Goal: Task Accomplishment & Management: Manage account settings

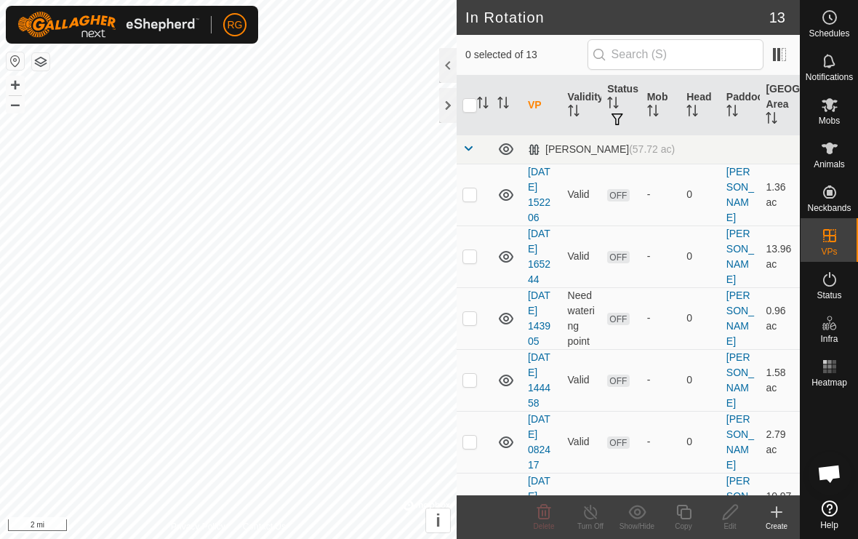
click at [454, 101] on div at bounding box center [447, 105] width 17 height 35
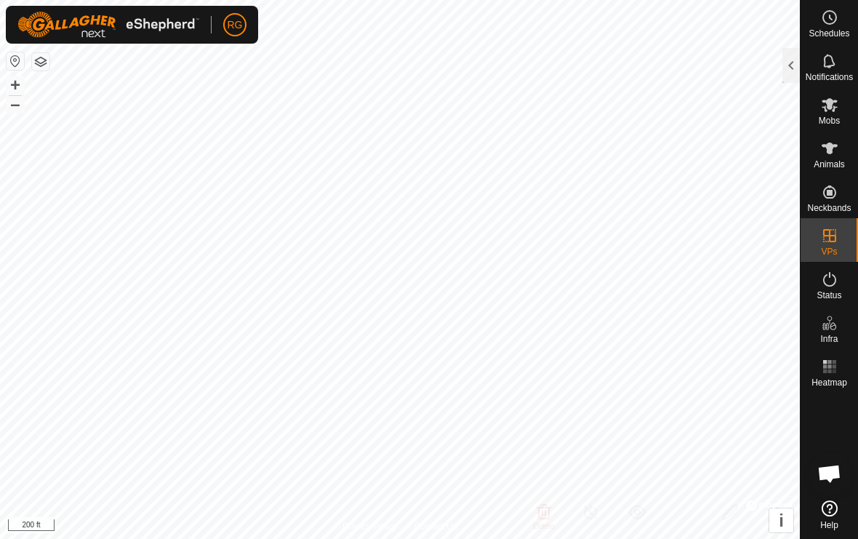
click at [790, 69] on div at bounding box center [790, 65] width 17 height 35
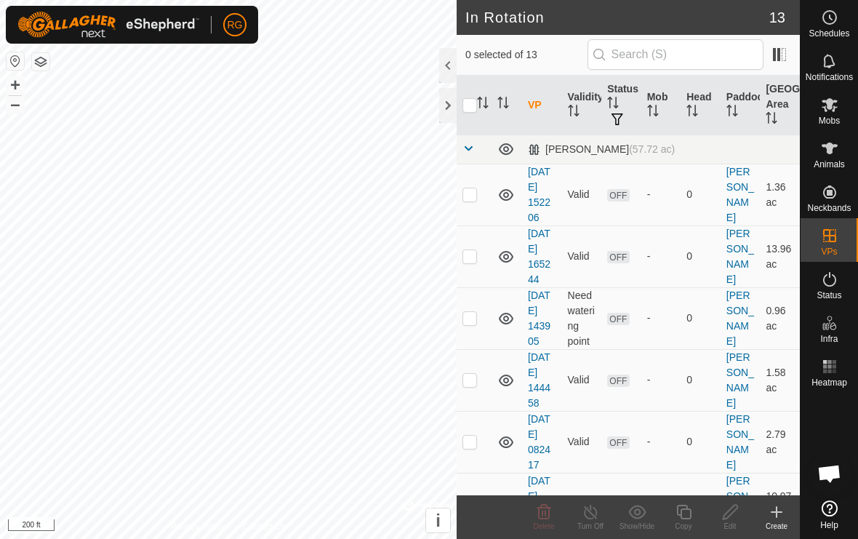
click at [784, 514] on icon at bounding box center [776, 511] width 17 height 17
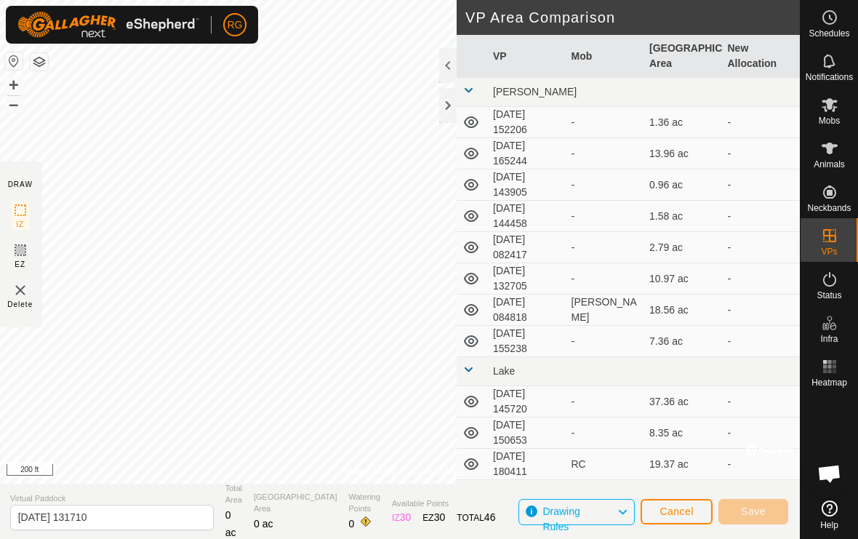
click at [451, 106] on div at bounding box center [447, 105] width 17 height 35
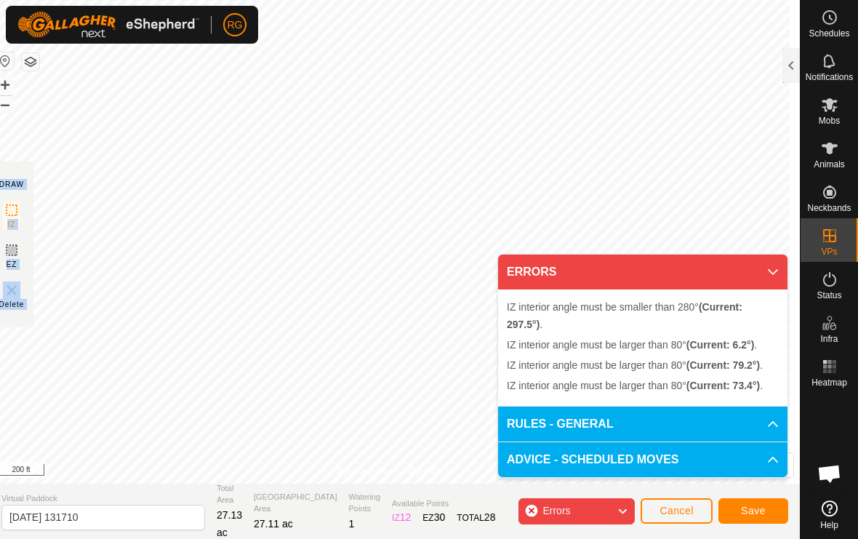
click at [611, 510] on div "Errors" at bounding box center [576, 511] width 116 height 26
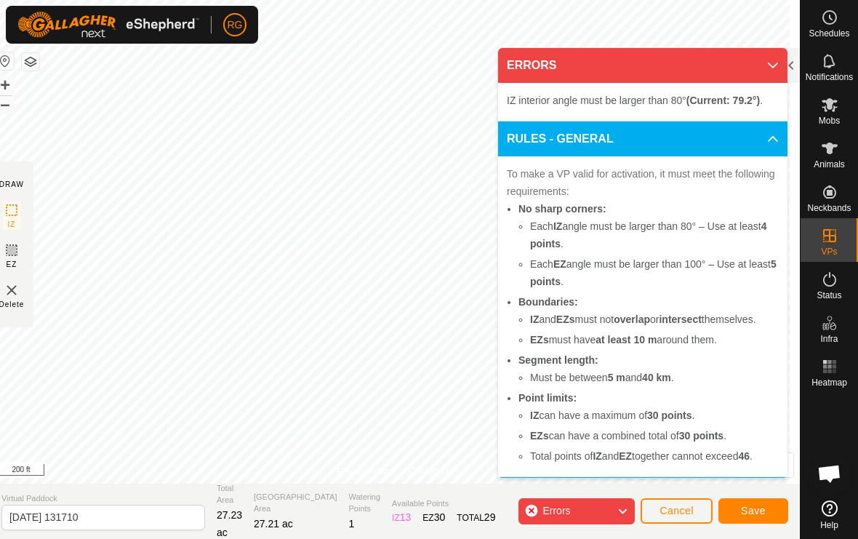
click at [619, 508] on icon at bounding box center [623, 511] width 12 height 19
click at [769, 60] on icon at bounding box center [773, 66] width 12 height 12
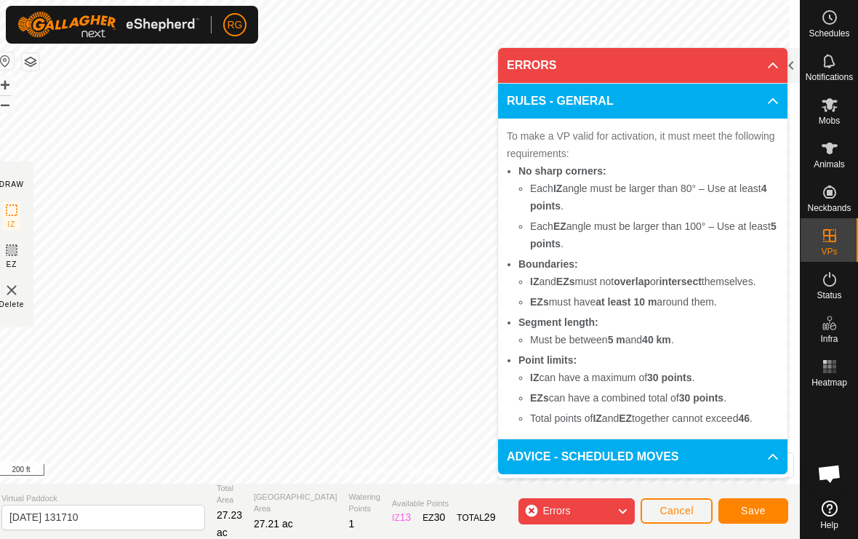
click at [593, 505] on div "Errors" at bounding box center [576, 511] width 116 height 26
click at [605, 508] on div "Errors" at bounding box center [576, 511] width 116 height 26
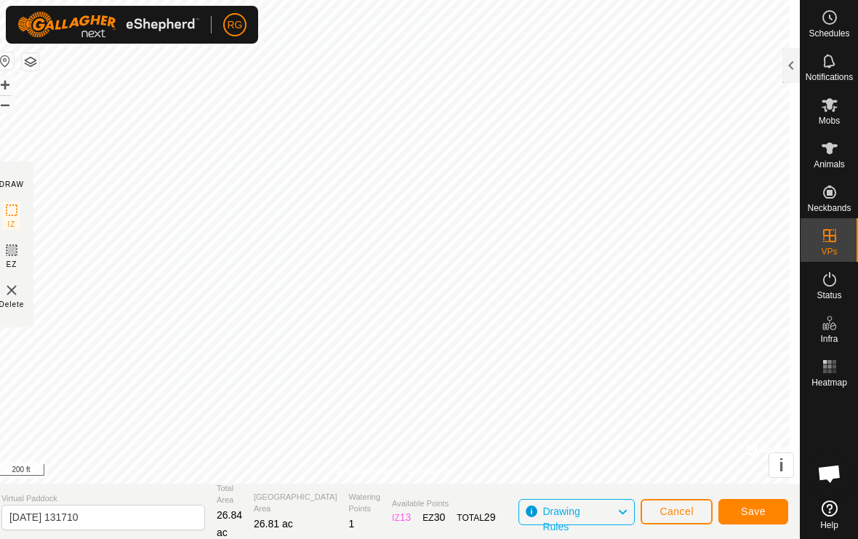
click at [757, 511] on span "Save" at bounding box center [753, 511] width 25 height 12
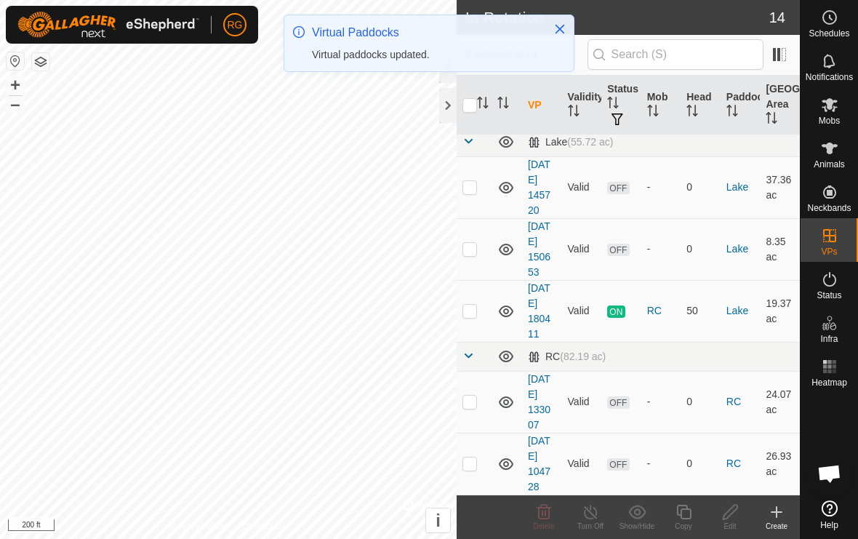
scroll to position [592, 0]
click at [476, 466] on p-checkbox at bounding box center [469, 464] width 15 height 12
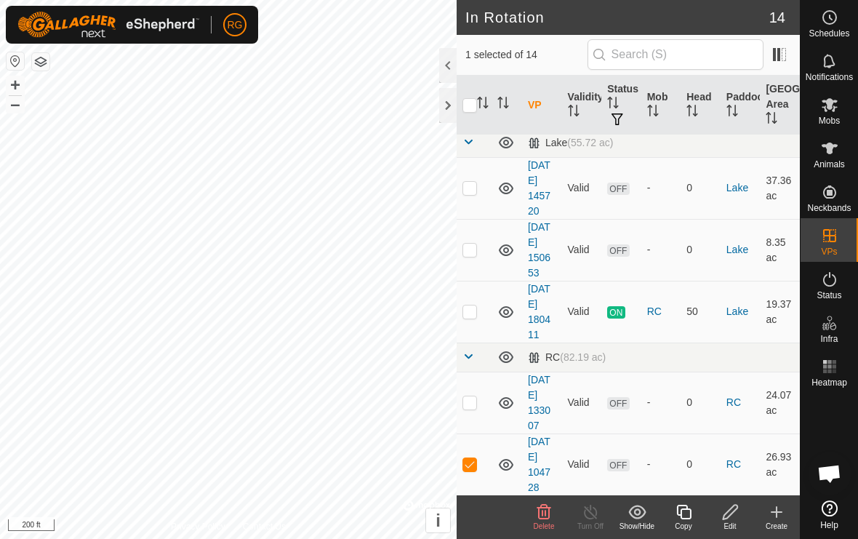
click at [477, 465] on td at bounding box center [474, 464] width 35 height 62
checkbox input "false"
click at [475, 401] on p-checkbox at bounding box center [469, 402] width 15 height 12
click at [476, 401] on p-checkbox at bounding box center [469, 402] width 15 height 12
checkbox input "false"
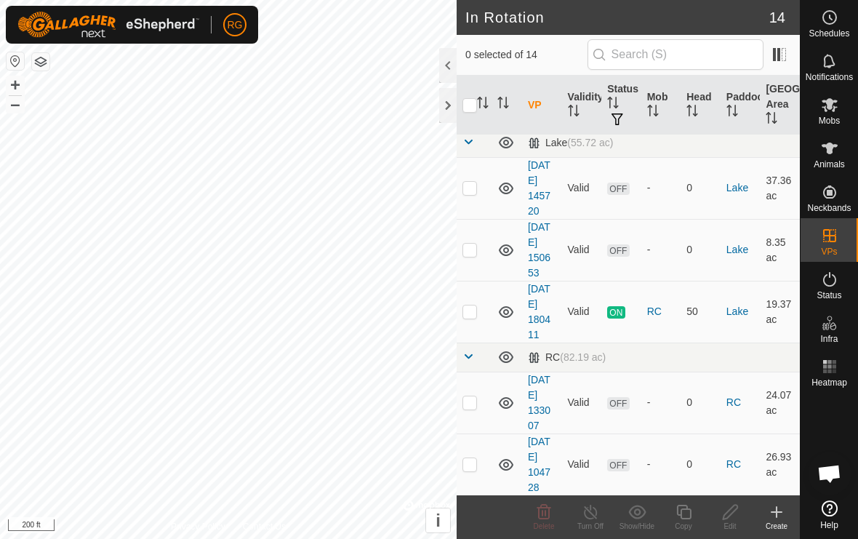
click at [453, 104] on div at bounding box center [447, 105] width 17 height 35
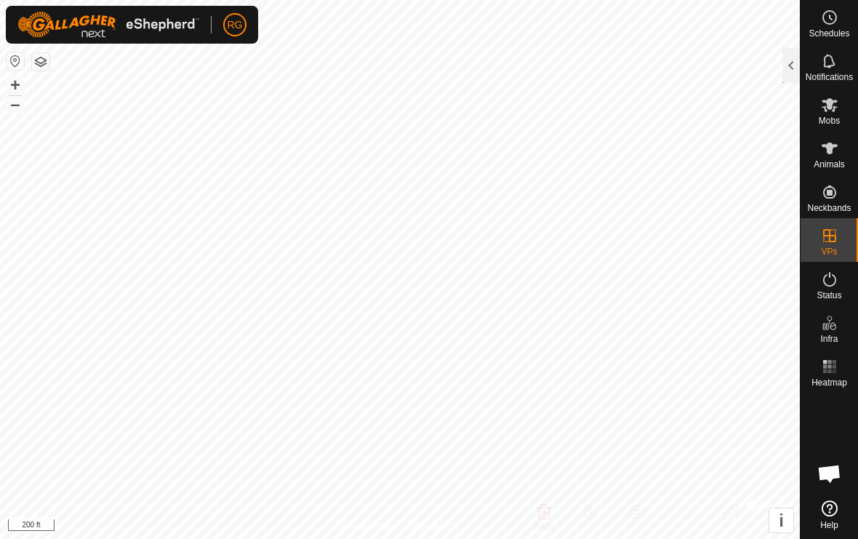
click at [793, 72] on div at bounding box center [790, 65] width 17 height 35
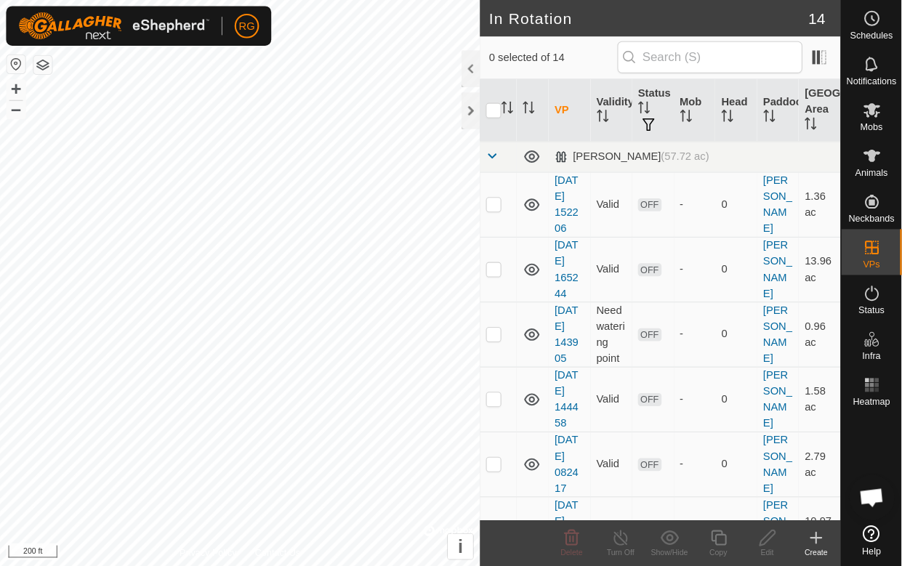
scroll to position [484, 0]
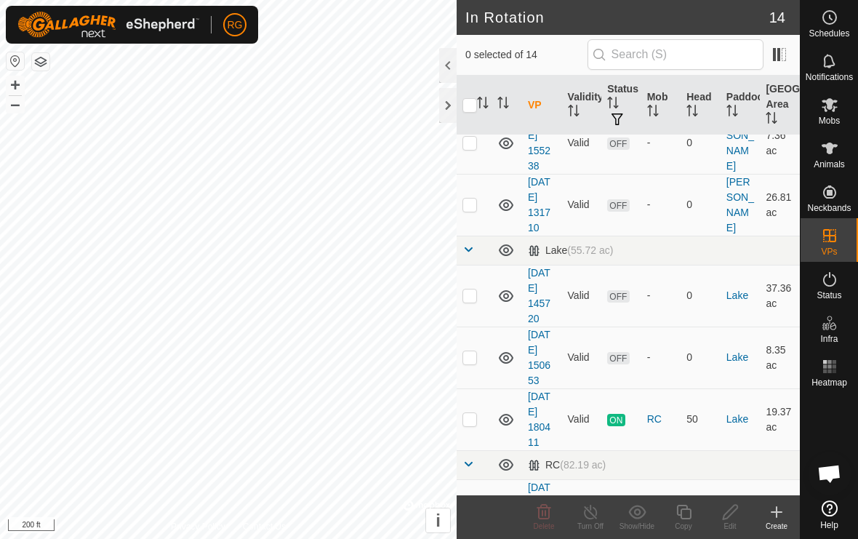
click at [474, 204] on p-checkbox at bounding box center [469, 204] width 15 height 12
checkbox input "true"
click at [836, 65] on icon at bounding box center [829, 60] width 17 height 17
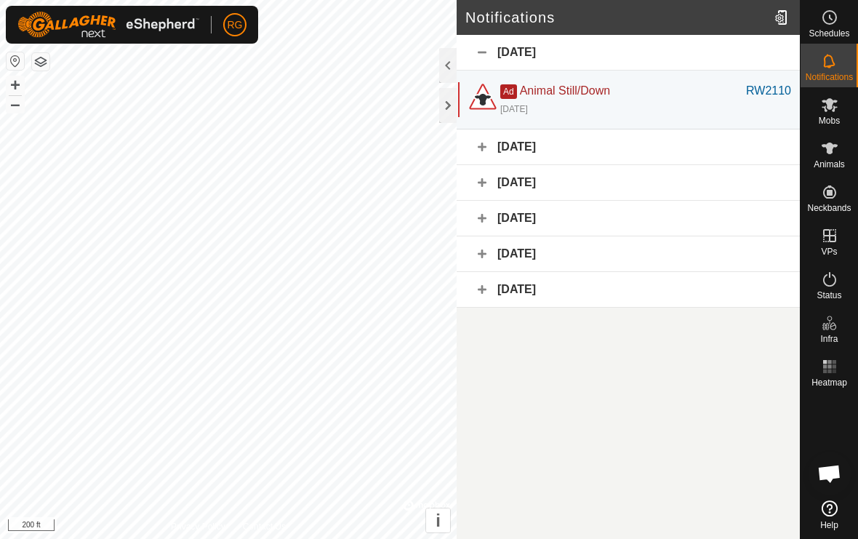
click at [444, 108] on div at bounding box center [447, 105] width 17 height 35
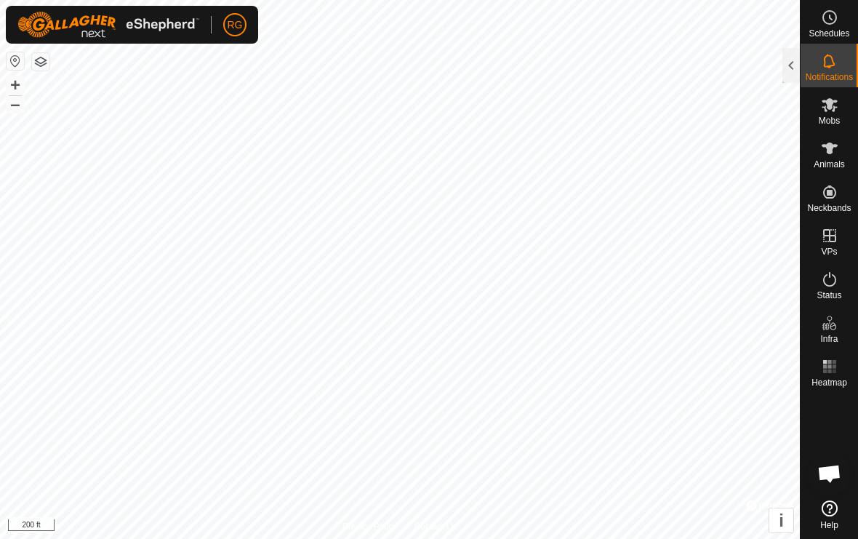
click at [797, 66] on div at bounding box center [790, 65] width 17 height 35
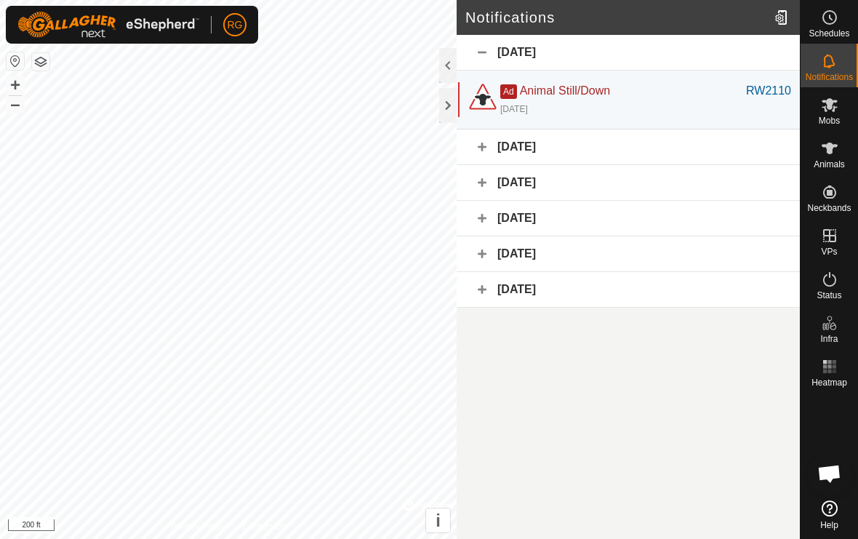
click at [769, 89] on div "RW2110" at bounding box center [768, 90] width 45 height 17
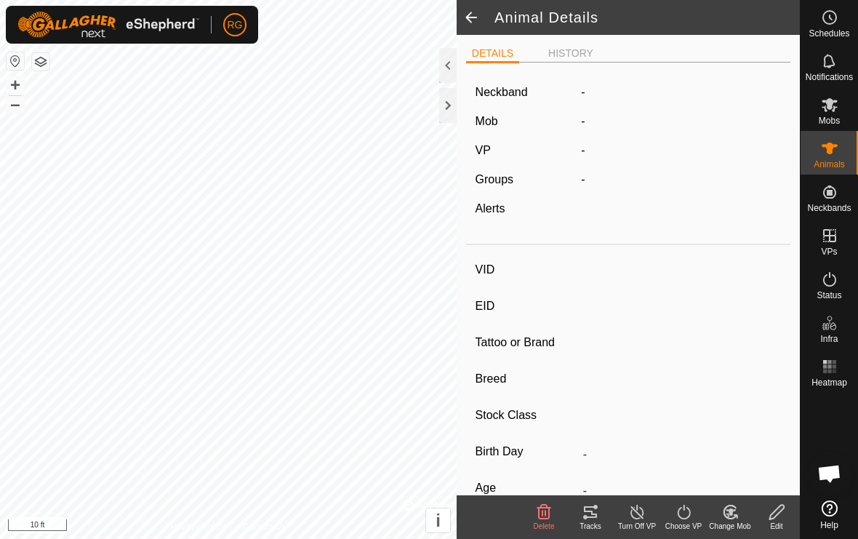
type input "RW2110"
type input "840003297500108"
type input "-"
type input "Angus"
type input "-"
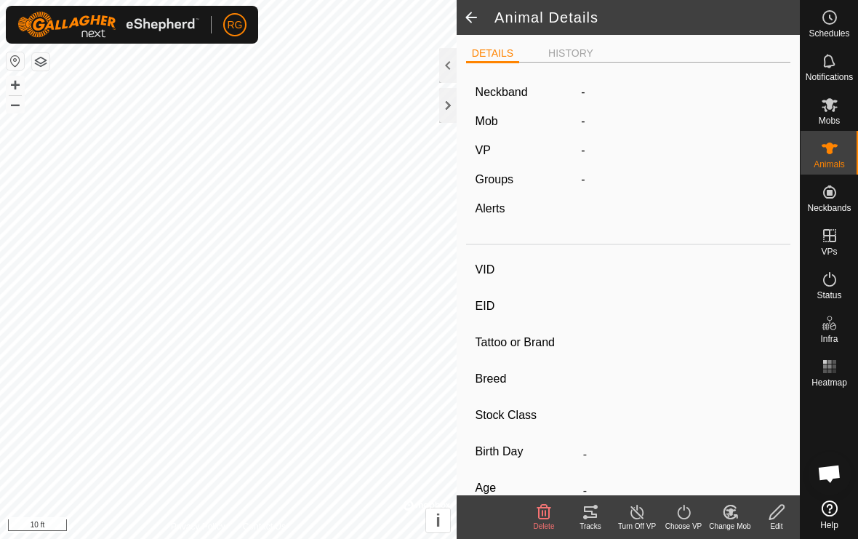
type input "0 kg"
type input "-"
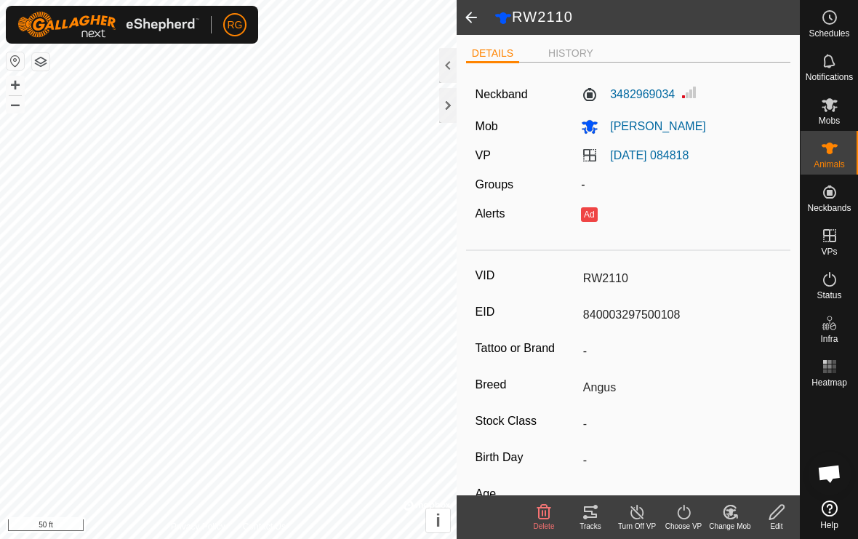
click at [454, 111] on div at bounding box center [447, 105] width 17 height 35
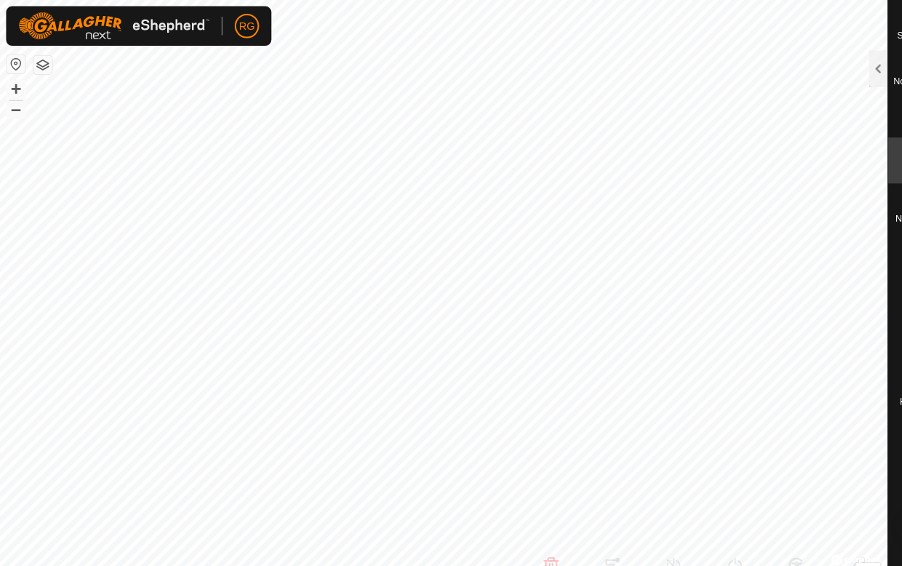
click at [857, 246] on html "RG Schedules Notifications Mobs Animals Neckbands VPs Status Infra Heatmap Help…" at bounding box center [451, 283] width 902 height 566
click at [857, 247] on html "RG Schedules Notifications Mobs Animals Neckbands VPs Status Infra Heatmap Help…" at bounding box center [451, 283] width 902 height 566
click at [857, 248] on html "RG Schedules Notifications Mobs Animals Neckbands VPs Status Infra Heatmap Help…" at bounding box center [451, 283] width 902 height 566
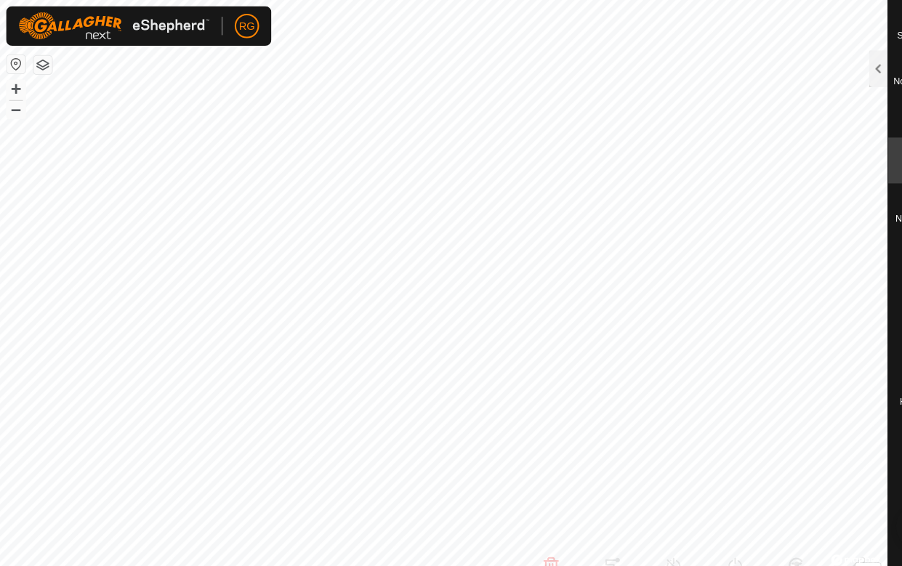
click at [857, 247] on html "RG Schedules Notifications Mobs Animals Neckbands VPs Status Infra Heatmap Help…" at bounding box center [451, 283] width 902 height 566
click at [833, 62] on div at bounding box center [835, 65] width 17 height 35
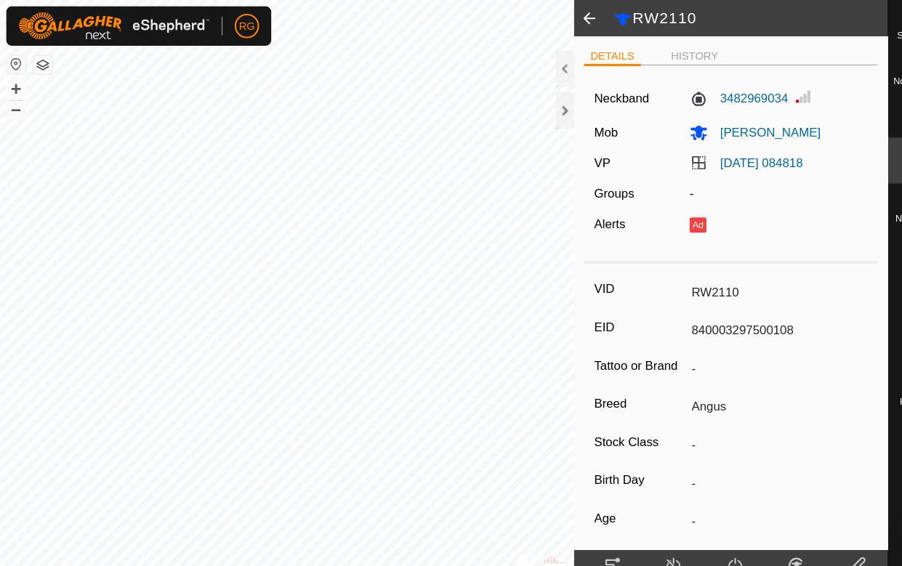
click at [543, 97] on div at bounding box center [537, 105] width 17 height 35
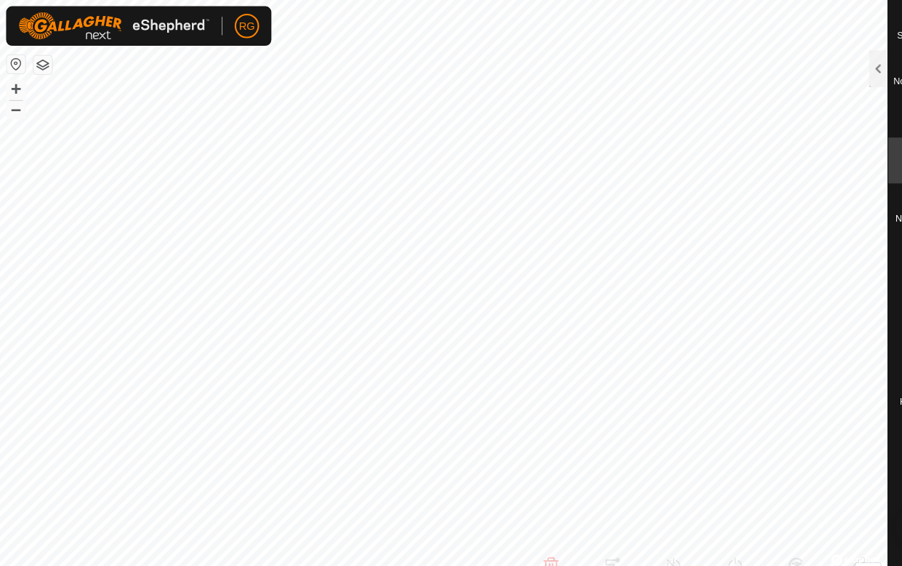
click at [857, 247] on html "RG Schedules Notifications Mobs Animals Neckbands VPs Status Infra Heatmap Help…" at bounding box center [451, 283] width 902 height 566
click at [857, 244] on html "RG Schedules Notifications Mobs Animals Neckbands VPs Status Infra Heatmap Help…" at bounding box center [451, 283] width 902 height 566
click at [857, 243] on html "RG Schedules Notifications Mobs Animals Neckbands VPs Status Infra Heatmap Help…" at bounding box center [451, 283] width 902 height 566
click at [857, 244] on html "RG Schedules Notifications Mobs Animals Neckbands VPs Status Infra Heatmap Help…" at bounding box center [451, 283] width 902 height 566
click at [857, 289] on html "RG Schedules Notifications Mobs Animals Neckbands VPs Status Infra Heatmap Help…" at bounding box center [451, 283] width 902 height 566
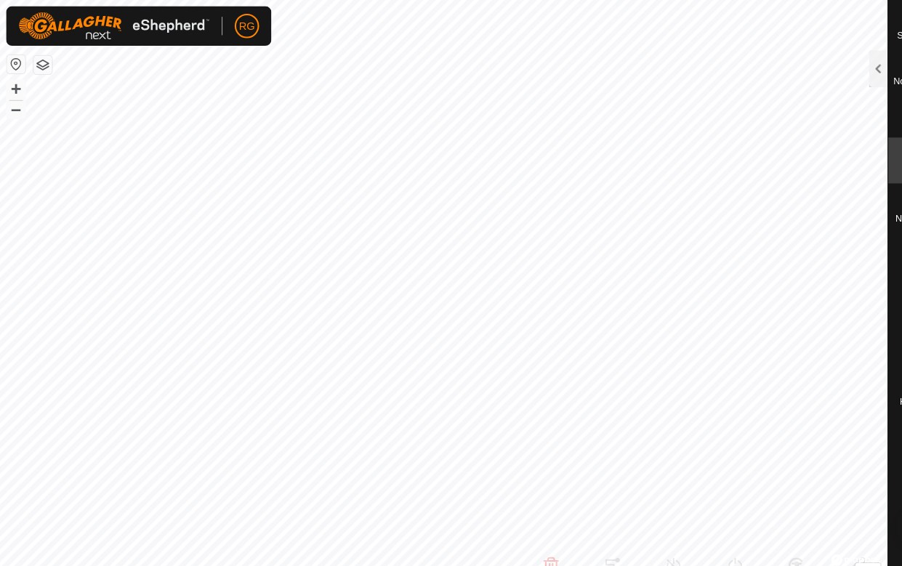
click at [857, 303] on html "RG Schedules Notifications Mobs Animals Neckbands VPs Status Infra Heatmap Help…" at bounding box center [451, 283] width 902 height 566
click at [857, 201] on html "RG Schedules Notifications Mobs Animals Neckbands VPs Status Infra Heatmap Help…" at bounding box center [451, 283] width 902 height 566
click at [857, 246] on html "RG Schedules Notifications Mobs Animals Neckbands VPs Status Infra Heatmap Help…" at bounding box center [451, 283] width 902 height 566
click at [857, 244] on html "RG Schedules Notifications Mobs Animals Neckbands VPs Status Infra Heatmap Help…" at bounding box center [451, 283] width 902 height 566
click at [857, 243] on html "RG Schedules Notifications Mobs Animals Neckbands VPs Status Infra Heatmap Help…" at bounding box center [451, 283] width 902 height 566
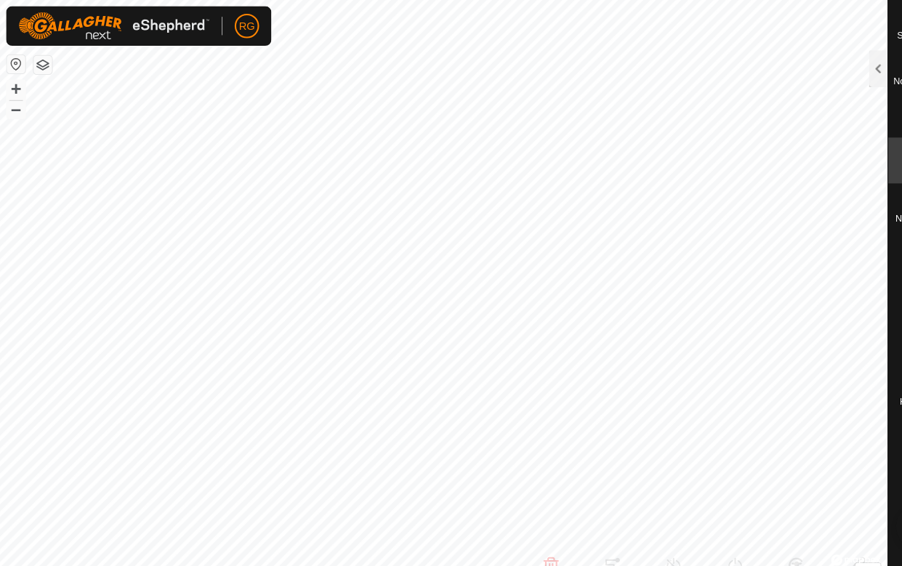
click at [857, 236] on html "RG Schedules Notifications Mobs Animals Neckbands VPs Status Infra Heatmap Help…" at bounding box center [451, 283] width 902 height 566
click at [857, 248] on html "RG Schedules Notifications Mobs Animals Neckbands VPs Status Infra Heatmap Help…" at bounding box center [451, 283] width 902 height 566
click at [857, 245] on html "RG Schedules Notifications Mobs Animals Neckbands VPs Status Infra Heatmap Help…" at bounding box center [451, 283] width 902 height 566
click at [857, 244] on html "RG Schedules Notifications Mobs Animals Neckbands VPs Status Infra Heatmap Help…" at bounding box center [451, 283] width 902 height 566
click at [857, 242] on html "RG Schedules Notifications Mobs Animals Neckbands VPs Status Infra Heatmap Help…" at bounding box center [451, 283] width 902 height 566
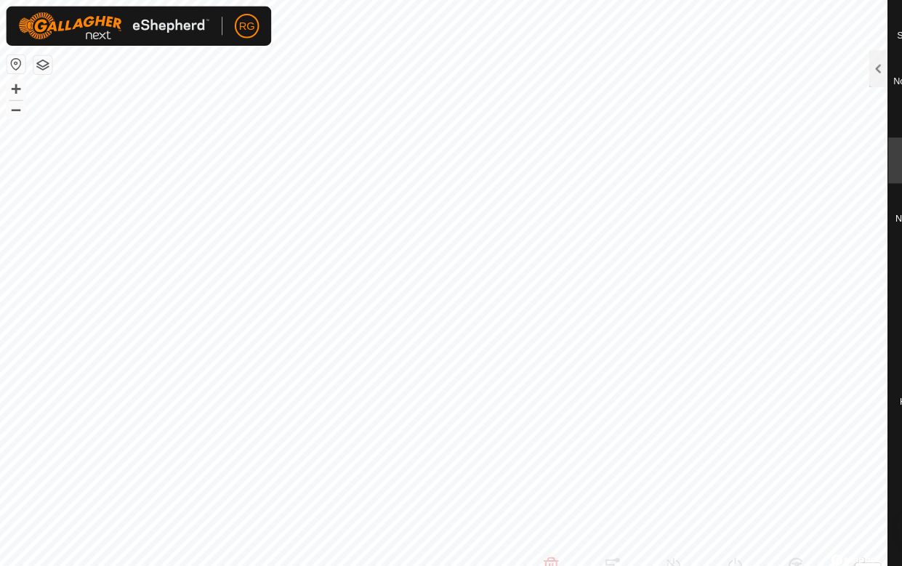
click at [857, 241] on html "RG Schedules Notifications Mobs Animals Neckbands VPs Status Infra Heatmap Help…" at bounding box center [451, 283] width 902 height 566
click at [857, 235] on html "RG Schedules Notifications Mobs Animals Neckbands VPs Status Infra Heatmap Help…" at bounding box center [451, 283] width 902 height 566
click at [857, 234] on html "RG Schedules Notifications Mobs Animals Neckbands VPs Status Infra Heatmap Help…" at bounding box center [451, 283] width 902 height 566
click at [857, 236] on html "RG Schedules Notifications Mobs Animals Neckbands VPs Status Infra Heatmap Help…" at bounding box center [451, 283] width 902 height 566
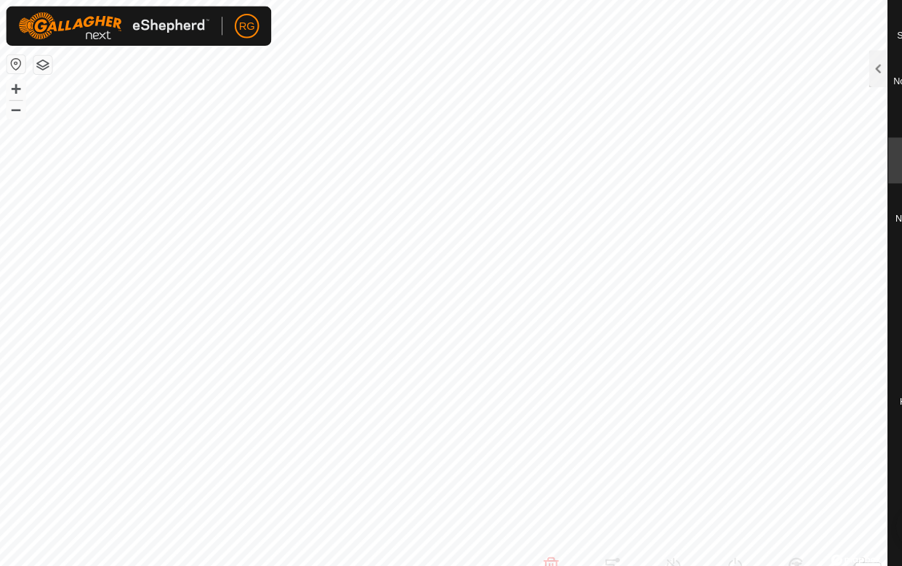
click at [857, 250] on html "RG Schedules Notifications Mobs Animals Neckbands VPs Status Infra Heatmap Help…" at bounding box center [451, 283] width 902 height 566
click at [857, 254] on html "RG Schedules Notifications Mobs Animals Neckbands VPs Status Infra Heatmap Help…" at bounding box center [451, 283] width 902 height 566
click at [857, 242] on html "RG Schedules Notifications Mobs Animals Neckbands VPs Status Infra Heatmap Help…" at bounding box center [451, 283] width 902 height 566
click at [857, 245] on html "RG Schedules Notifications Mobs Animals Neckbands VPs Status Infra Heatmap Help…" at bounding box center [451, 283] width 902 height 566
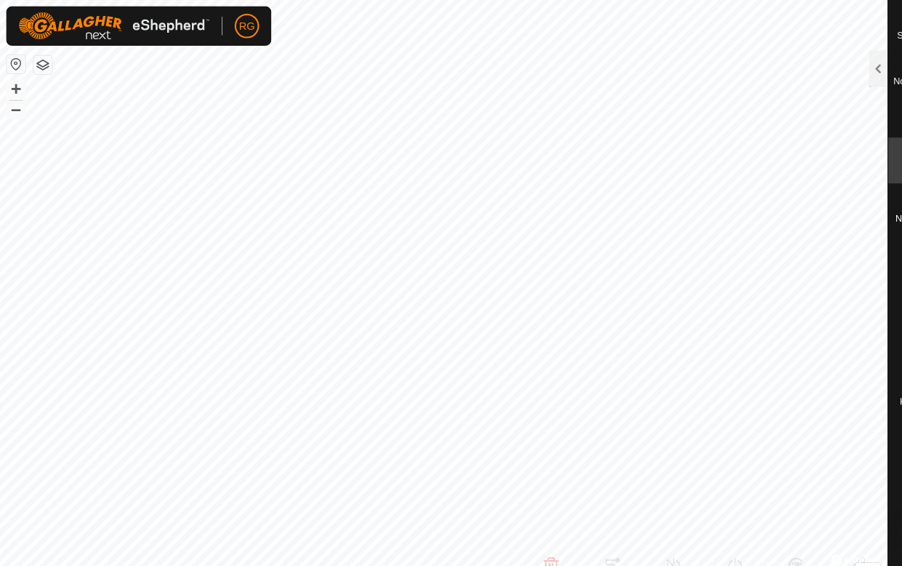
click at [857, 245] on html "RG Schedules Notifications Mobs Animals Neckbands VPs Status Infra Heatmap Help…" at bounding box center [451, 283] width 902 height 566
click at [839, 68] on div at bounding box center [835, 65] width 17 height 35
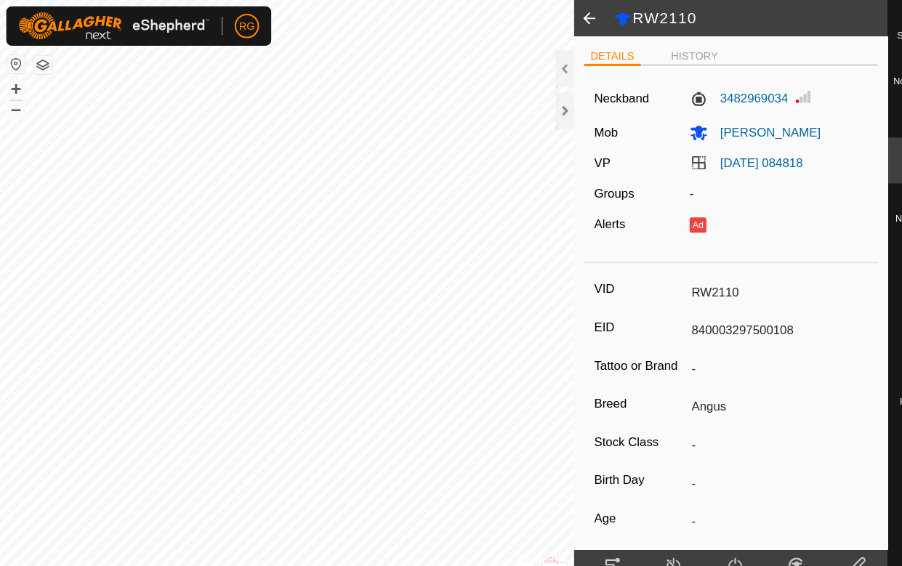
click at [545, 103] on div at bounding box center [537, 105] width 17 height 35
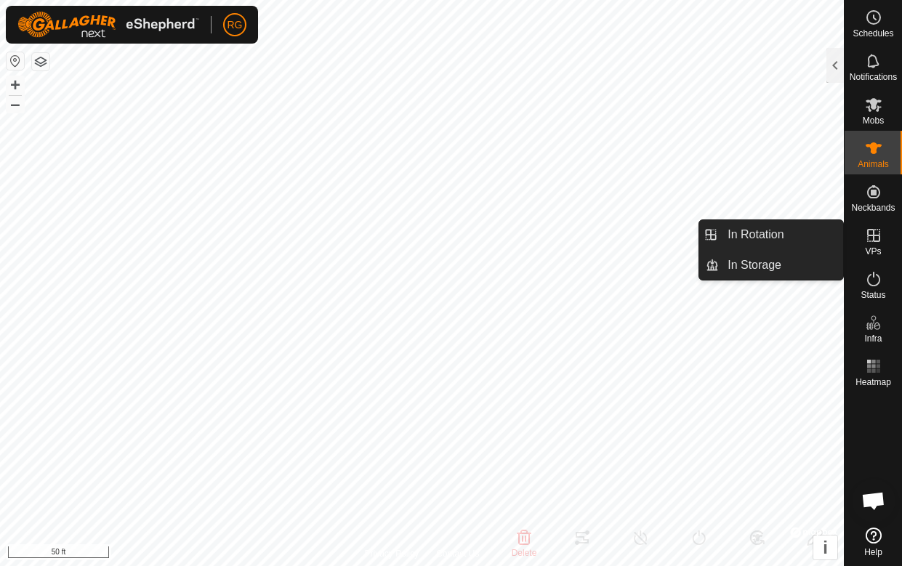
click at [857, 243] on es-virtualpaddocks-svg-icon at bounding box center [874, 235] width 26 height 23
click at [857, 248] on div "VPs" at bounding box center [873, 240] width 57 height 44
click at [857, 242] on es-virtualpaddocks-svg-icon at bounding box center [874, 235] width 26 height 23
click at [857, 237] on icon at bounding box center [873, 235] width 17 height 17
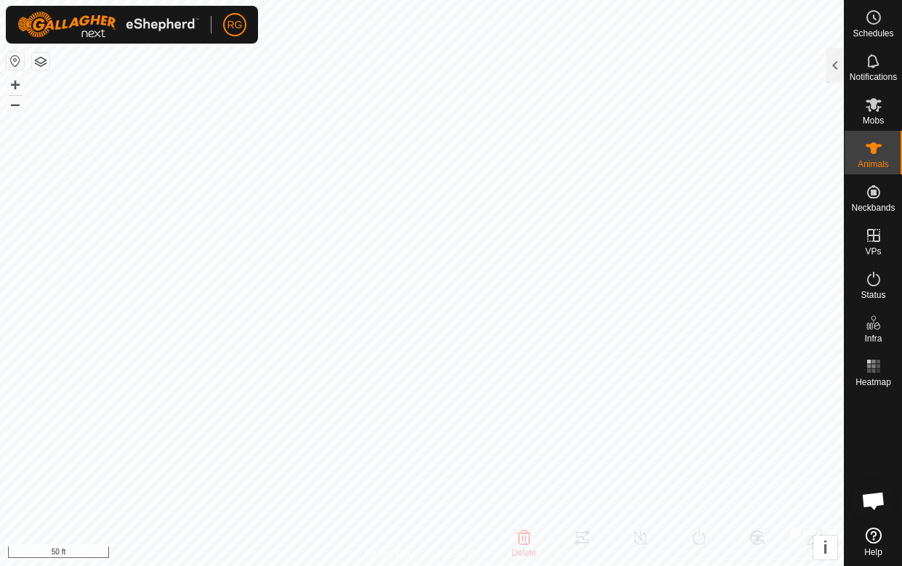
click at [841, 63] on div at bounding box center [835, 65] width 17 height 35
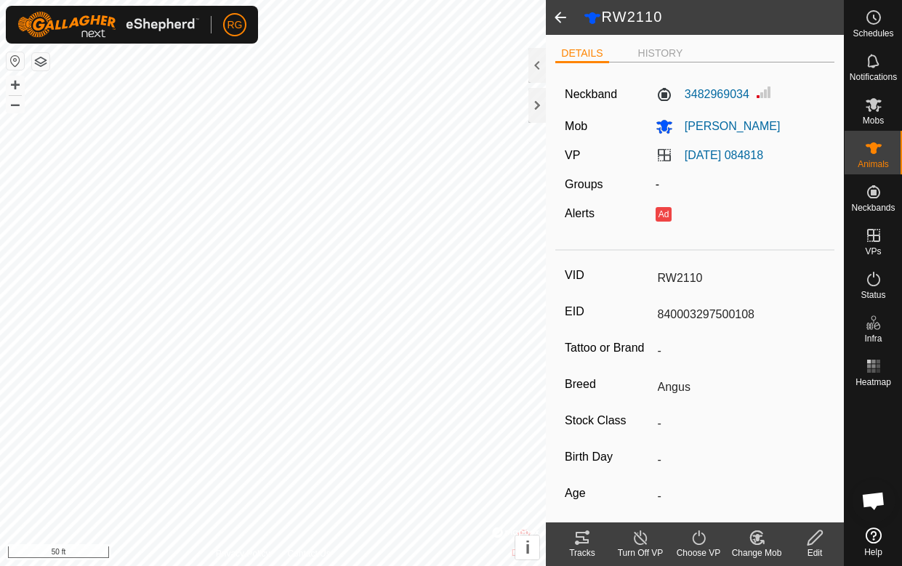
click at [840, 64] on div "DETAILS HISTORY Neckband 3482969034 Mob [PERSON_NAME] [DATE] 084818 Groups - Al…" at bounding box center [695, 279] width 298 height 488
click at [546, 100] on div at bounding box center [537, 105] width 17 height 35
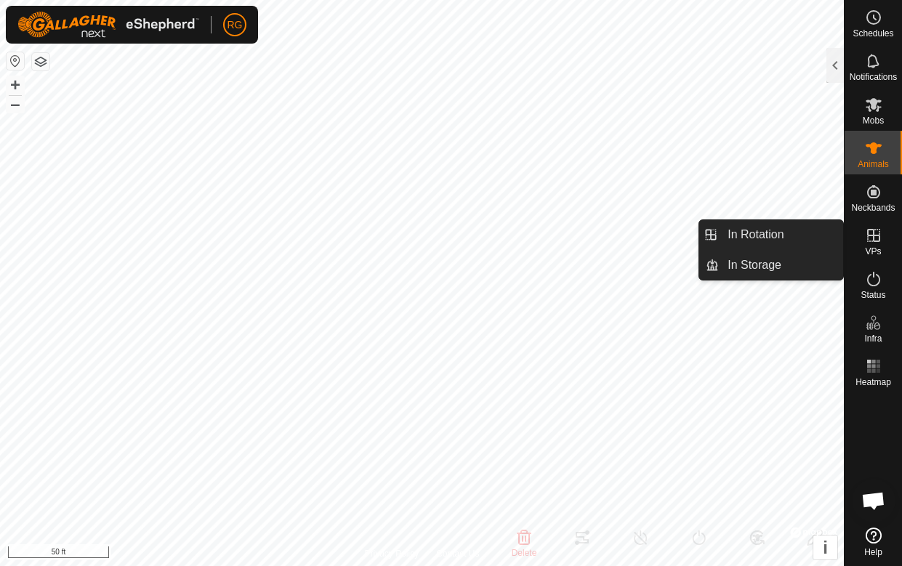
click at [857, 257] on div "VPs" at bounding box center [873, 240] width 57 height 44
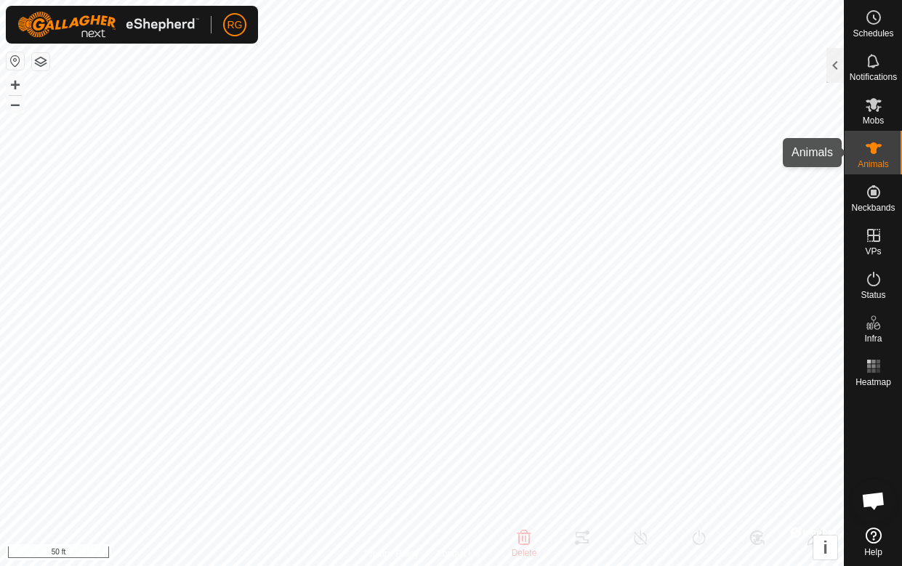
click at [857, 167] on span "Animals" at bounding box center [873, 164] width 31 height 9
click at [857, 111] on icon at bounding box center [873, 104] width 17 height 17
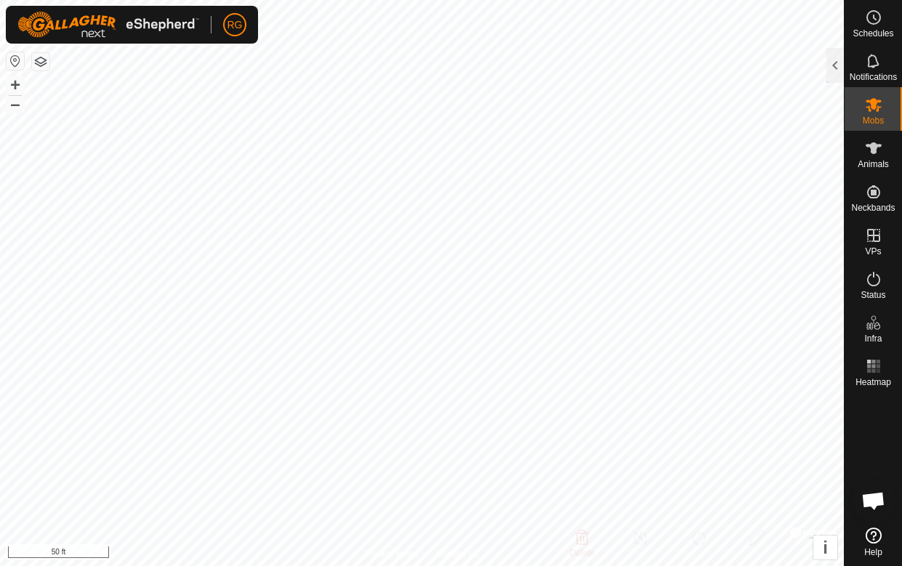
click at [831, 69] on div at bounding box center [835, 65] width 17 height 35
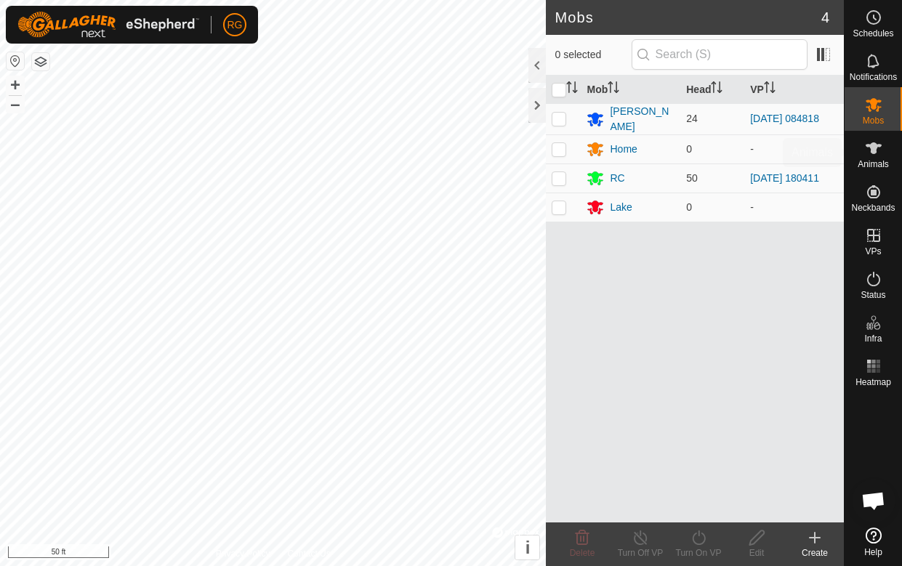
click at [857, 160] on span "Animals" at bounding box center [873, 164] width 31 height 9
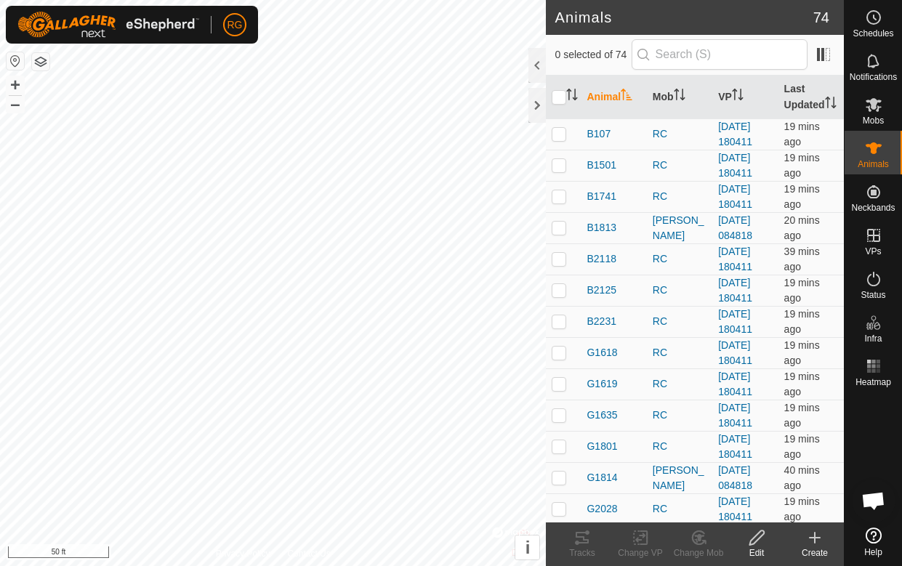
click at [538, 105] on div at bounding box center [537, 105] width 17 height 35
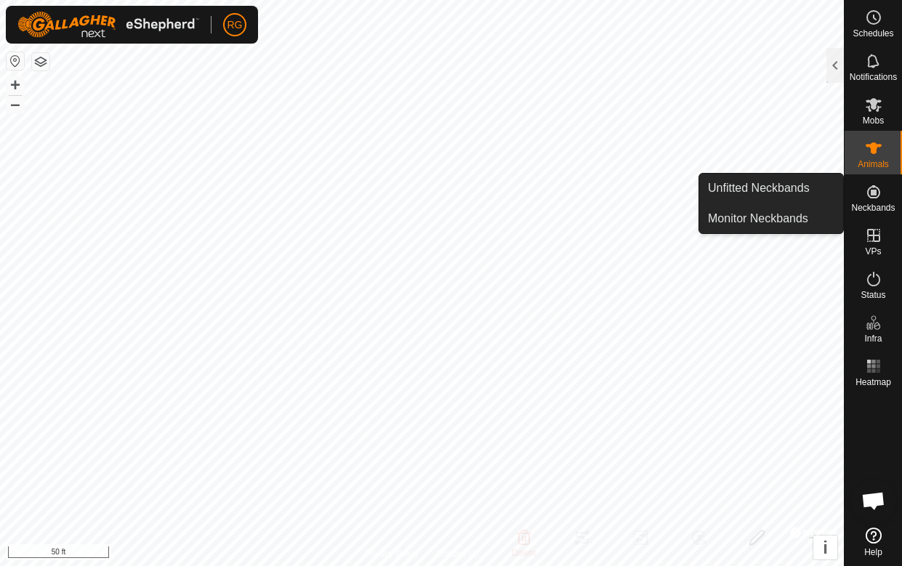
click at [857, 200] on icon at bounding box center [873, 191] width 17 height 17
click at [841, 60] on div at bounding box center [835, 65] width 17 height 35
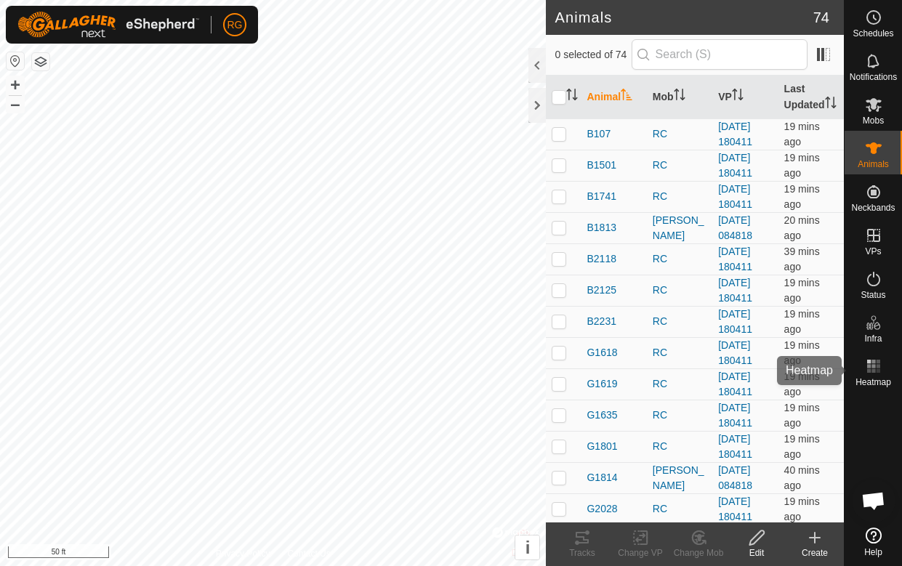
click at [857, 349] on div "Heatmap" at bounding box center [873, 371] width 57 height 44
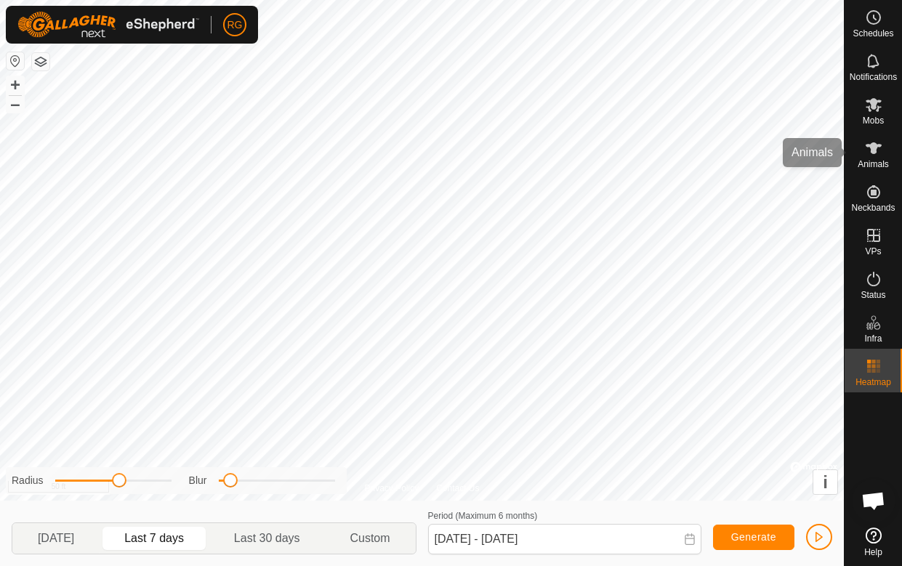
click at [857, 162] on span "Animals" at bounding box center [873, 164] width 31 height 9
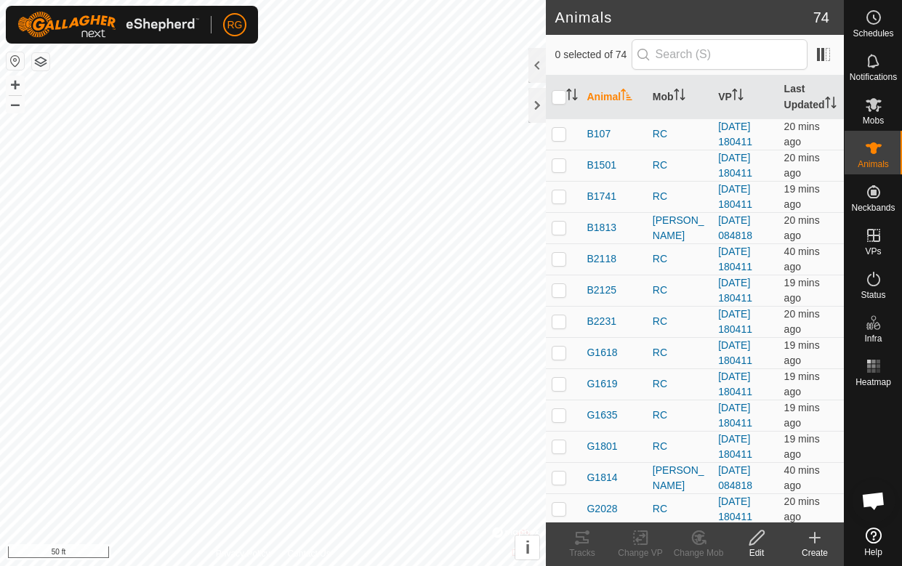
click at [537, 105] on div at bounding box center [537, 105] width 17 height 35
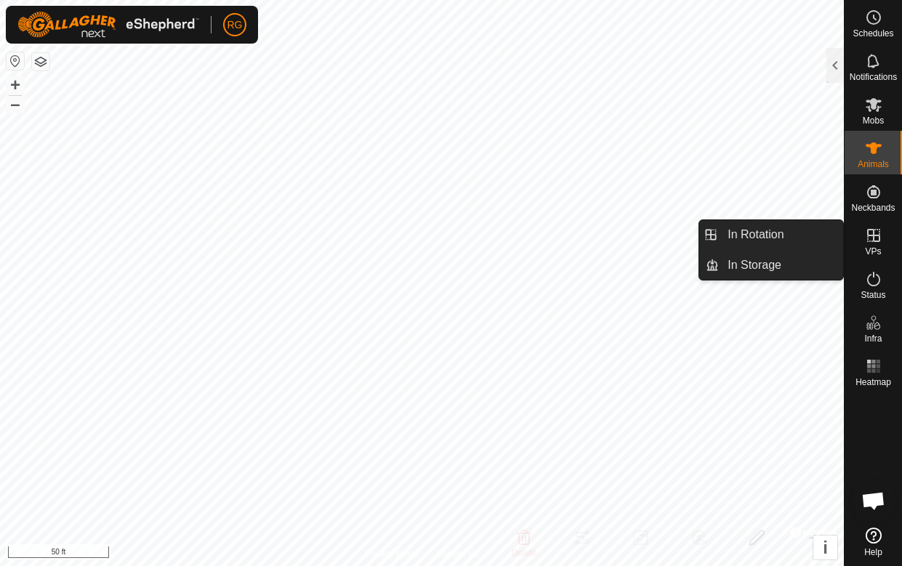
click at [857, 233] on icon at bounding box center [873, 235] width 17 height 17
click at [857, 243] on icon at bounding box center [873, 235] width 17 height 17
click at [857, 241] on icon at bounding box center [873, 235] width 13 height 13
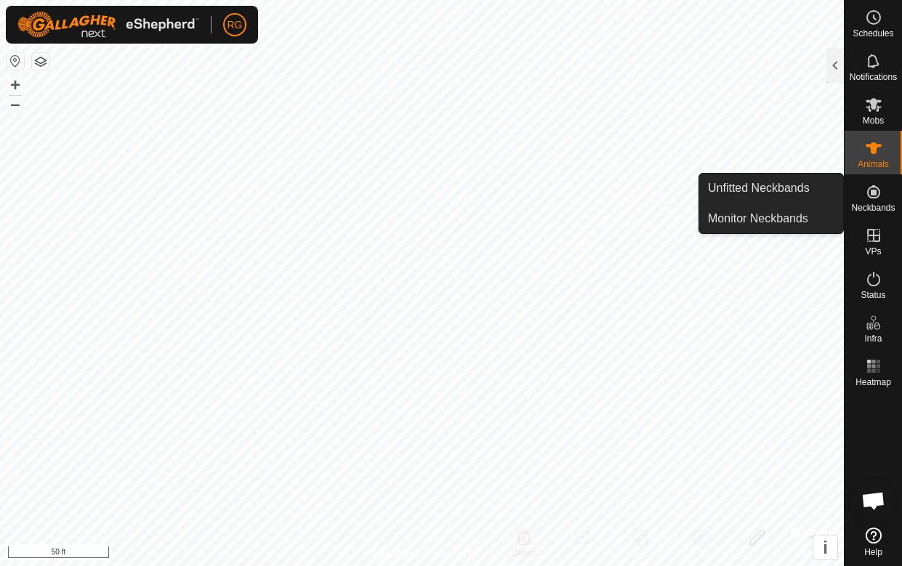
click at [857, 204] on span "Neckbands" at bounding box center [873, 208] width 44 height 9
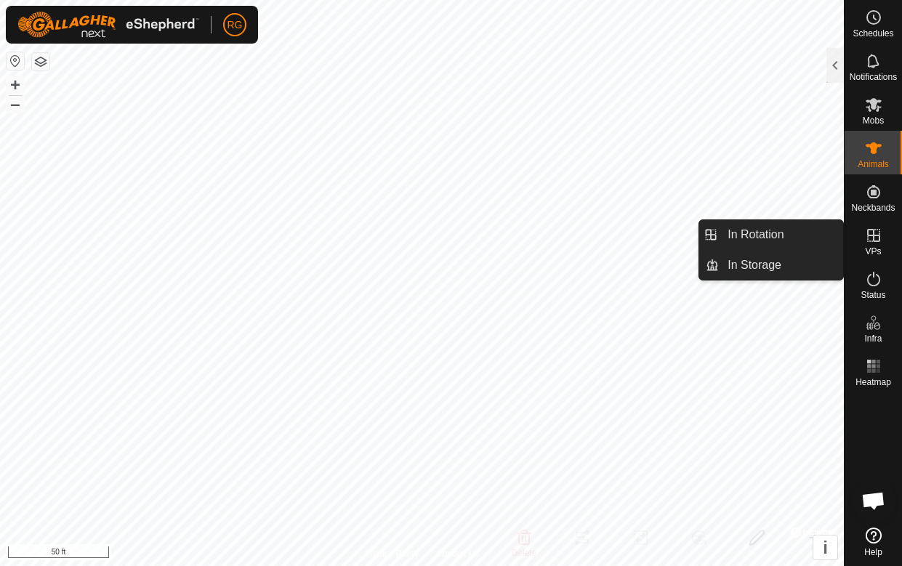
click at [841, 63] on div at bounding box center [835, 65] width 17 height 35
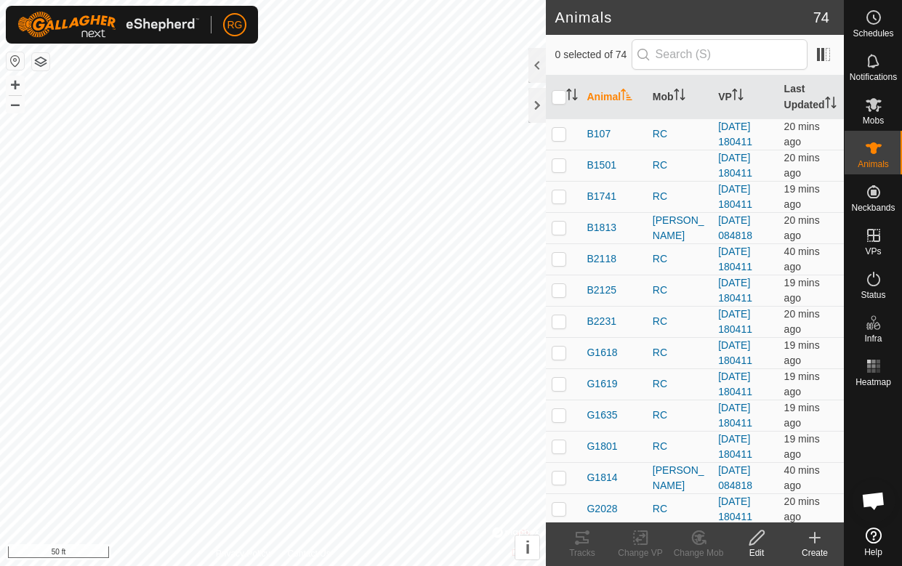
click at [535, 105] on div at bounding box center [537, 105] width 17 height 35
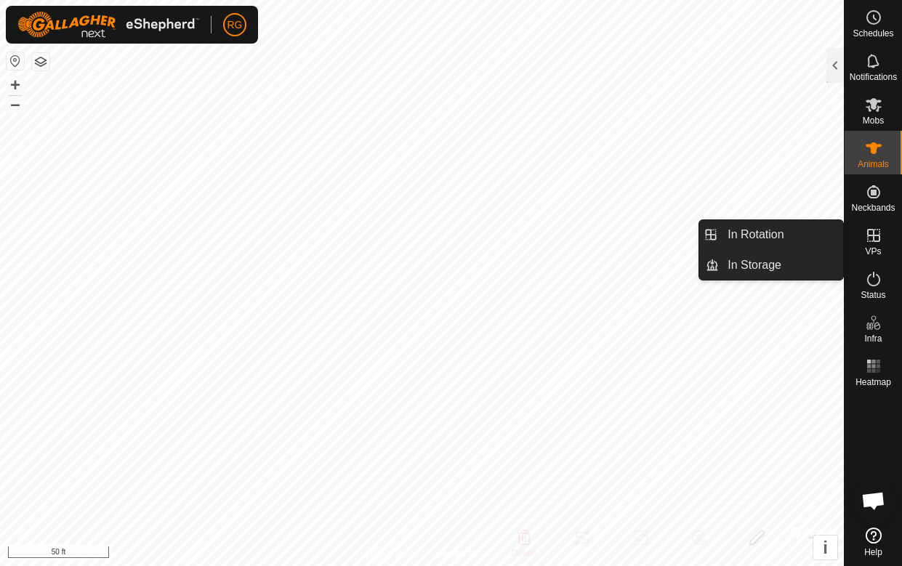
click at [780, 268] on span "In Storage" at bounding box center [755, 265] width 54 height 17
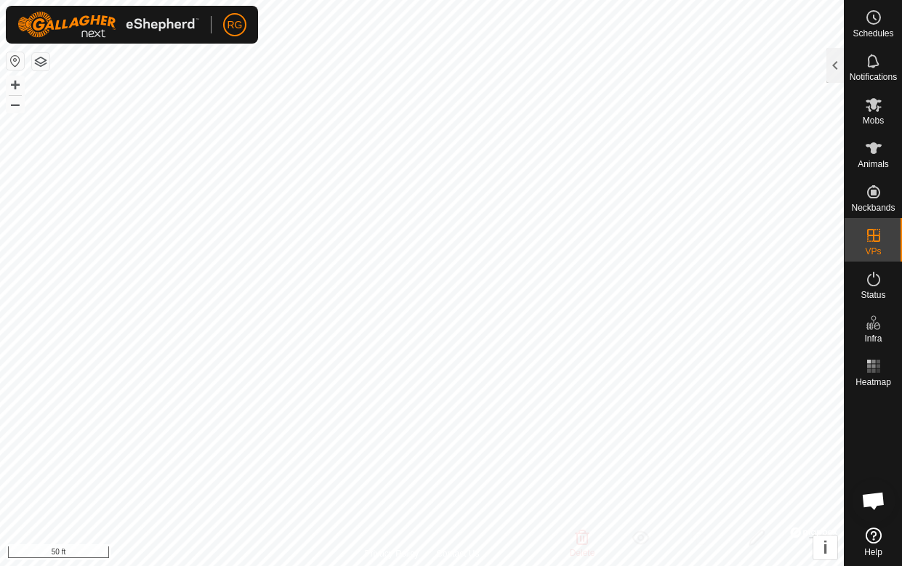
click at [836, 64] on div at bounding box center [835, 65] width 17 height 35
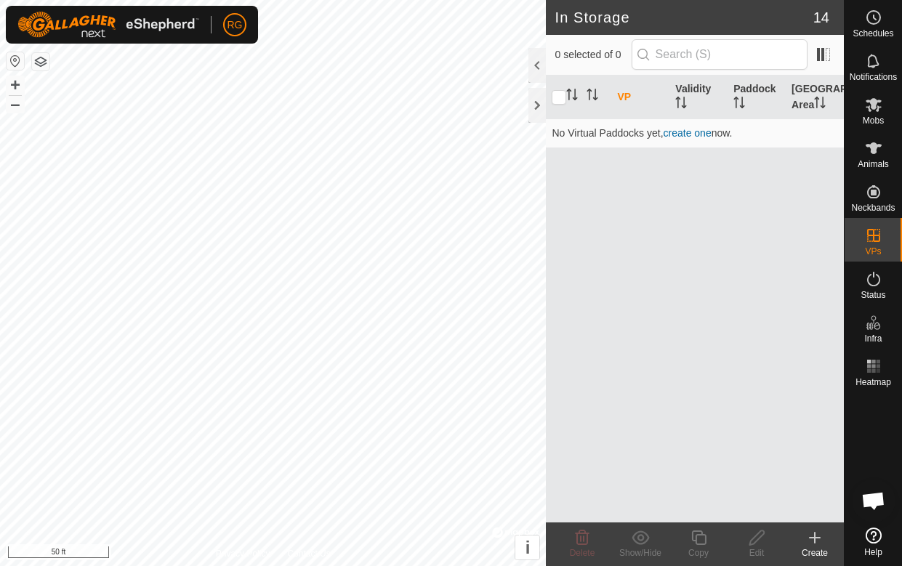
click at [817, 538] on icon at bounding box center [814, 537] width 17 height 17
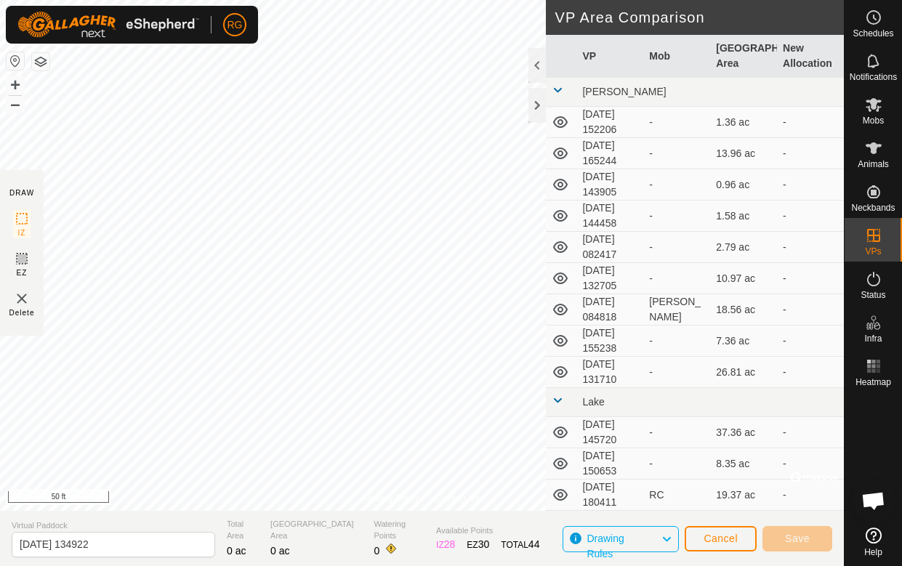
click at [737, 538] on button "Cancel" at bounding box center [721, 538] width 72 height 25
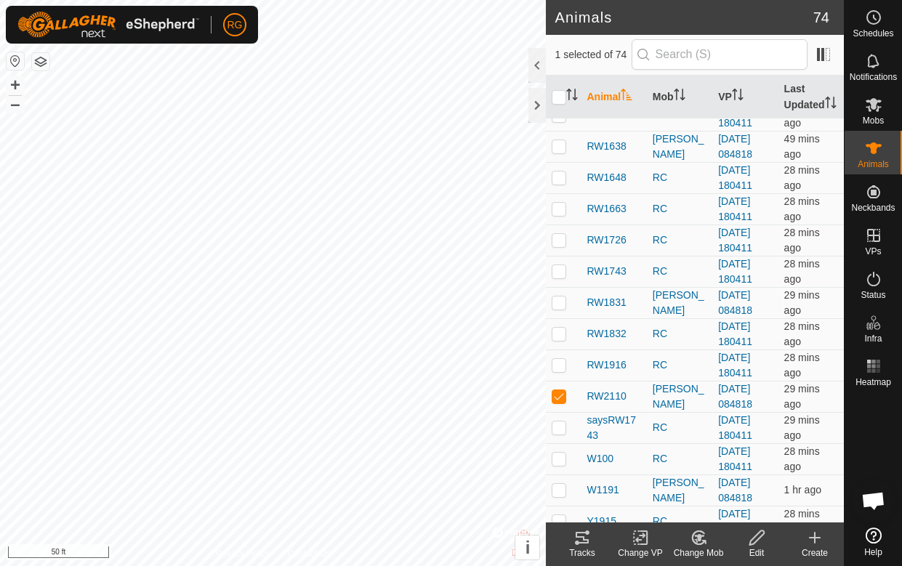
scroll to position [1814, 0]
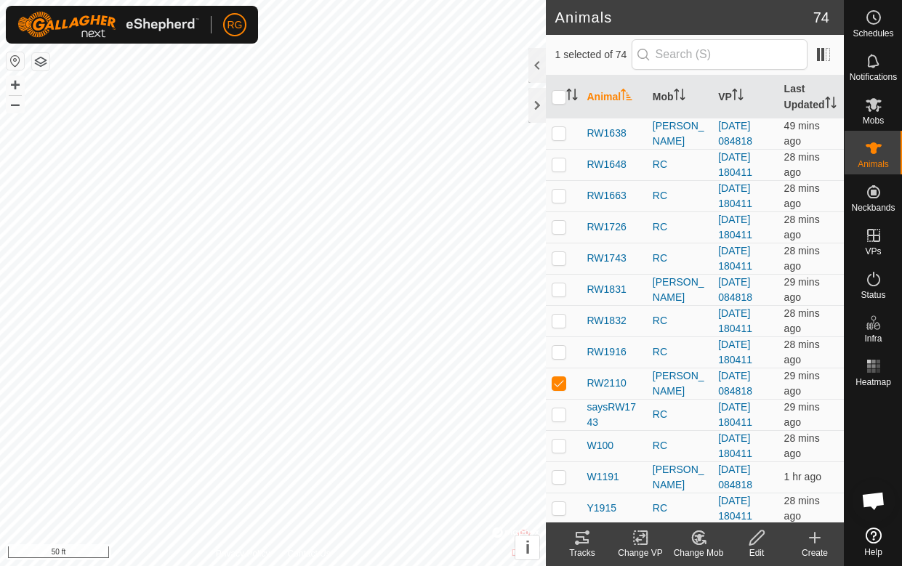
click at [609, 391] on span "RW2110" at bounding box center [606, 383] width 39 height 15
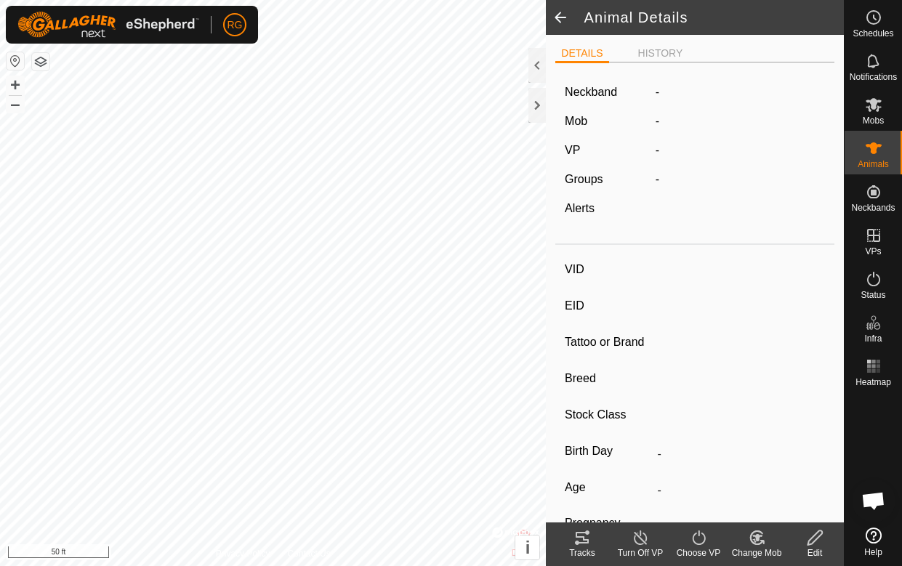
type input "RW2110"
type input "840003297500108"
type input "-"
type input "Angus"
type input "-"
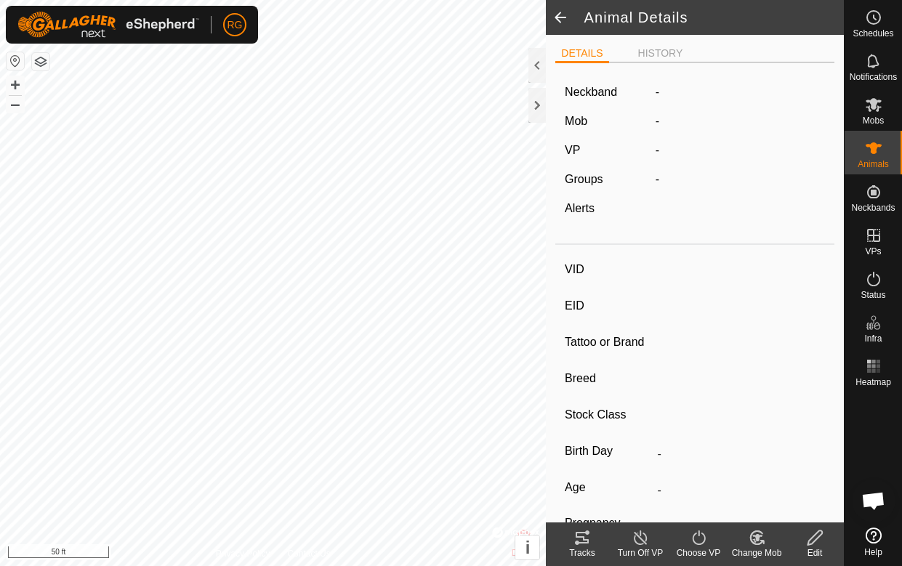
type input "0 kg"
type input "-"
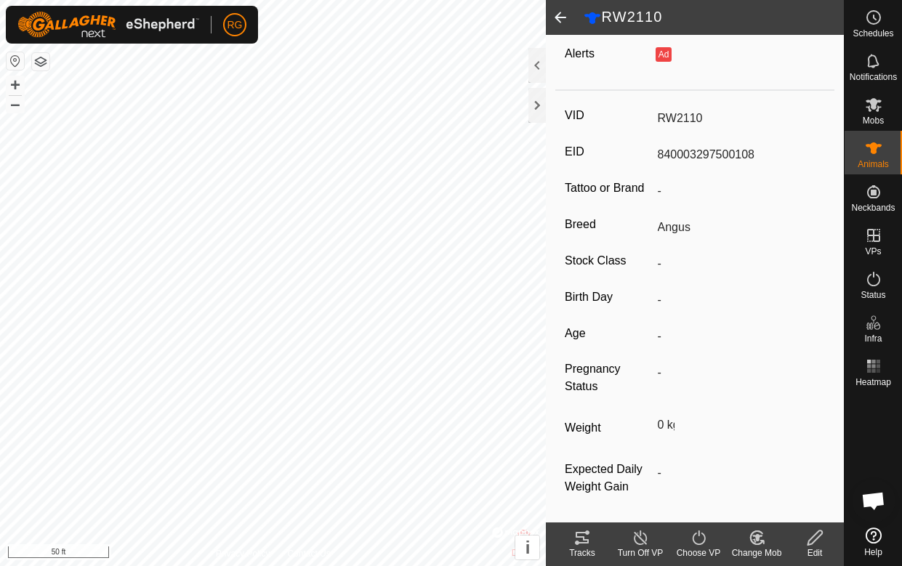
scroll to position [172, 0]
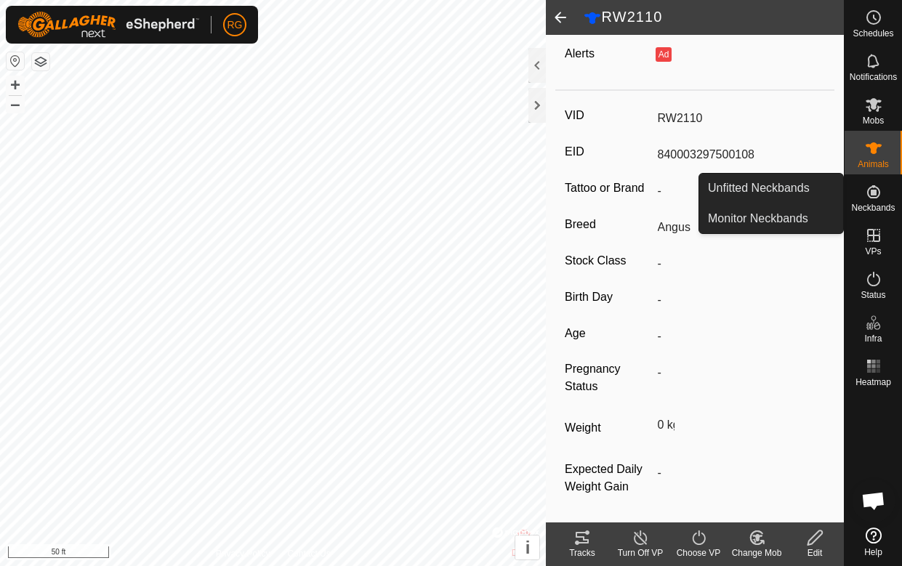
click at [790, 219] on span "Monitor Neckbands" at bounding box center [758, 218] width 100 height 17
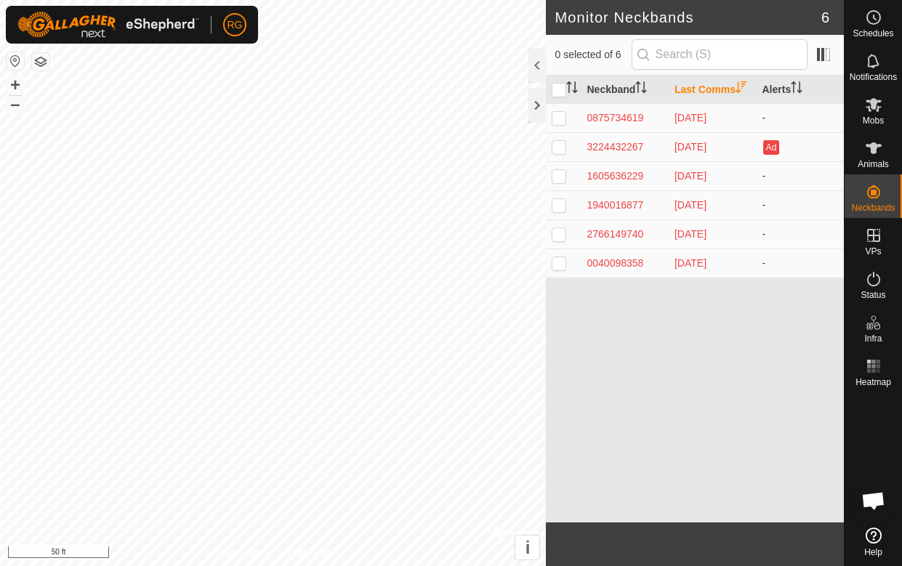
click at [557, 144] on p-checkbox at bounding box center [559, 147] width 15 height 12
checkbox input "true"
click at [768, 152] on button "Ad" at bounding box center [771, 147] width 16 height 15
click at [542, 106] on div at bounding box center [537, 105] width 17 height 35
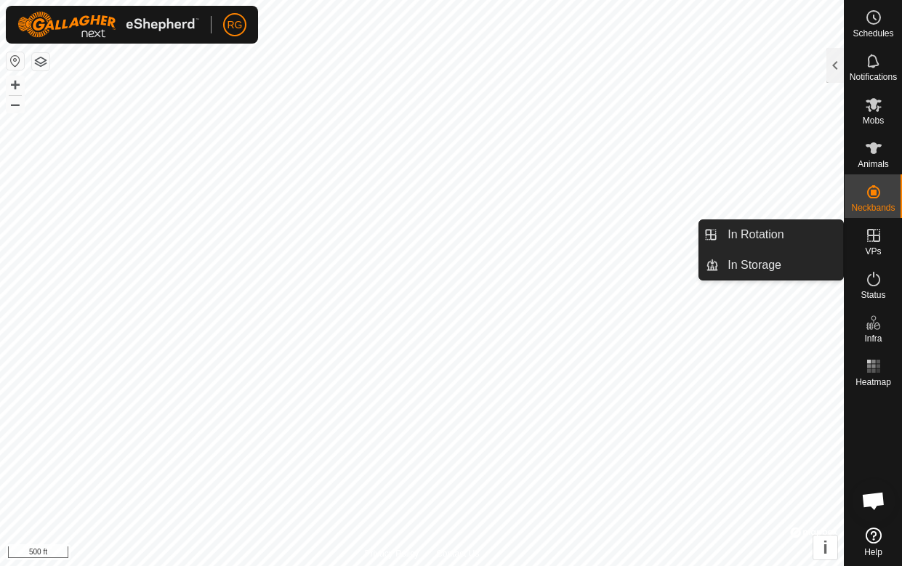
click at [806, 238] on link "In Rotation" at bounding box center [781, 234] width 124 height 29
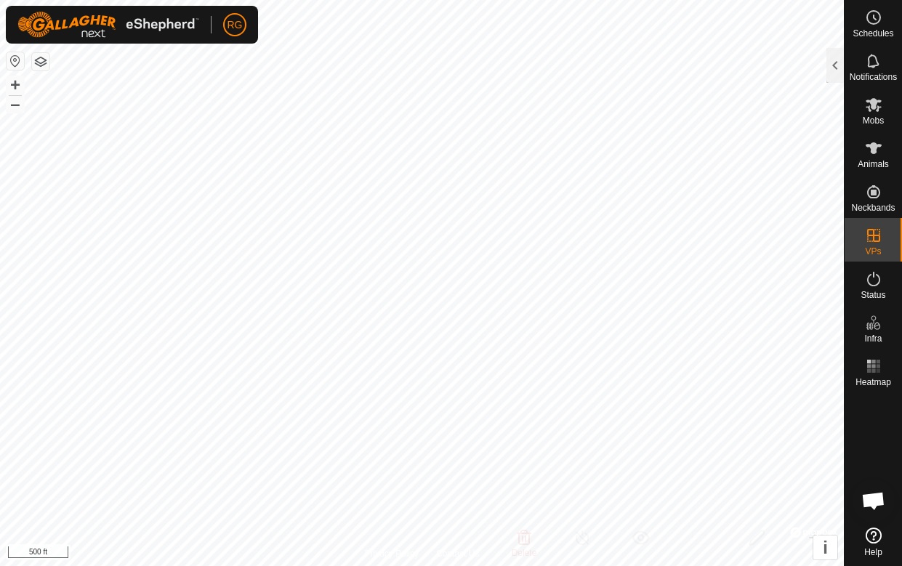
click at [833, 63] on div at bounding box center [835, 65] width 17 height 35
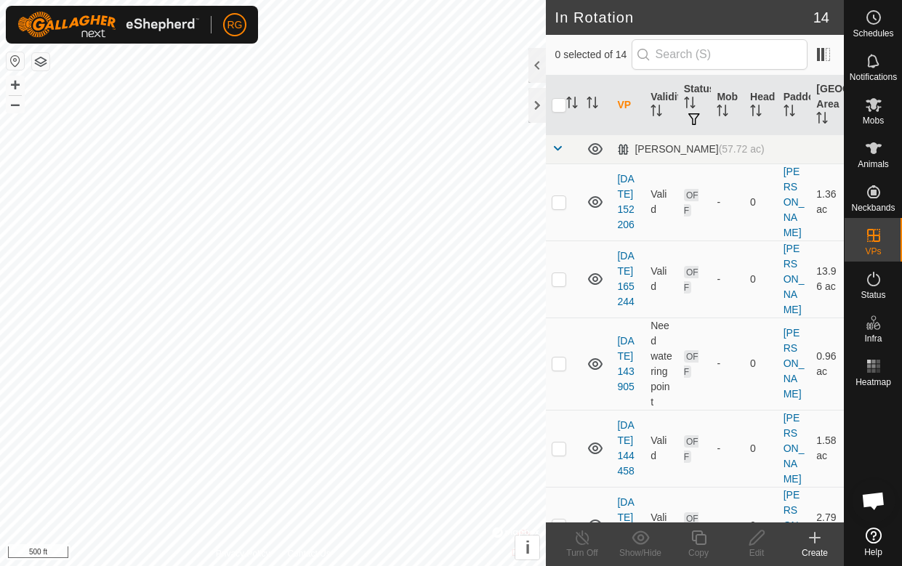
click at [563, 208] on p-checkbox at bounding box center [559, 202] width 15 height 12
checkbox input "true"
click at [563, 285] on p-checkbox at bounding box center [559, 279] width 15 height 12
click at [560, 285] on p-checkbox at bounding box center [559, 279] width 15 height 12
checkbox input "false"
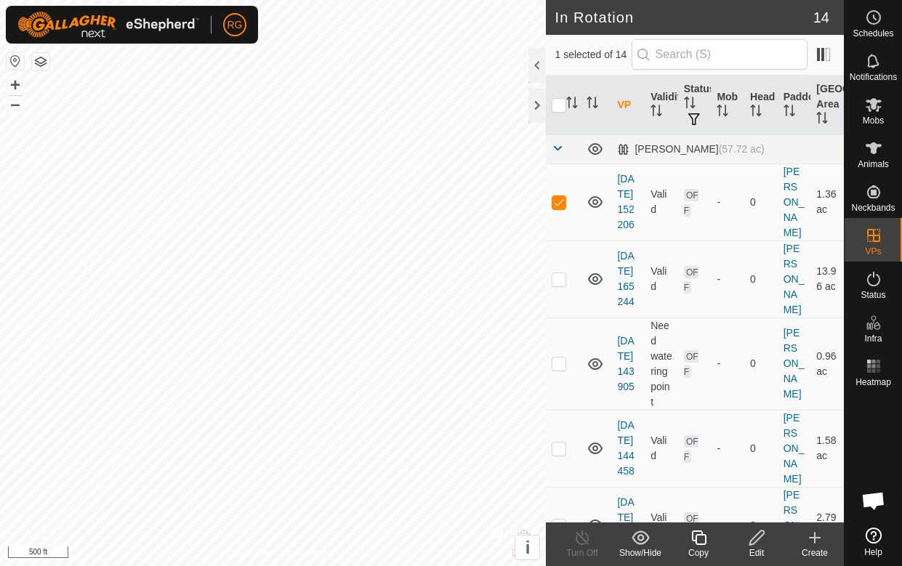
click at [554, 219] on td at bounding box center [563, 202] width 35 height 77
checkbox input "false"
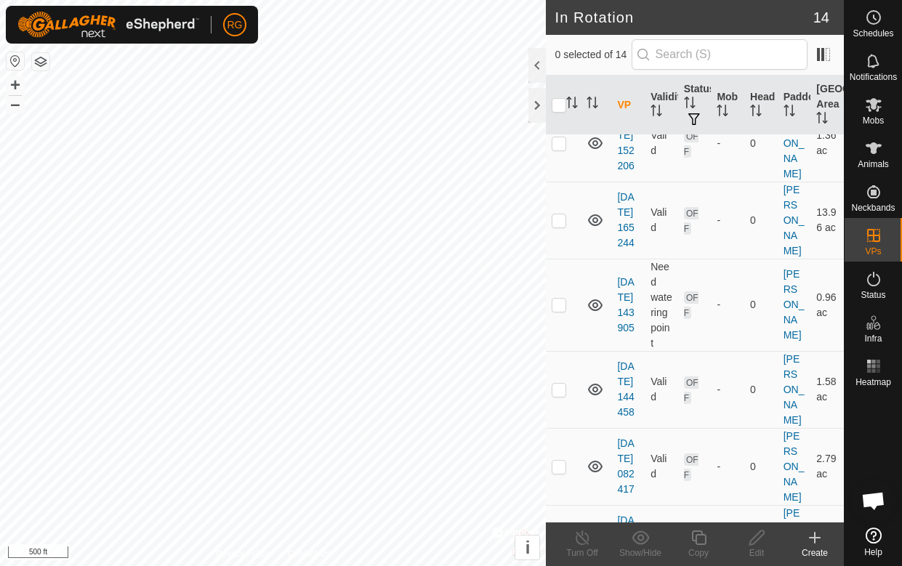
scroll to position [38, 0]
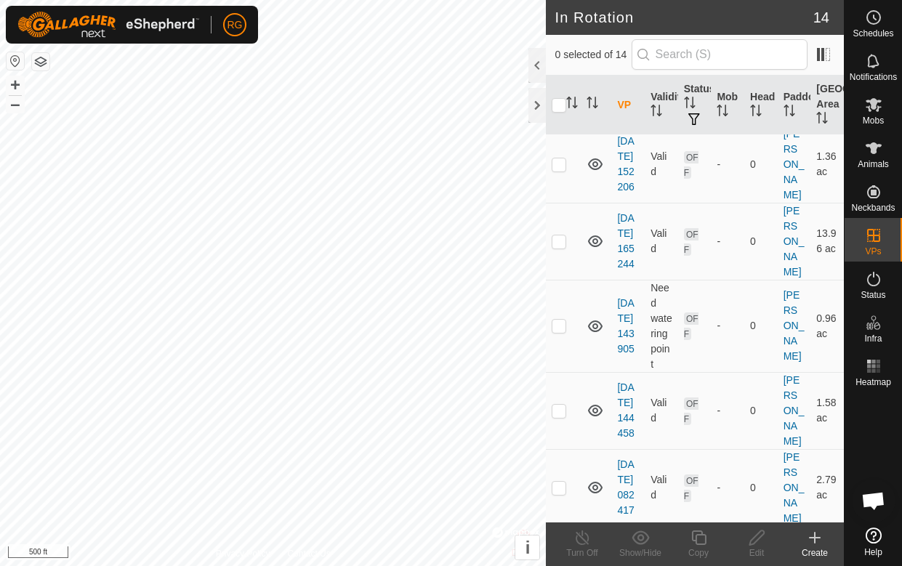
click at [566, 276] on td at bounding box center [563, 241] width 35 height 77
click at [559, 271] on td at bounding box center [563, 241] width 35 height 77
checkbox input "false"
click at [566, 180] on td at bounding box center [563, 164] width 35 height 77
click at [561, 170] on p-checkbox at bounding box center [559, 165] width 15 height 12
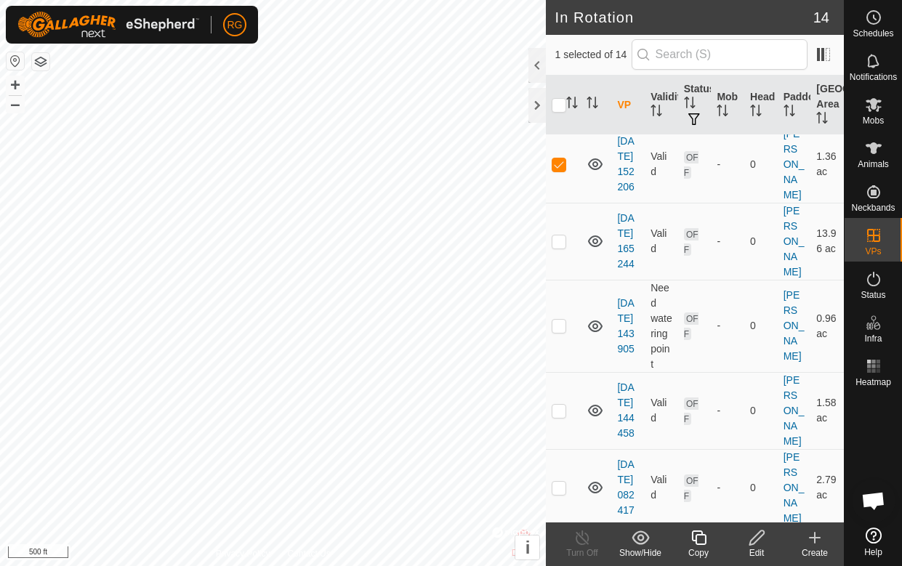
checkbox input "false"
click at [567, 444] on td at bounding box center [563, 410] width 35 height 77
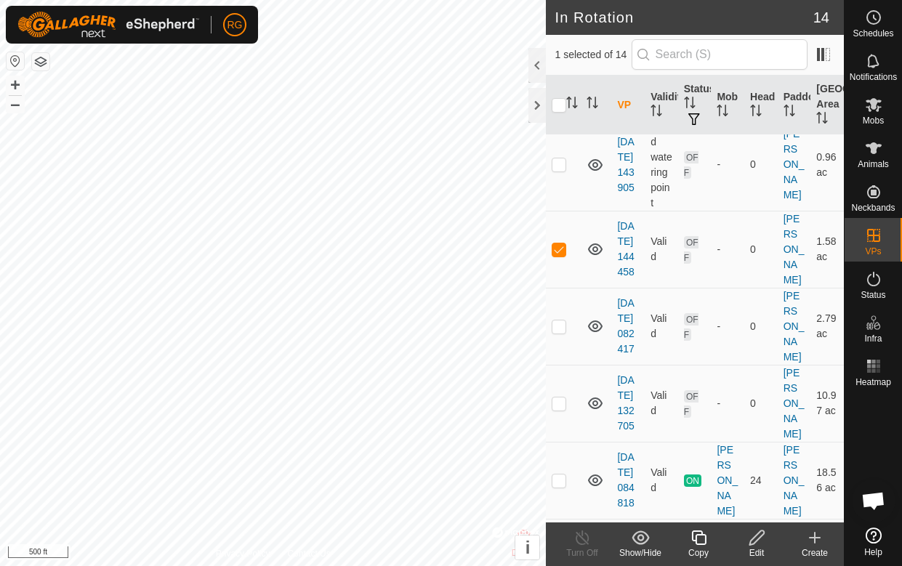
scroll to position [206, 0]
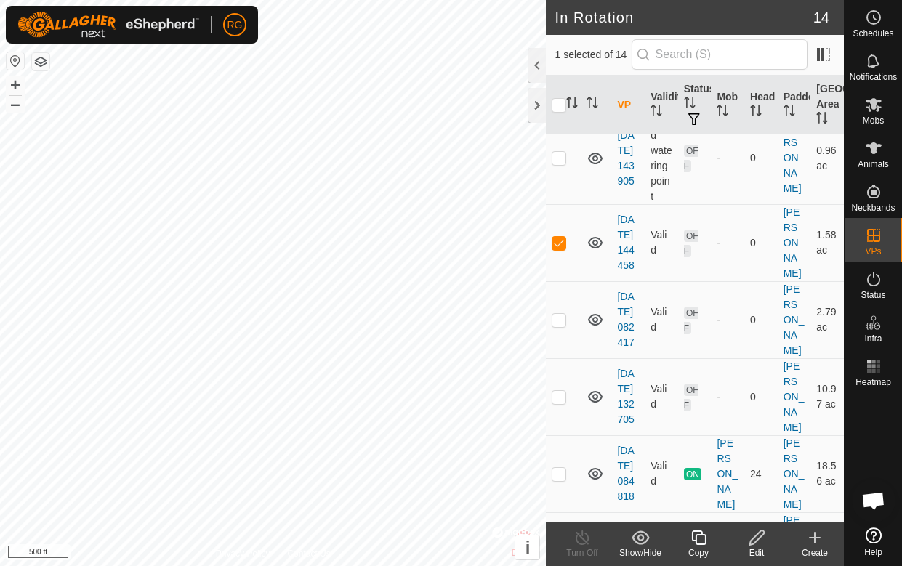
click at [563, 249] on p-checkbox at bounding box center [559, 243] width 15 height 12
checkbox input "false"
click at [564, 326] on p-checkbox at bounding box center [559, 320] width 15 height 12
click at [561, 326] on p-checkbox at bounding box center [559, 320] width 15 height 12
checkbox input "false"
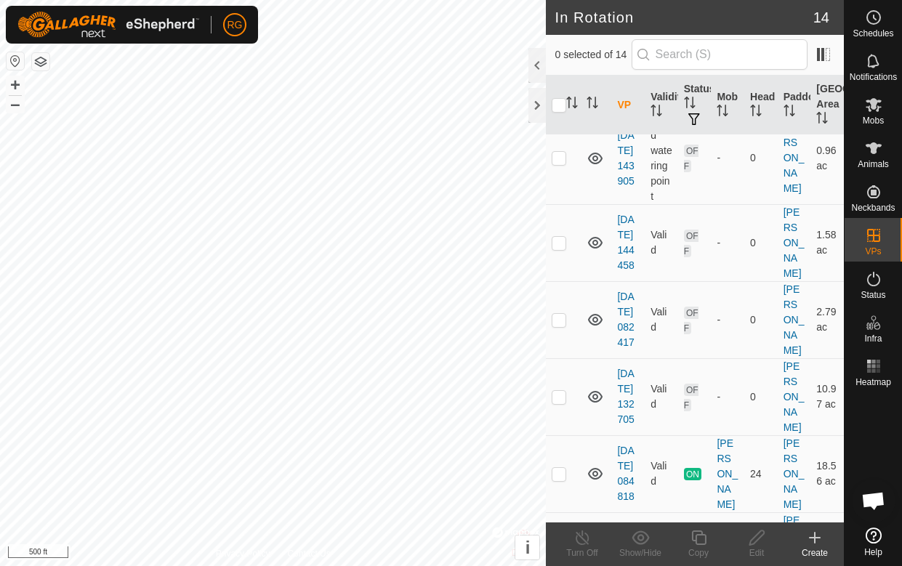
click at [563, 403] on p-checkbox at bounding box center [559, 397] width 15 height 12
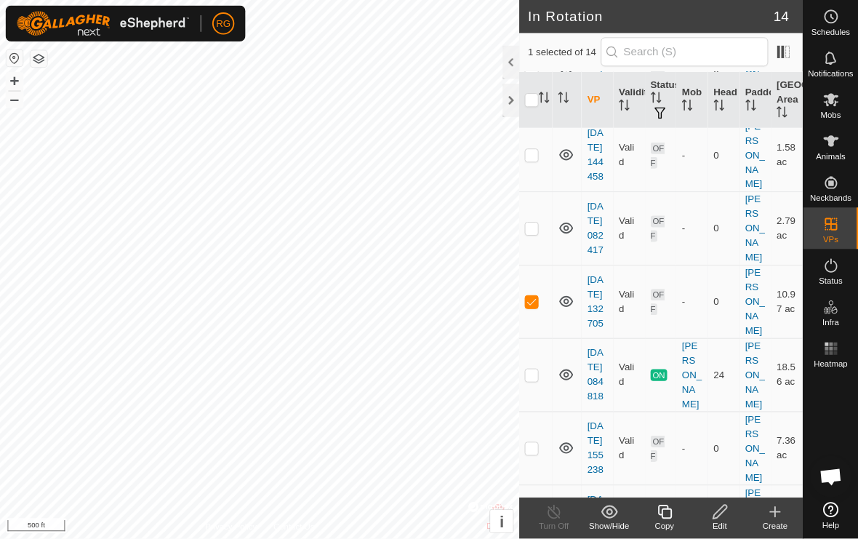
scroll to position [287, 0]
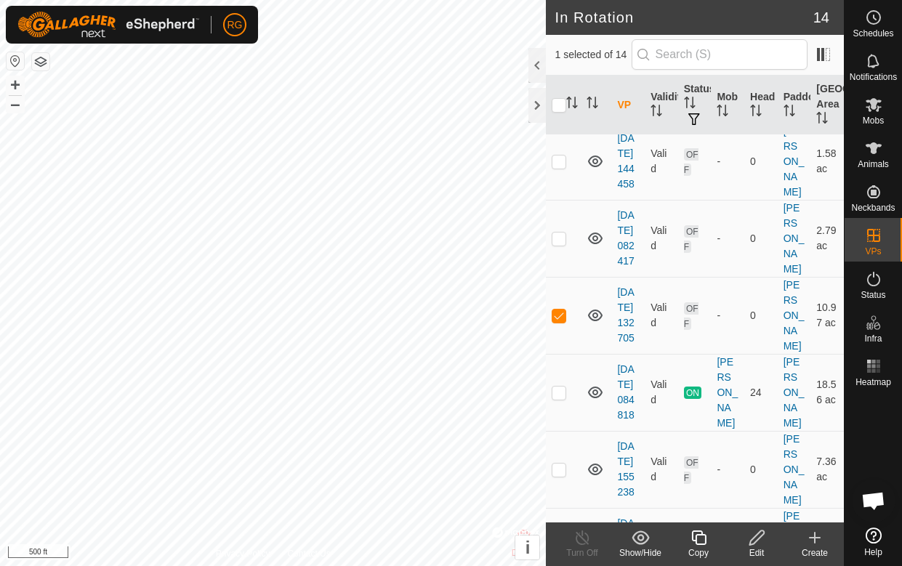
click at [562, 321] on p-checkbox at bounding box center [559, 316] width 15 height 12
checkbox input "false"
click at [564, 398] on p-checkbox at bounding box center [559, 393] width 15 height 12
checkbox input "true"
click at [586, 538] on icon at bounding box center [583, 537] width 18 height 17
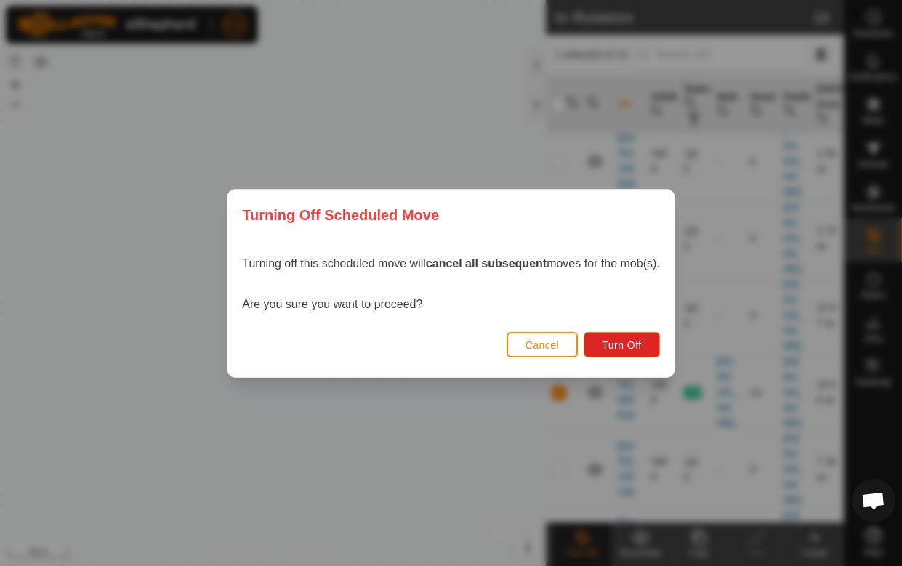
click at [631, 345] on span "Turn Off" at bounding box center [622, 346] width 40 height 12
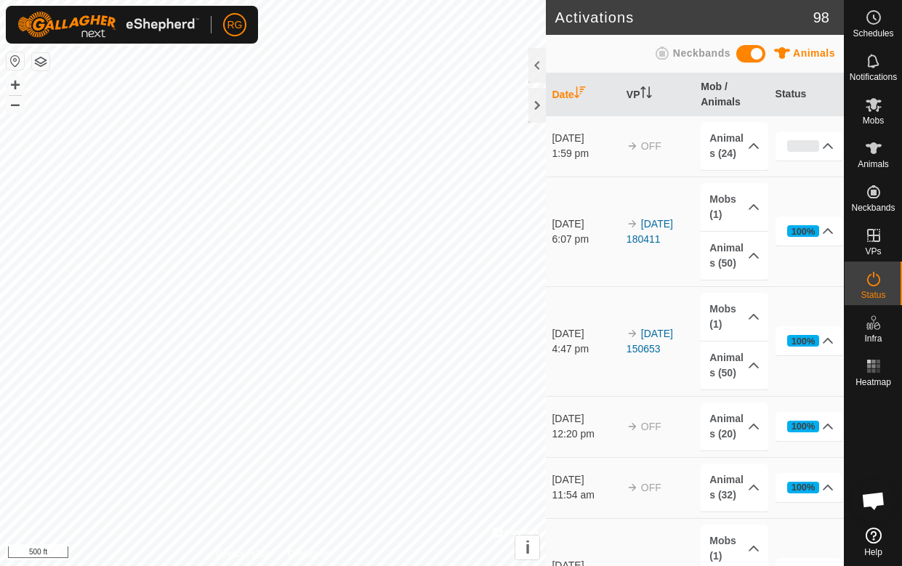
click at [537, 112] on div at bounding box center [537, 105] width 17 height 35
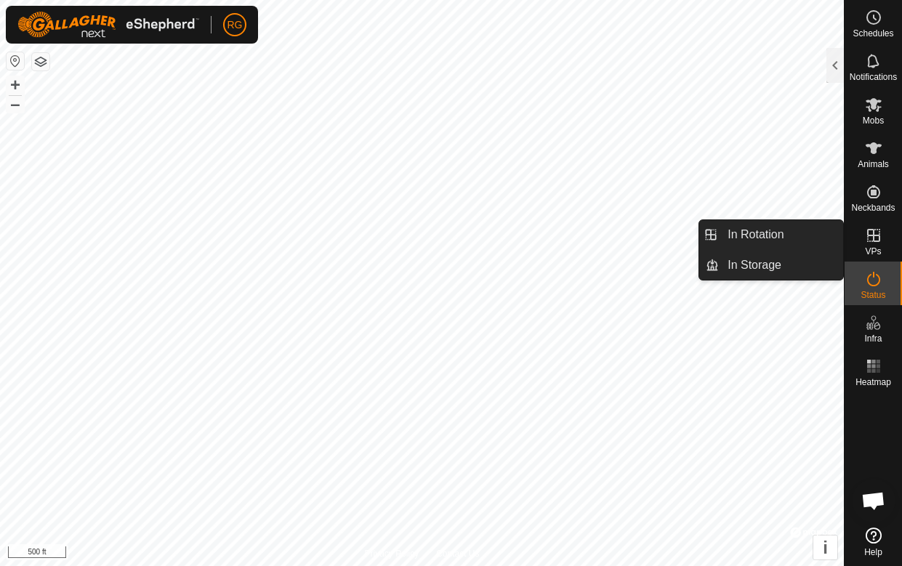
click at [776, 238] on span "In Rotation" at bounding box center [756, 234] width 56 height 17
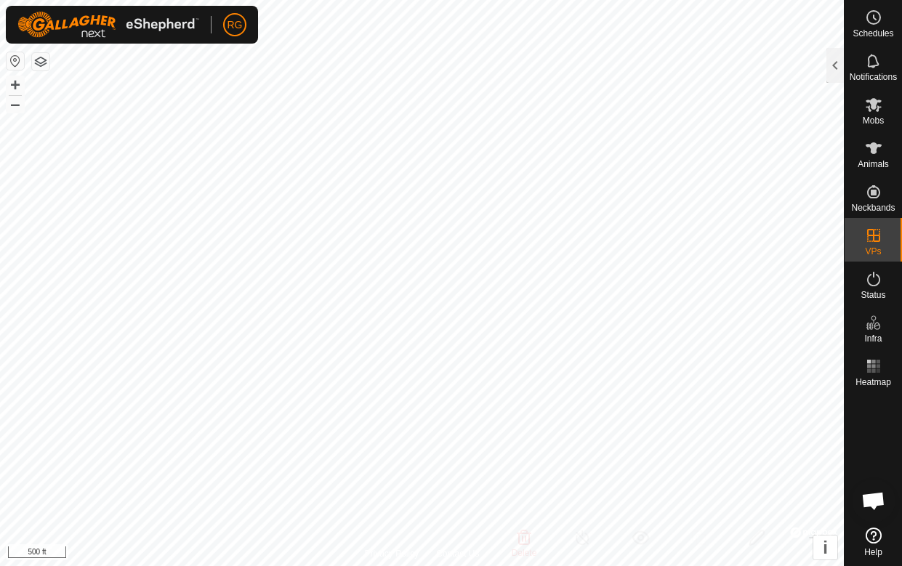
click at [837, 69] on div at bounding box center [835, 65] width 17 height 35
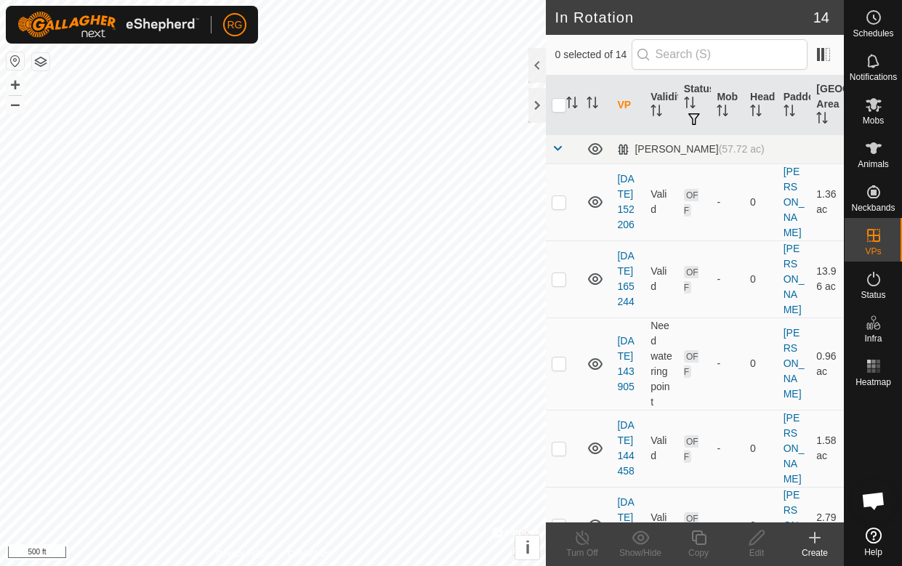
click at [537, 111] on div at bounding box center [537, 105] width 17 height 35
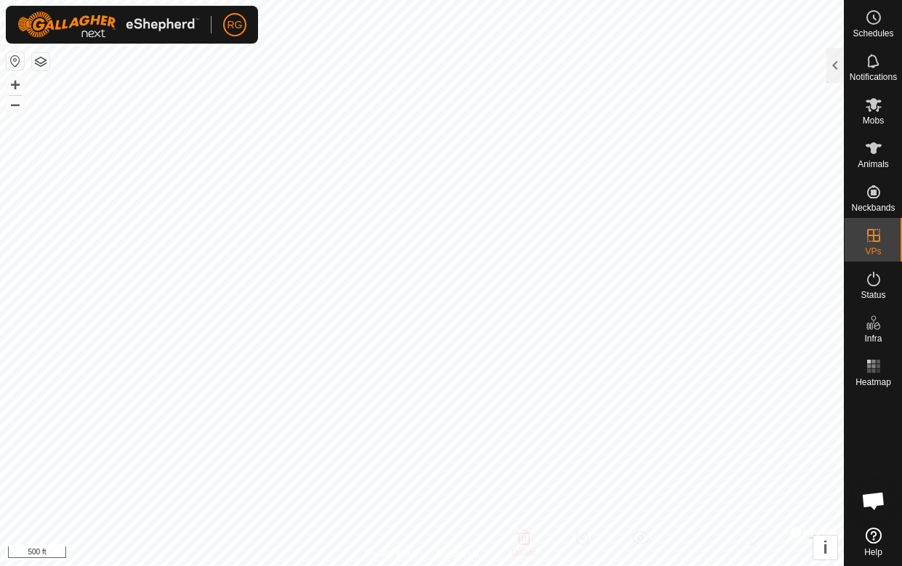
click at [828, 68] on div at bounding box center [835, 65] width 17 height 35
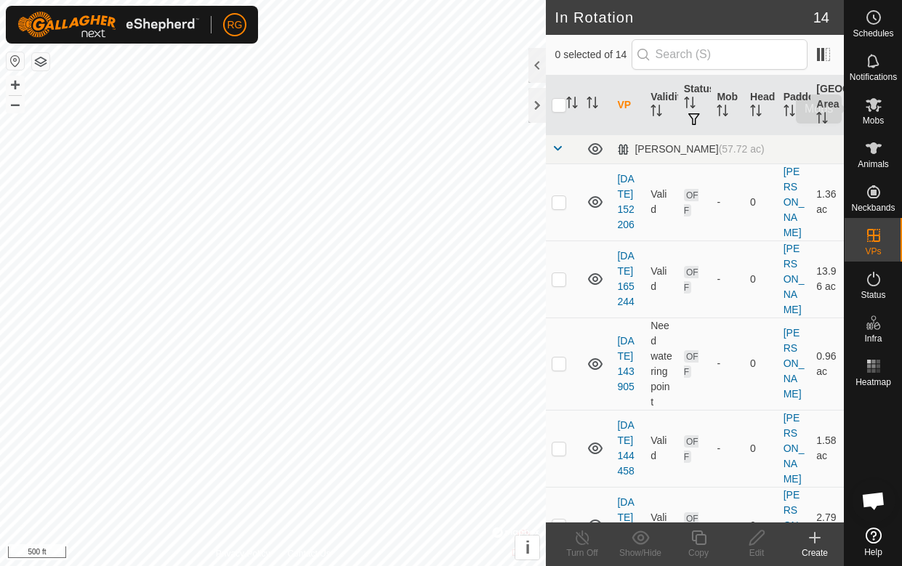
click at [857, 111] on icon at bounding box center [874, 105] width 16 height 14
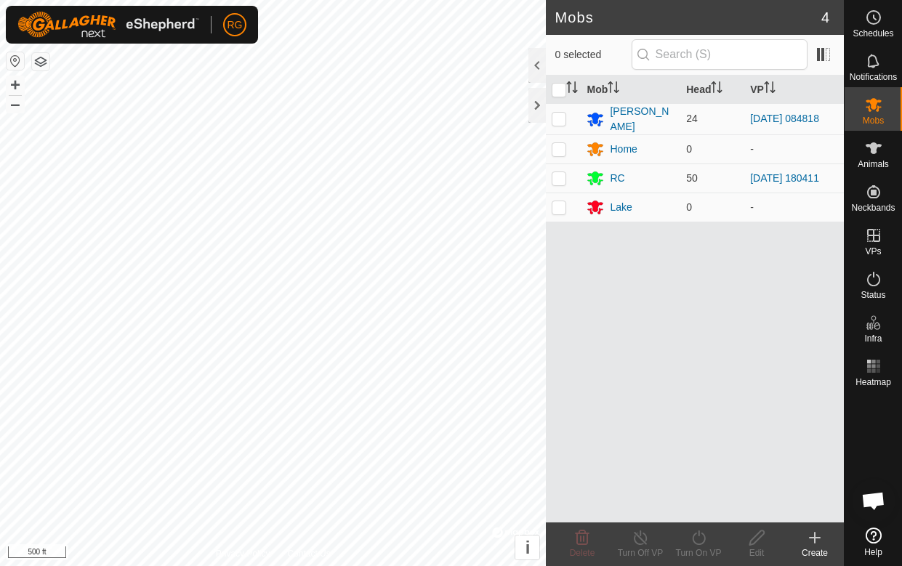
click at [558, 127] on td at bounding box center [563, 118] width 35 height 31
click at [565, 121] on p-checkbox at bounding box center [559, 119] width 15 height 12
checkbox input "false"
click at [534, 117] on div at bounding box center [537, 105] width 17 height 35
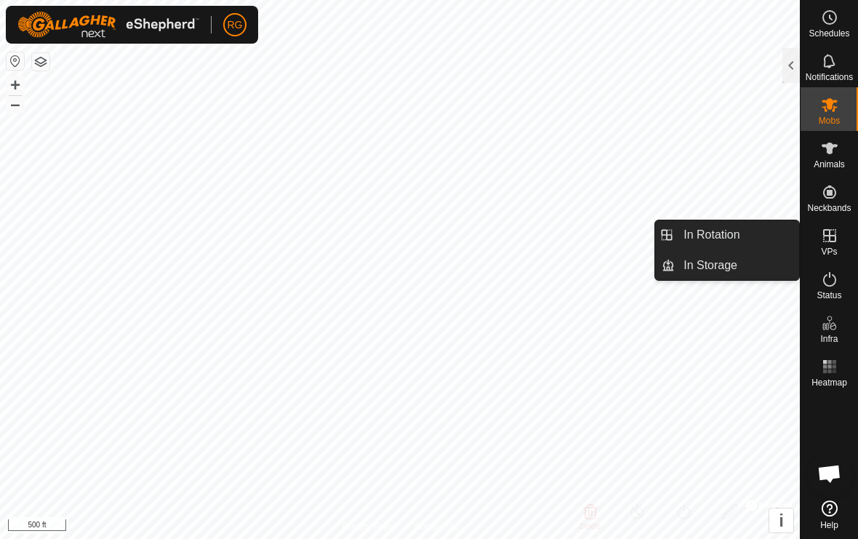
click at [729, 236] on span "In Rotation" at bounding box center [711, 234] width 56 height 17
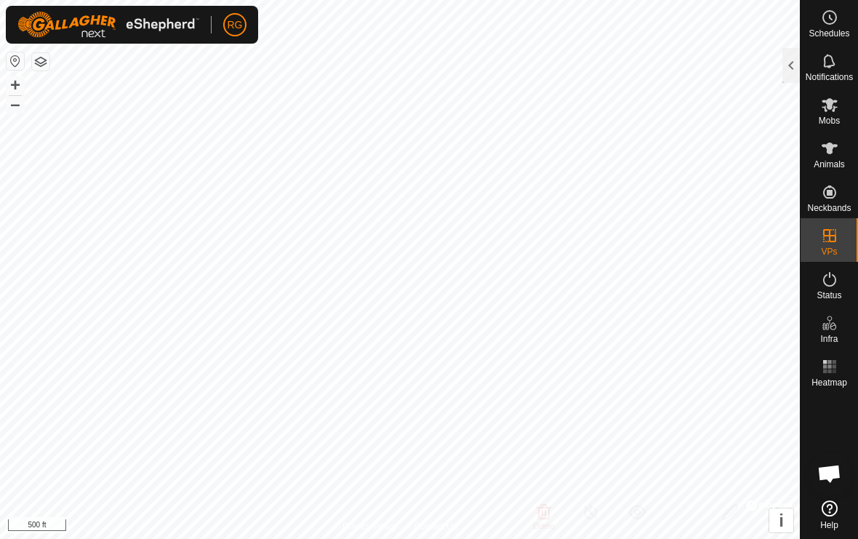
click at [789, 70] on div at bounding box center [790, 65] width 17 height 35
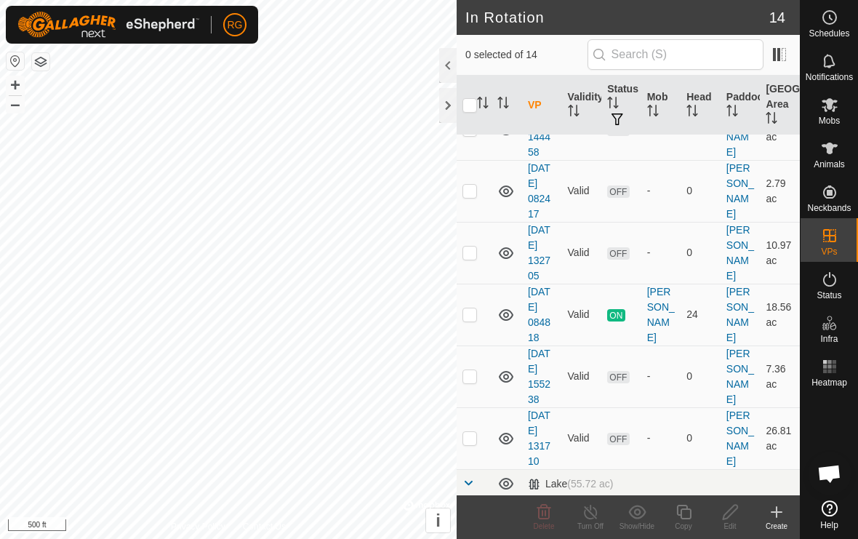
scroll to position [265, 0]
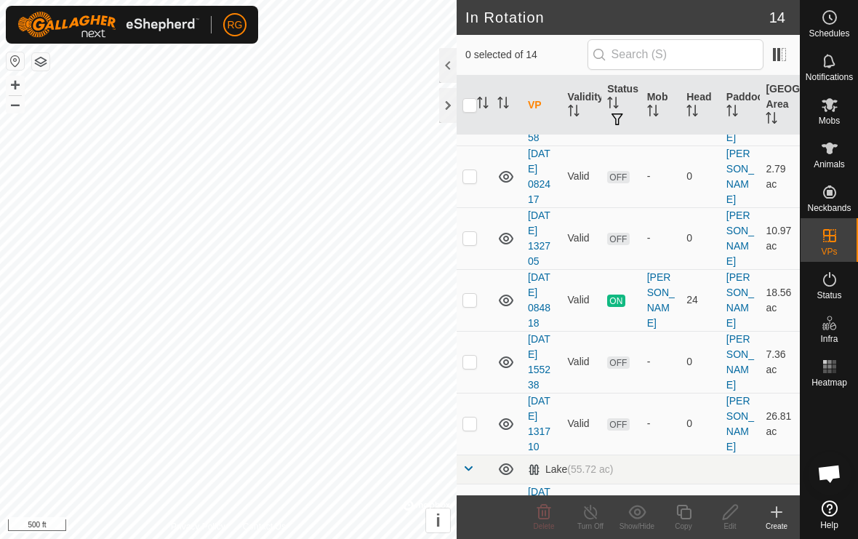
click at [450, 103] on div at bounding box center [447, 105] width 17 height 35
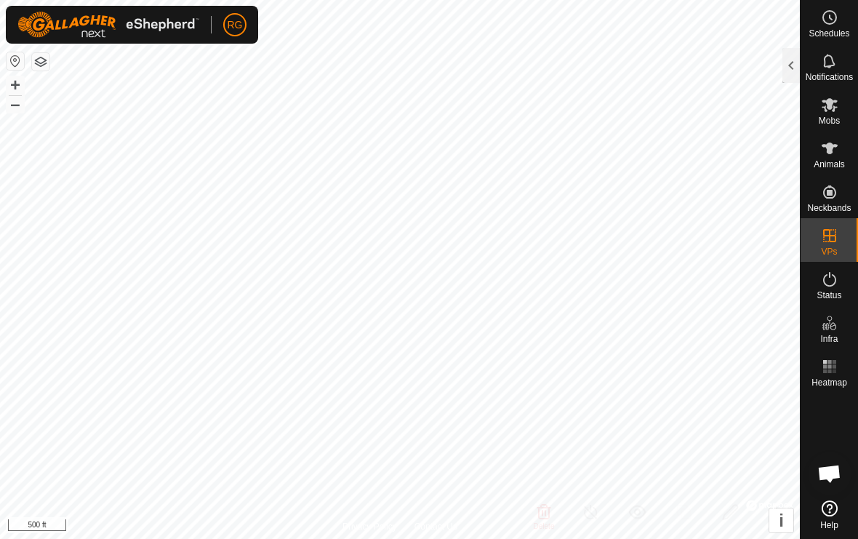
click at [791, 70] on div at bounding box center [790, 65] width 17 height 35
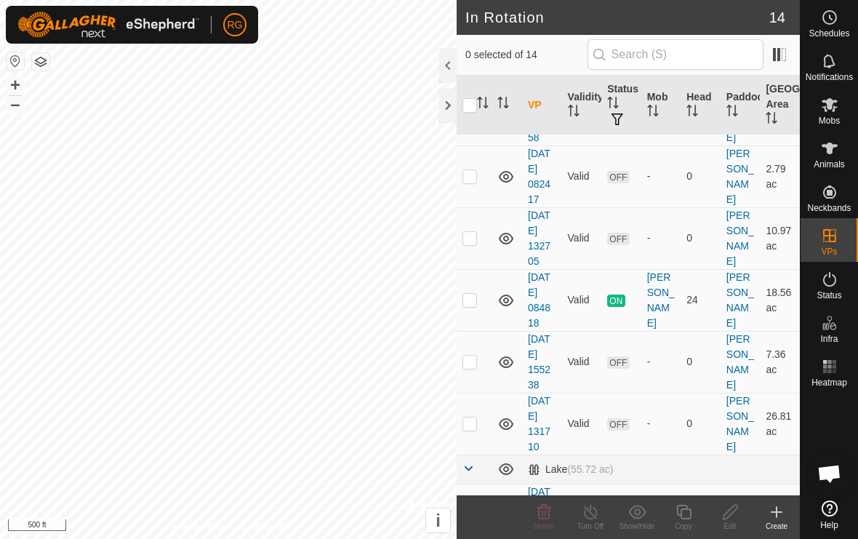
click at [544, 176] on link "[DATE] 082417" at bounding box center [539, 176] width 23 height 57
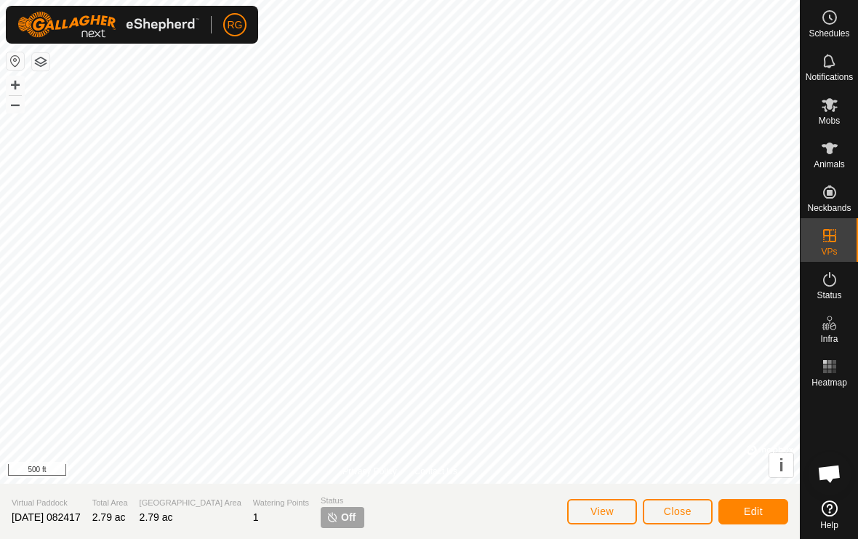
click at [753, 509] on span "Edit" at bounding box center [753, 511] width 19 height 12
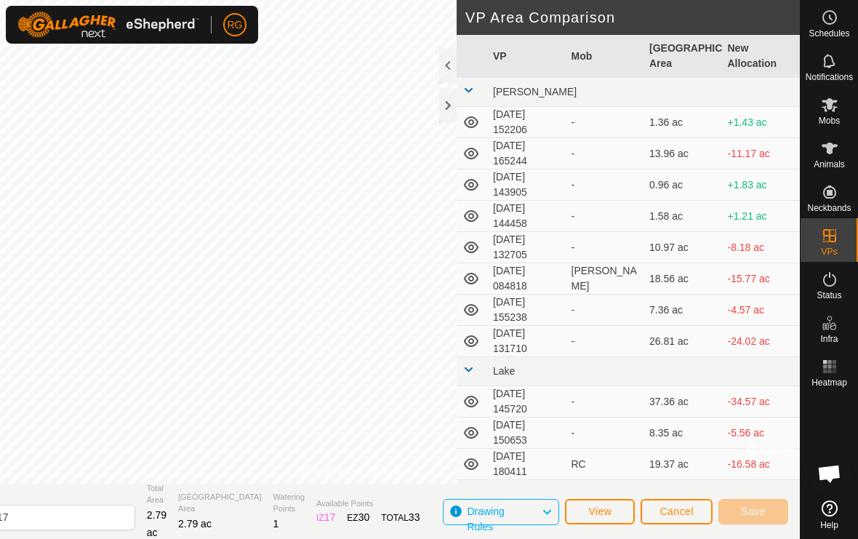
click at [451, 107] on div at bounding box center [447, 105] width 17 height 35
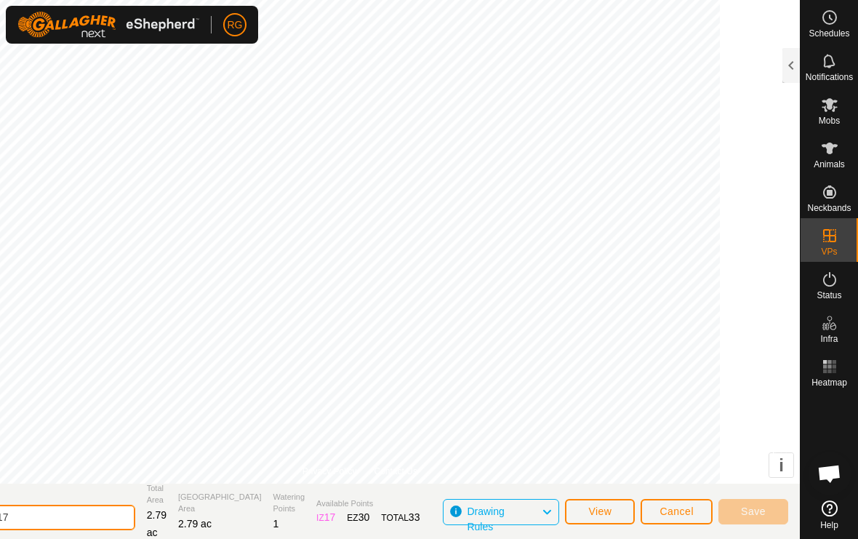
click at [125, 518] on input "[DATE] 082417" at bounding box center [34, 517] width 204 height 25
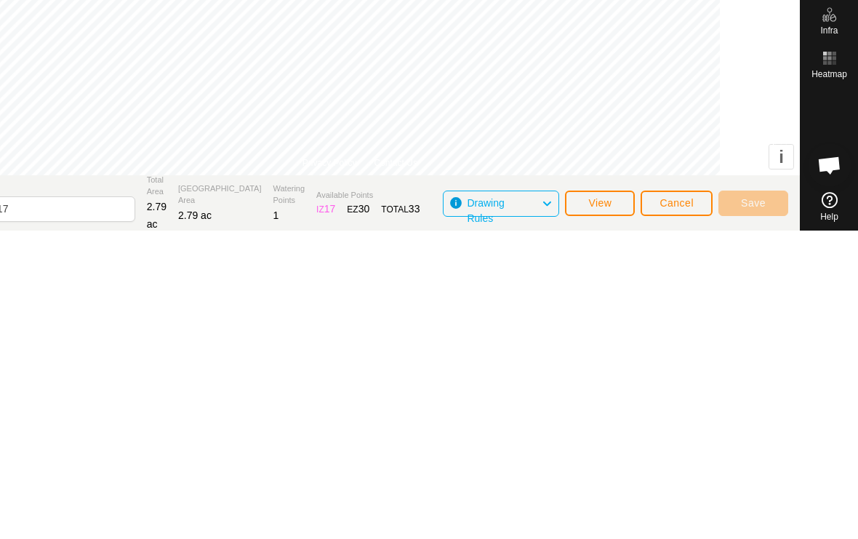
scroll to position [1, 0]
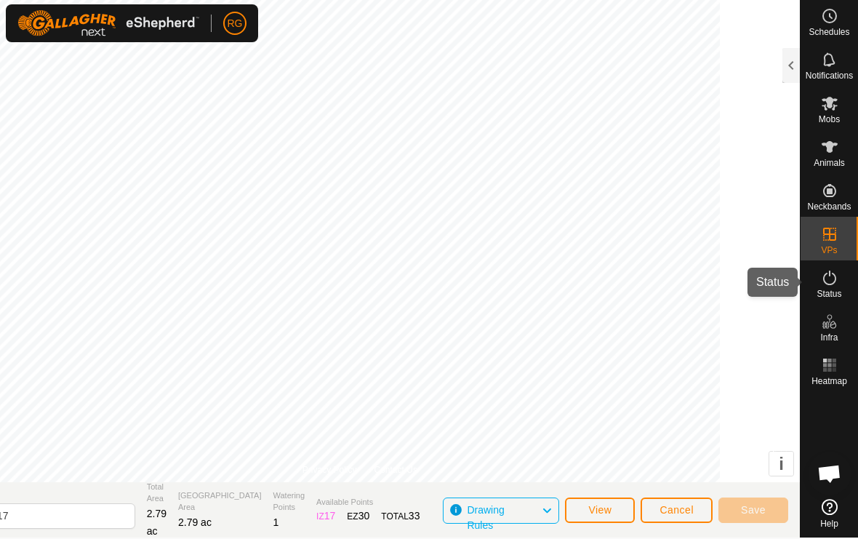
click at [828, 286] on es-activation-svg-icon at bounding box center [830, 277] width 26 height 23
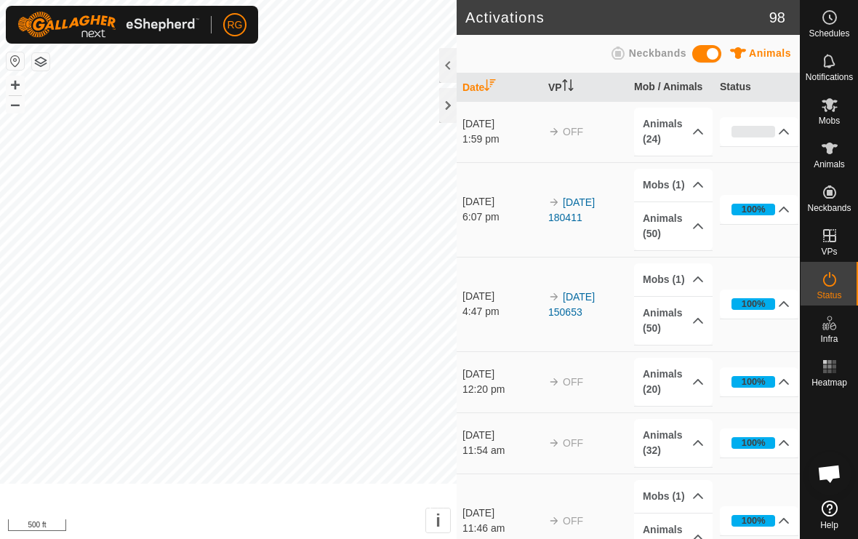
scroll to position [0, 0]
click at [833, 281] on icon at bounding box center [829, 278] width 17 height 17
click at [834, 286] on icon at bounding box center [829, 278] width 17 height 17
click at [451, 107] on div at bounding box center [447, 105] width 17 height 35
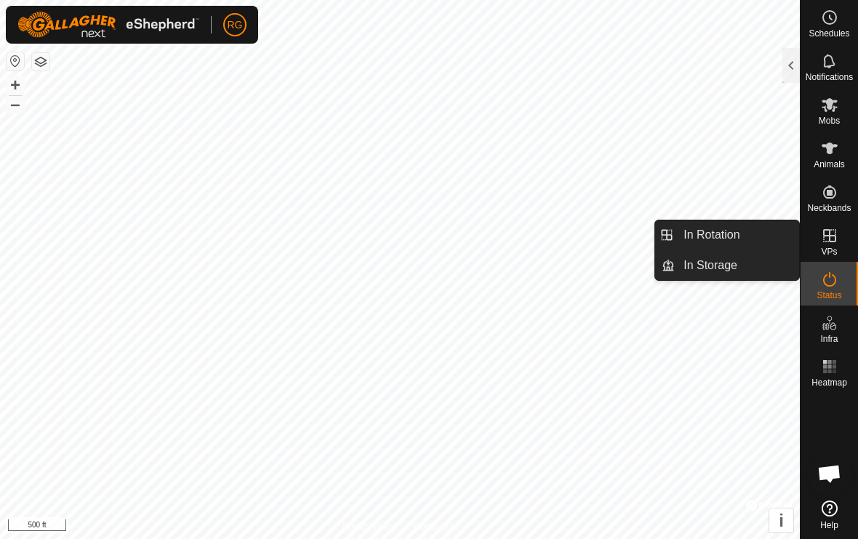
click at [741, 240] on link "In Rotation" at bounding box center [737, 234] width 124 height 29
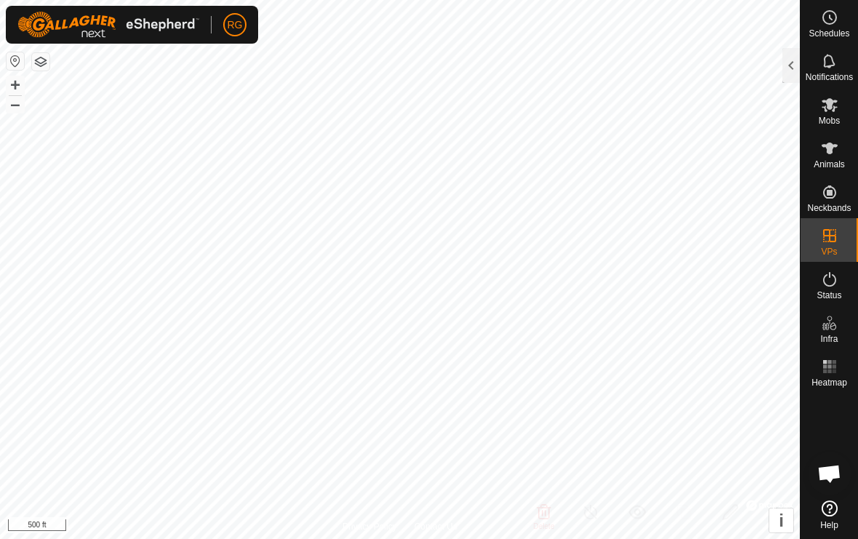
click at [795, 65] on div at bounding box center [790, 65] width 17 height 35
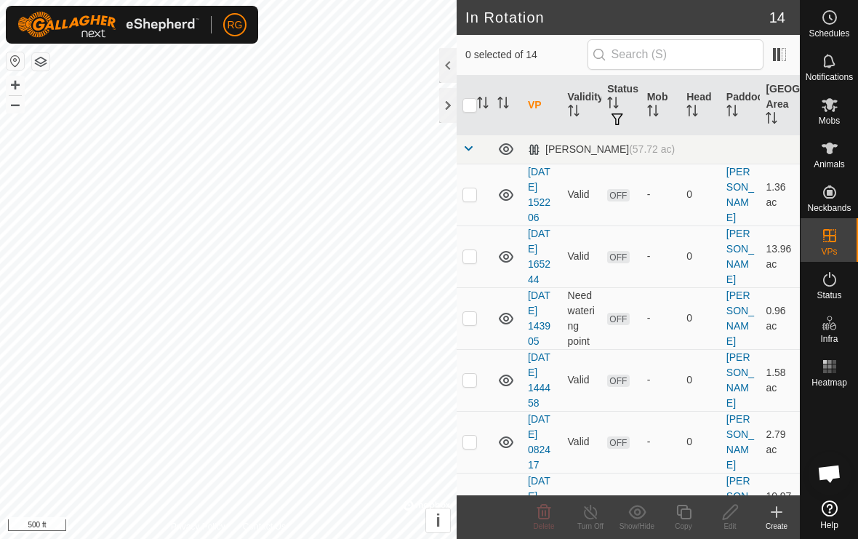
click at [537, 195] on link "[DATE] 152206" at bounding box center [539, 194] width 23 height 57
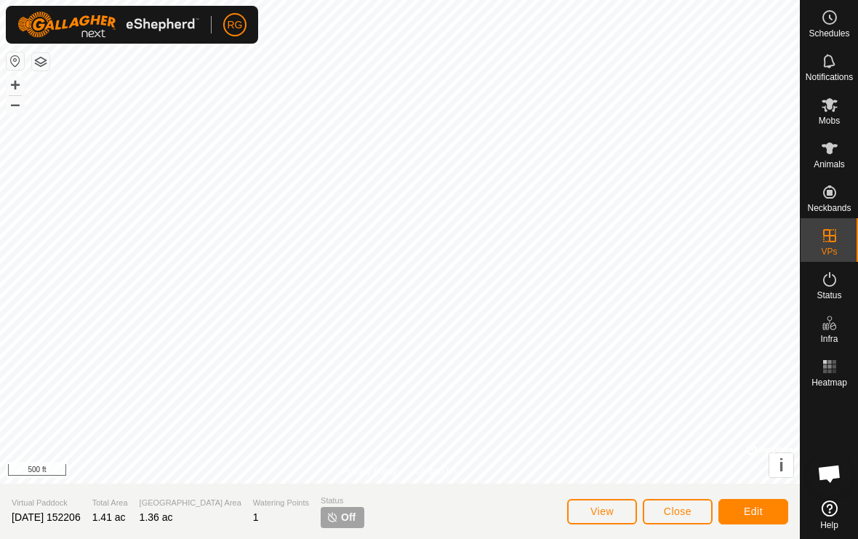
click at [758, 510] on span "Edit" at bounding box center [753, 511] width 19 height 12
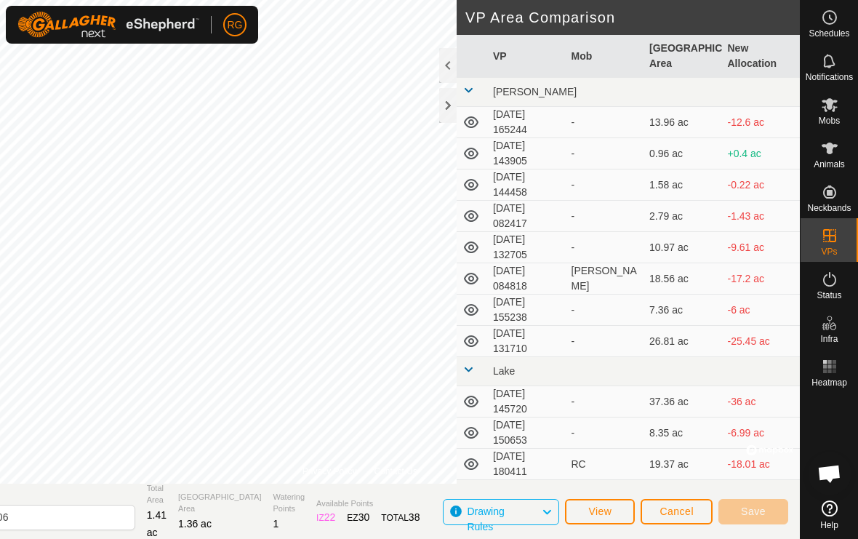
click at [454, 103] on div at bounding box center [447, 105] width 17 height 35
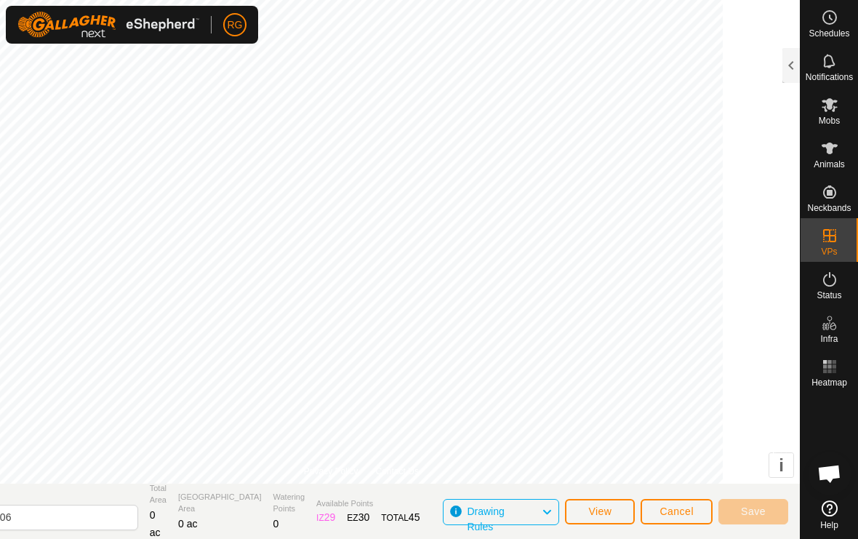
click at [790, 64] on div at bounding box center [790, 65] width 17 height 35
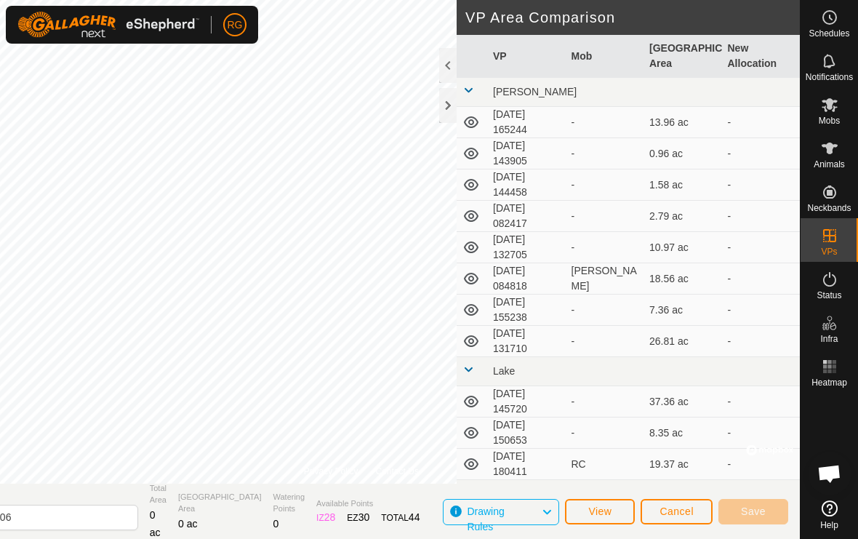
click at [454, 82] on div at bounding box center [447, 65] width 17 height 35
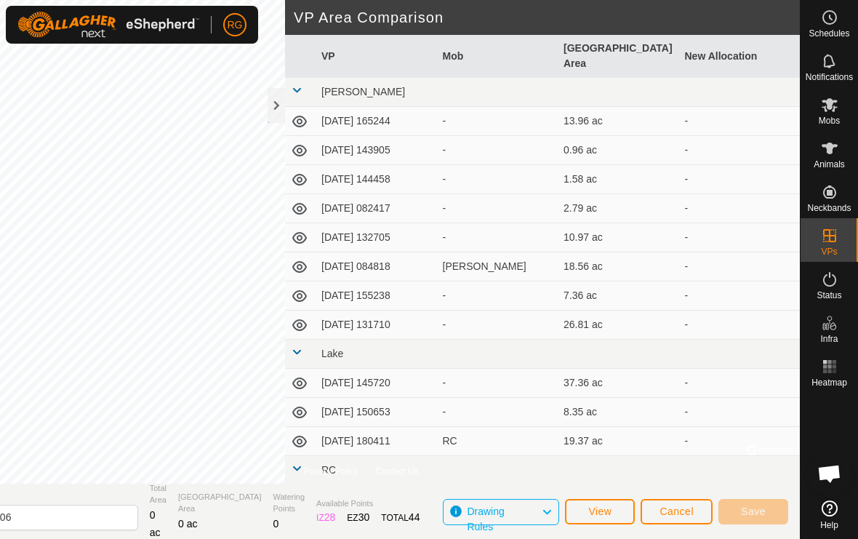
click at [677, 521] on button "Cancel" at bounding box center [677, 511] width 72 height 25
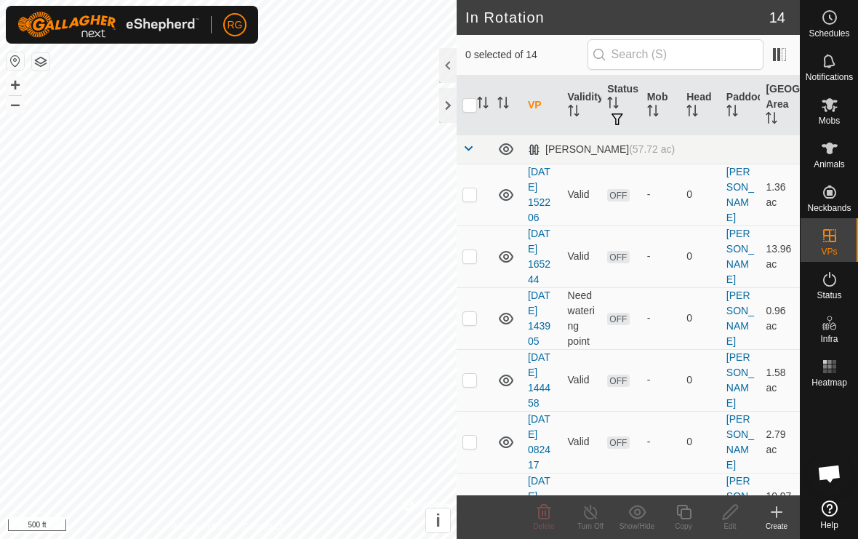
click at [455, 100] on div at bounding box center [447, 105] width 17 height 35
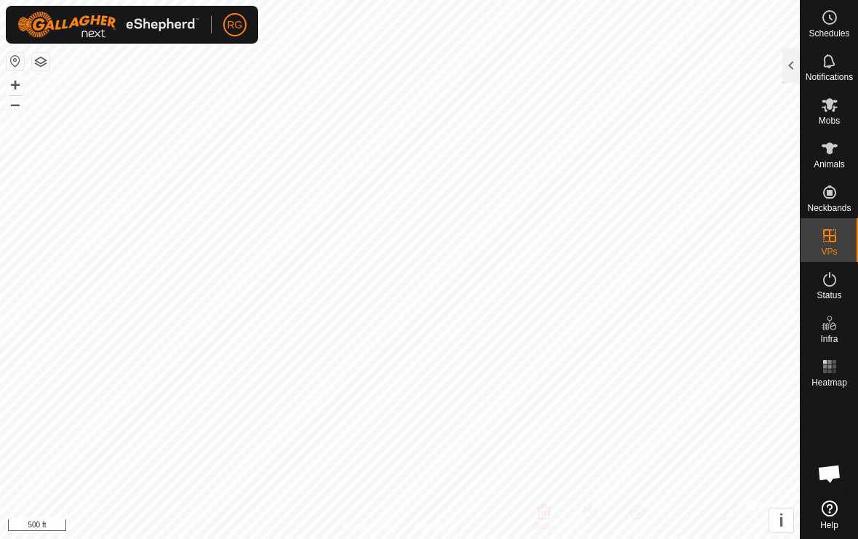
click at [787, 65] on div at bounding box center [790, 65] width 17 height 35
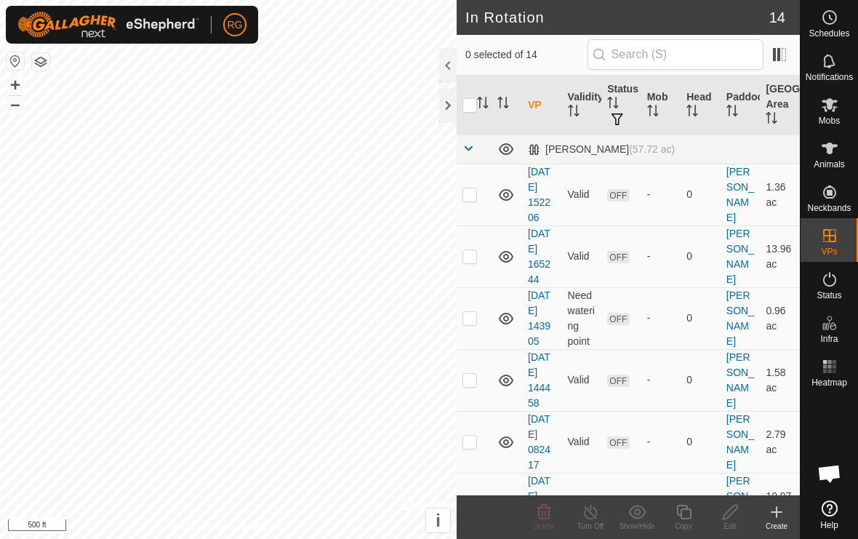
click at [539, 196] on link "[DATE] 152206" at bounding box center [539, 194] width 23 height 57
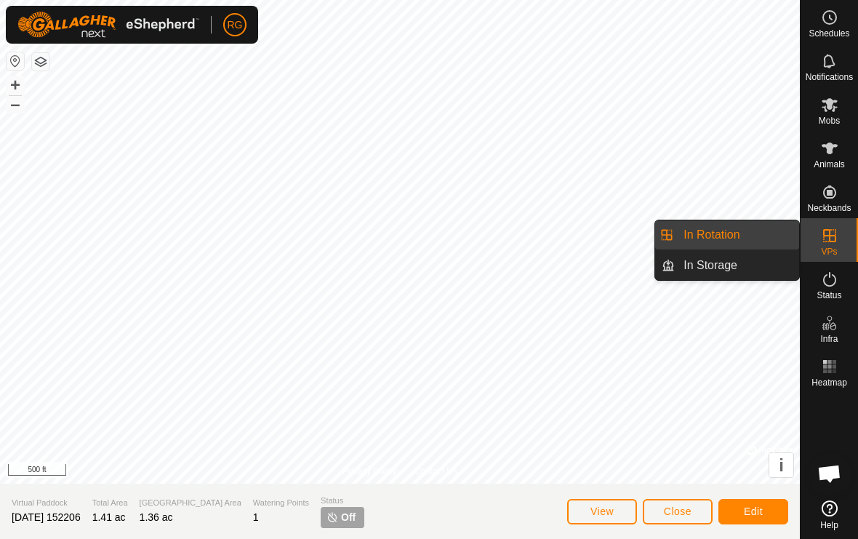
click at [756, 238] on link "In Rotation" at bounding box center [737, 234] width 124 height 29
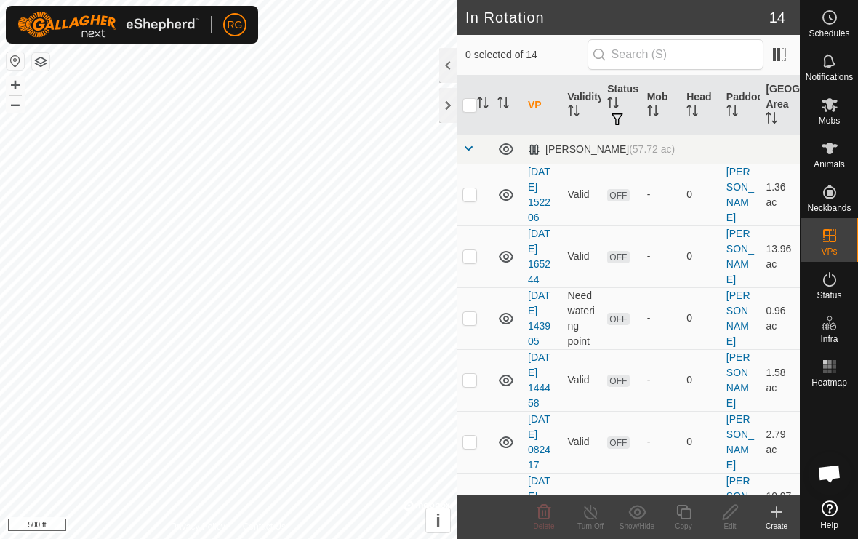
click at [549, 186] on link "[DATE] 152206" at bounding box center [539, 194] width 23 height 57
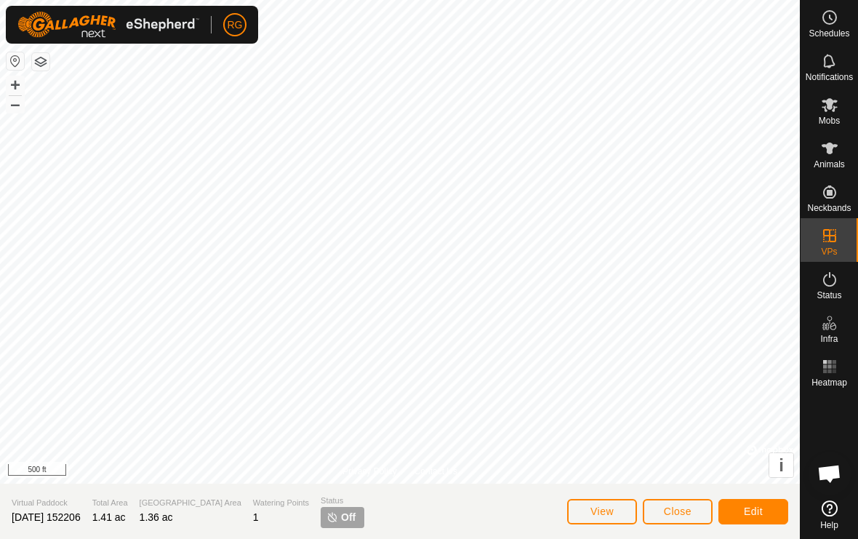
click at [763, 505] on span "Edit" at bounding box center [753, 511] width 19 height 12
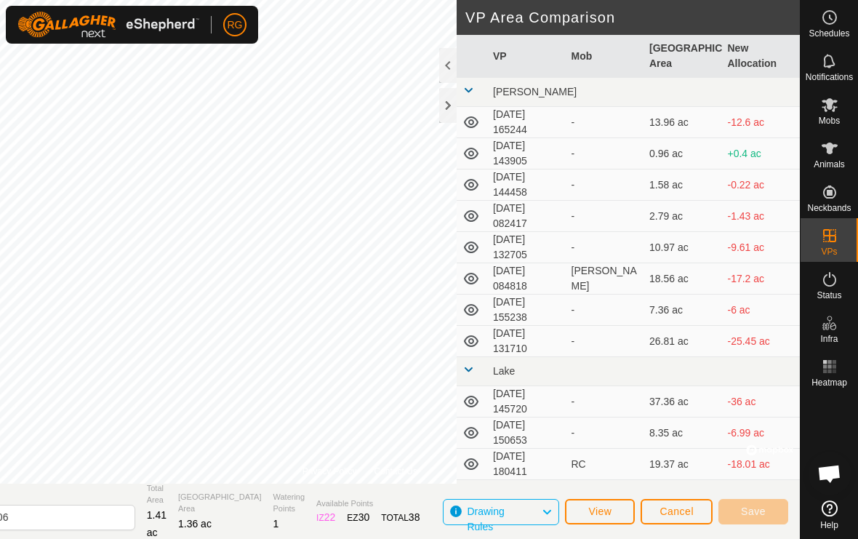
click at [679, 510] on span "Cancel" at bounding box center [676, 511] width 34 height 12
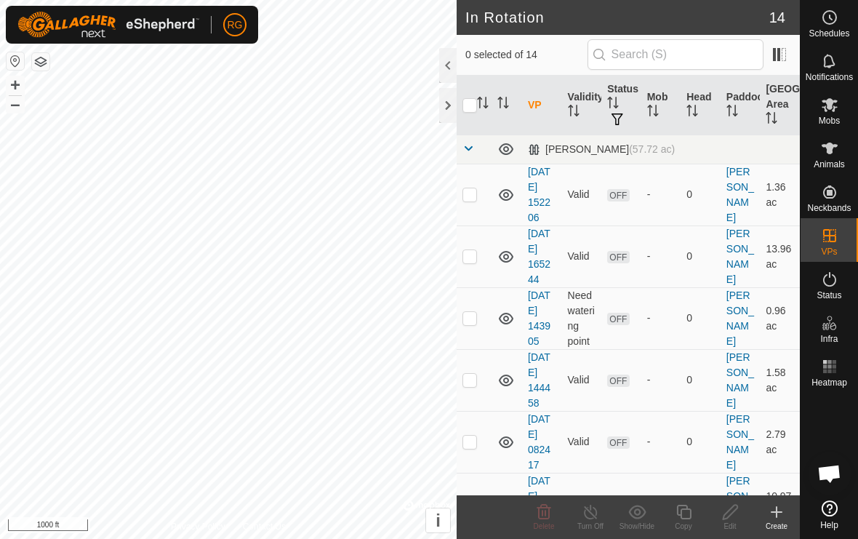
click at [540, 188] on link "[DATE] 152206" at bounding box center [539, 194] width 23 height 57
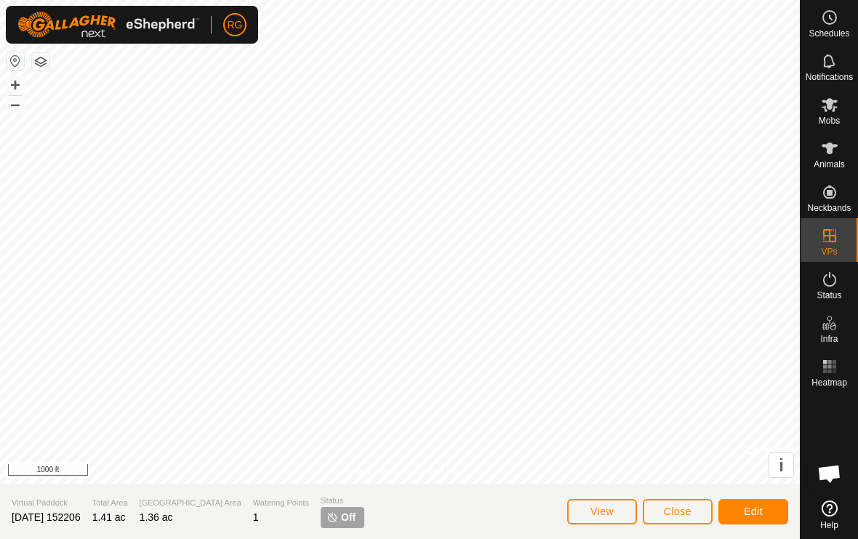
click at [758, 514] on span "Edit" at bounding box center [753, 511] width 19 height 12
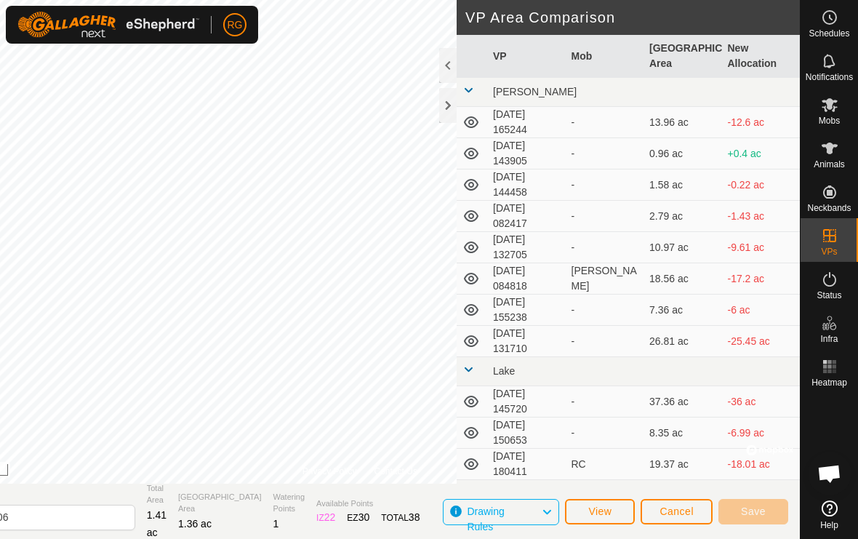
click at [608, 512] on span "View" at bounding box center [599, 511] width 23 height 12
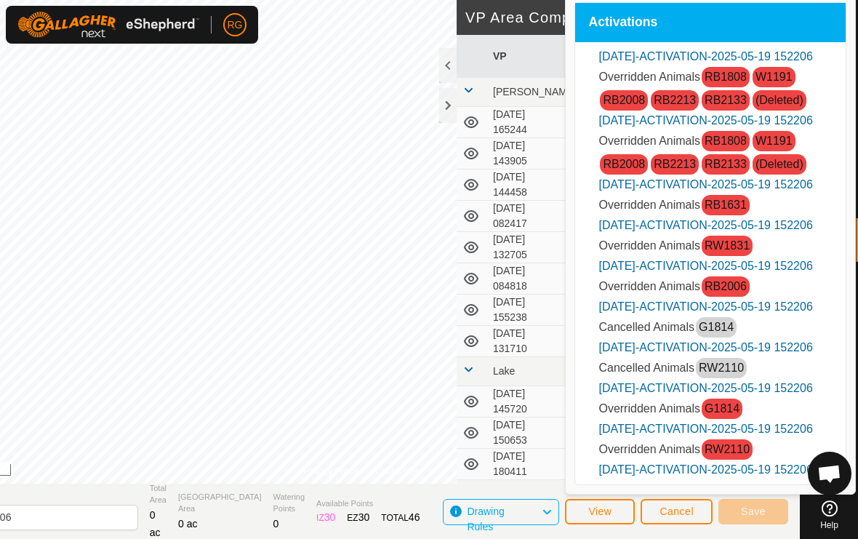
click at [446, 111] on div at bounding box center [447, 105] width 17 height 35
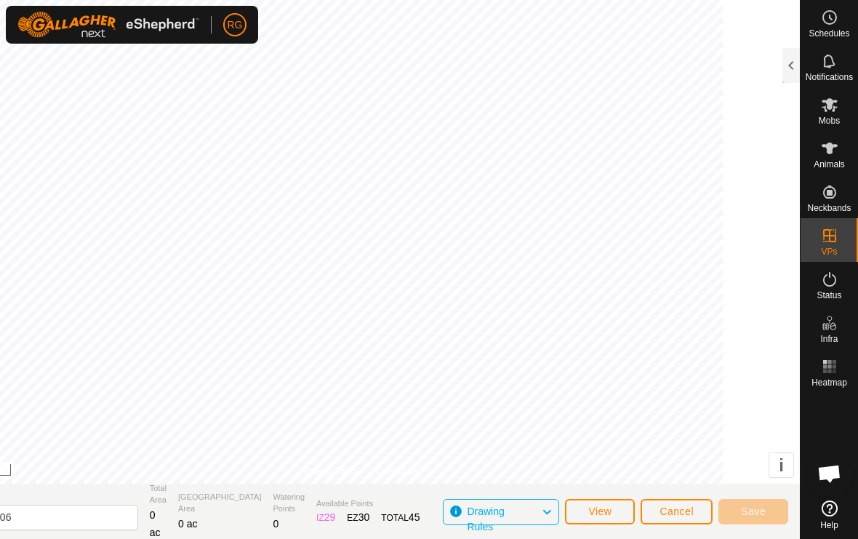
click at [682, 508] on span "Cancel" at bounding box center [676, 511] width 34 height 12
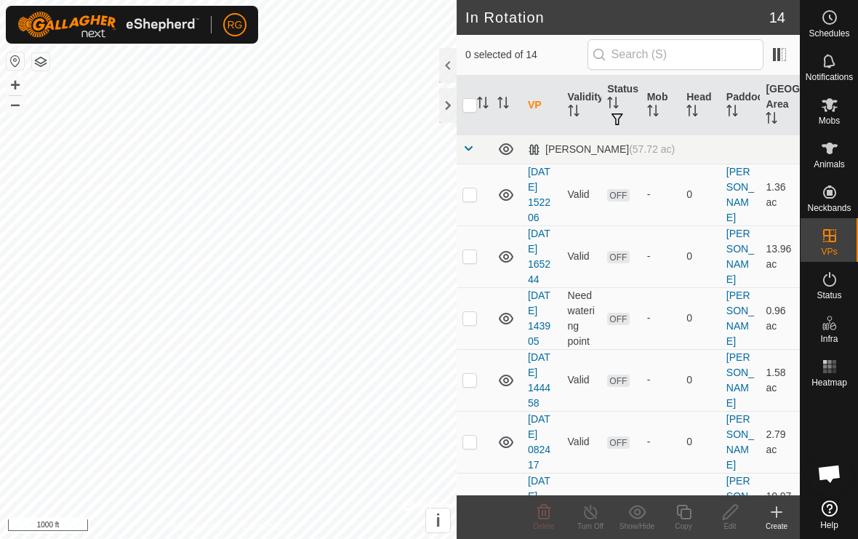
click at [469, 197] on p-checkbox at bounding box center [469, 194] width 15 height 12
checkbox input "true"
click at [471, 257] on p-checkbox at bounding box center [469, 256] width 15 height 12
checkbox input "true"
click at [468, 315] on p-checkbox at bounding box center [469, 318] width 15 height 12
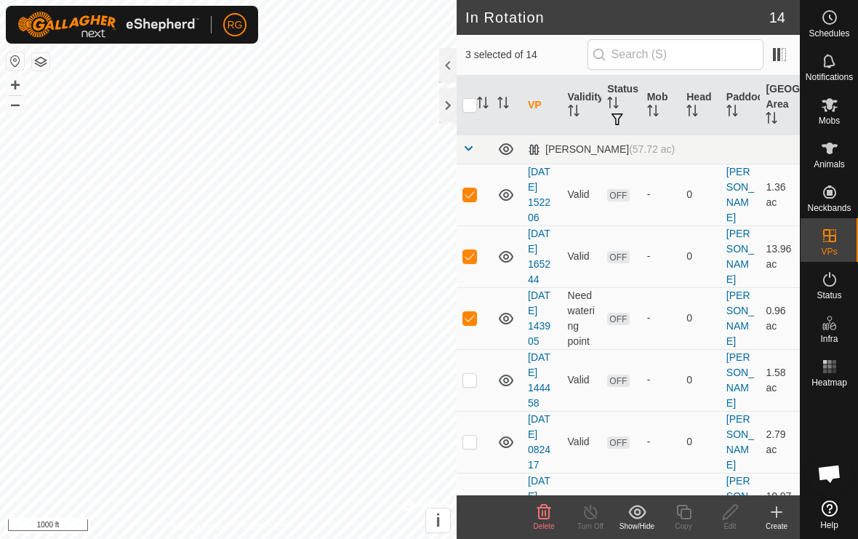
checkbox input "true"
click at [472, 383] on p-checkbox at bounding box center [469, 380] width 15 height 12
checkbox input "true"
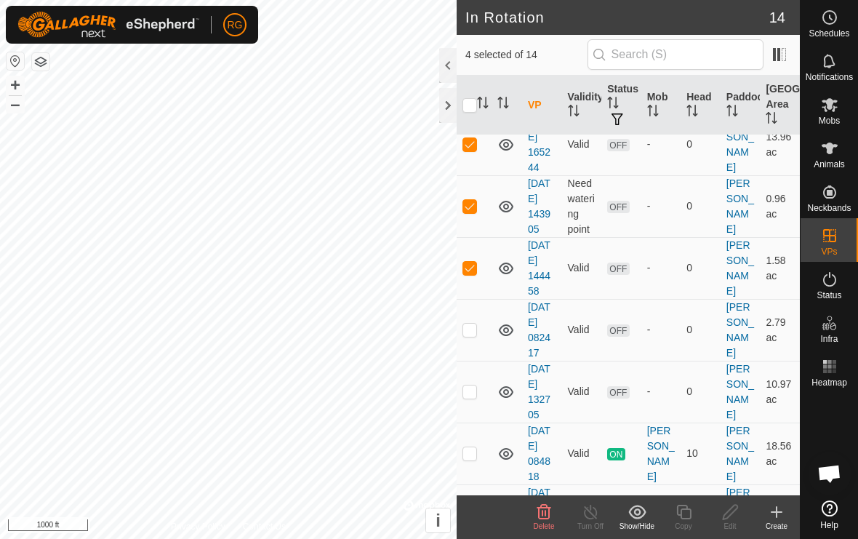
scroll to position [114, 0]
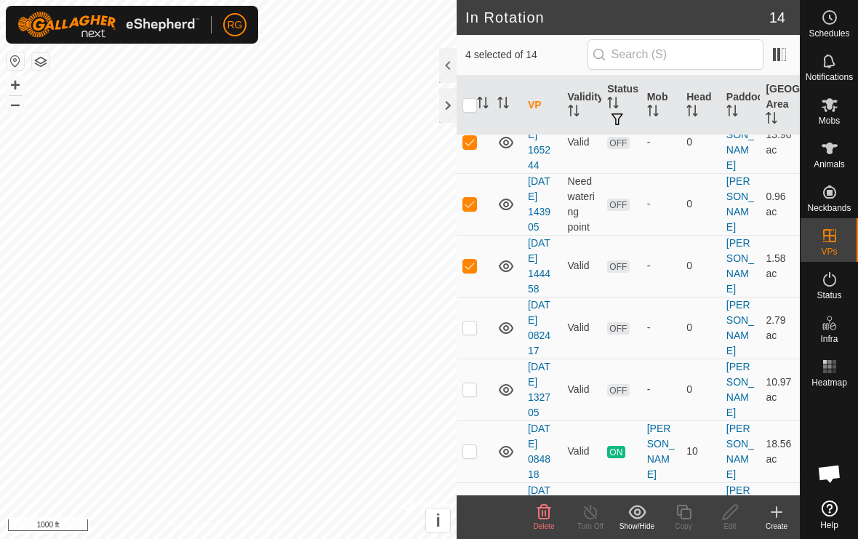
click at [470, 332] on p-checkbox at bounding box center [469, 327] width 15 height 12
checkbox input "true"
click at [467, 390] on p-checkbox at bounding box center [469, 389] width 15 height 12
checkbox input "true"
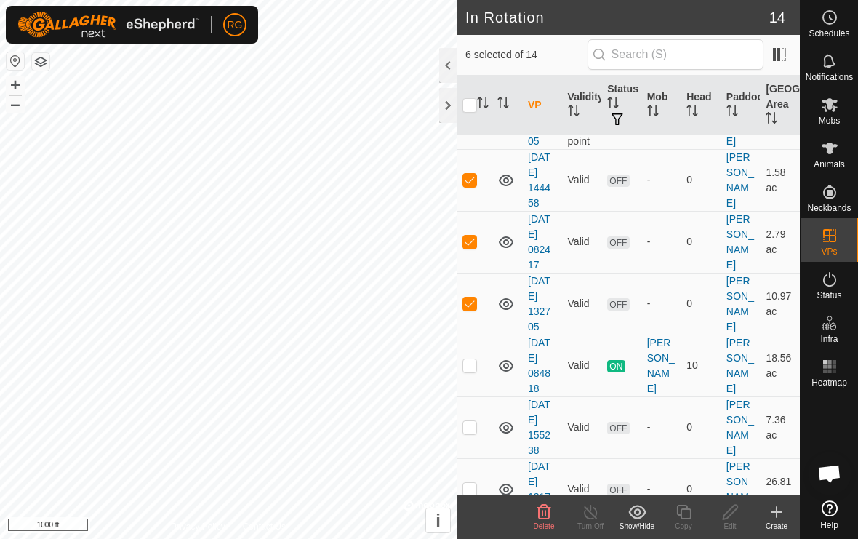
scroll to position [204, 0]
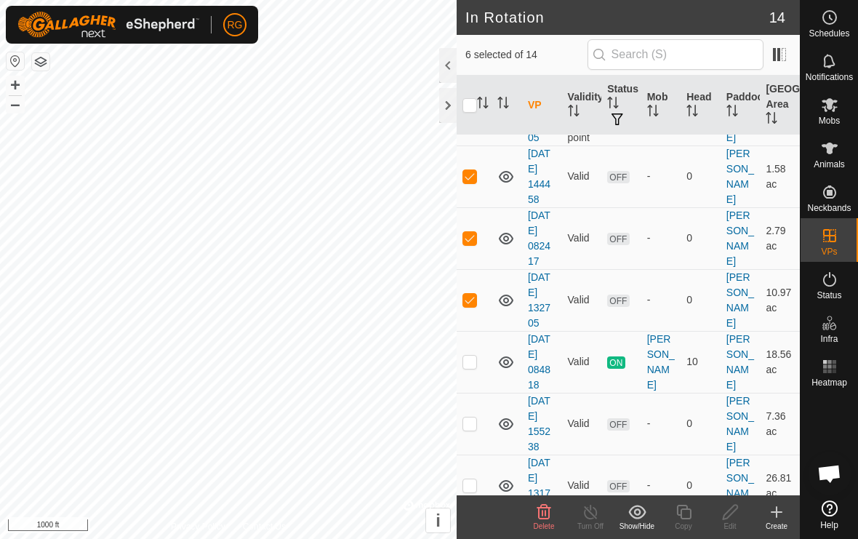
click at [470, 364] on p-checkbox at bounding box center [469, 362] width 15 height 12
checkbox input "false"
click at [473, 423] on p-checkbox at bounding box center [469, 423] width 15 height 12
checkbox input "true"
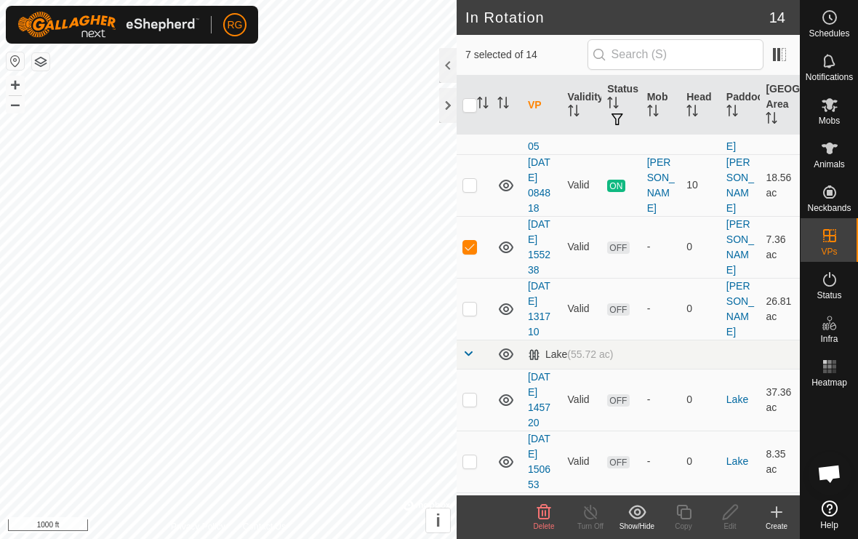
scroll to position [380, 0]
click at [466, 316] on td at bounding box center [474, 309] width 35 height 62
click at [476, 310] on p-checkbox at bounding box center [469, 308] width 15 height 12
checkbox input "false"
click at [545, 514] on icon at bounding box center [544, 511] width 14 height 15
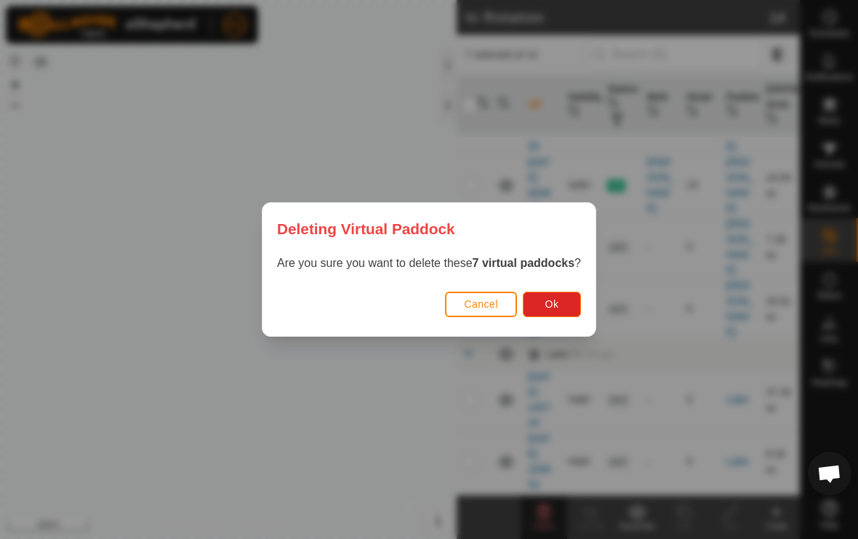
click at [547, 305] on span "Ok" at bounding box center [552, 304] width 14 height 12
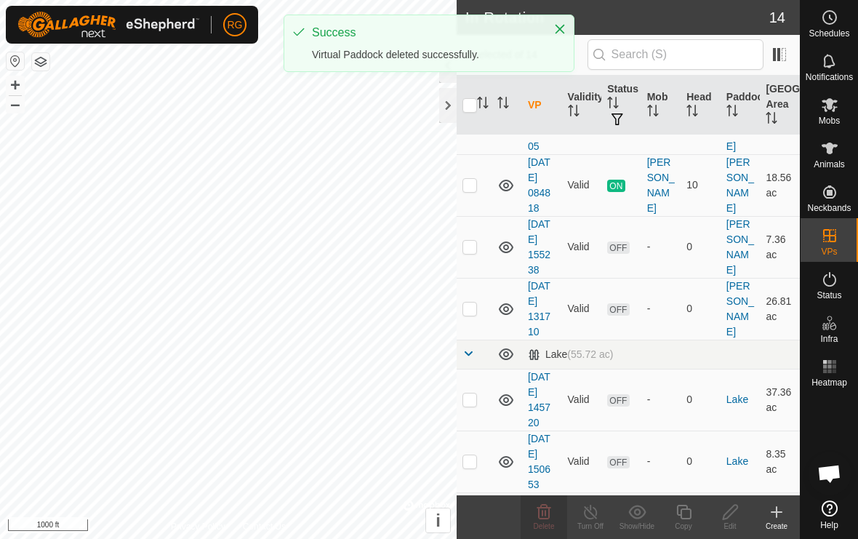
checkbox input "false"
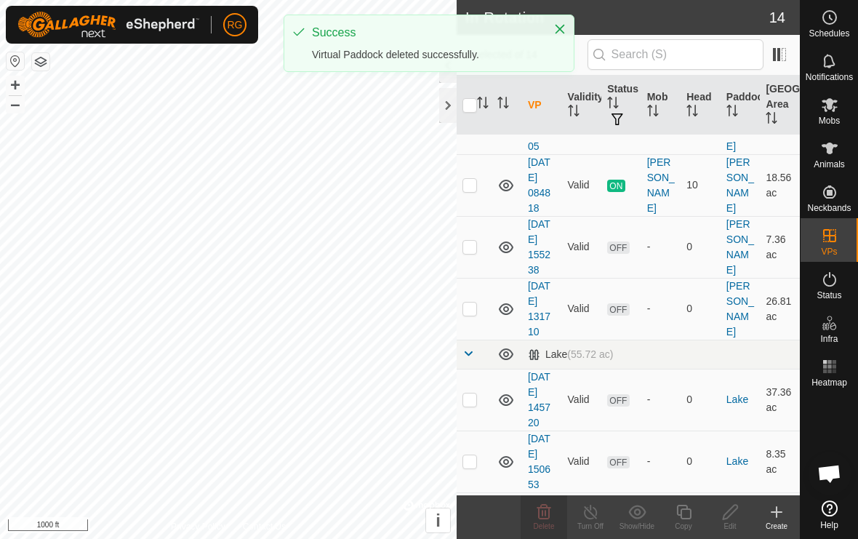
checkbox input "false"
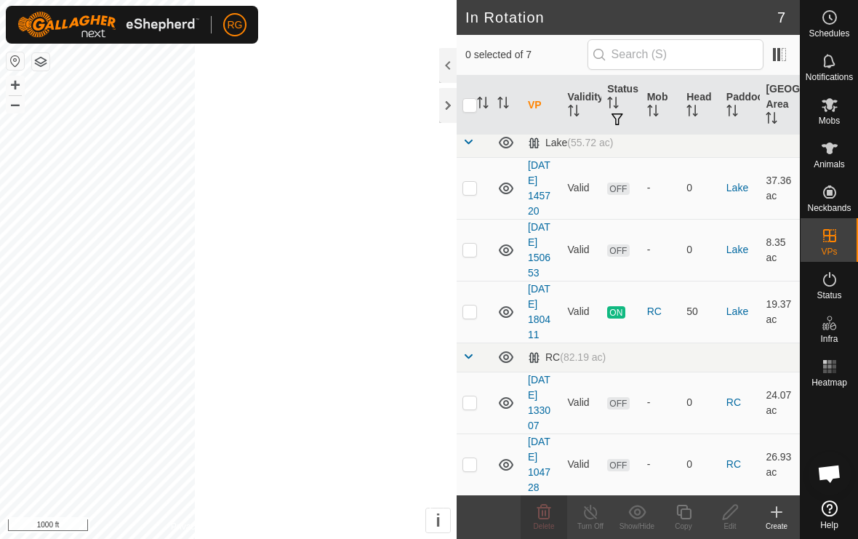
scroll to position [0, 0]
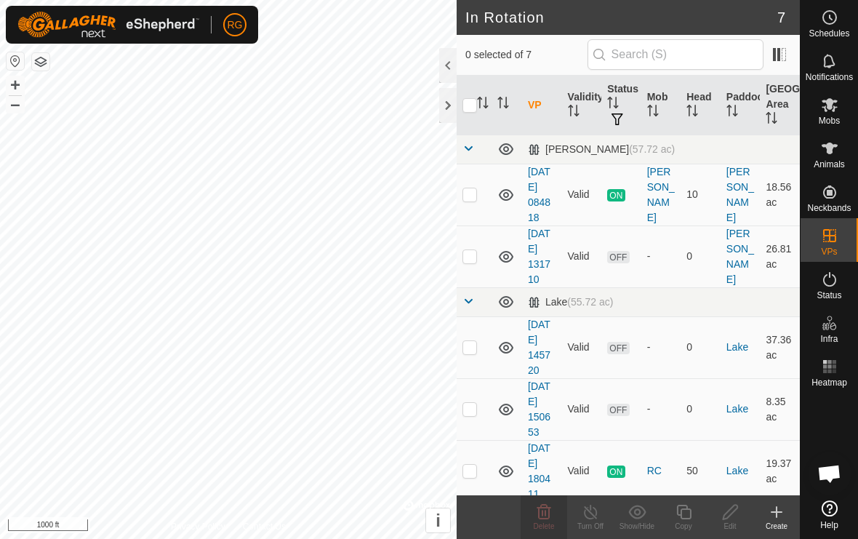
click at [476, 196] on p-checkbox at bounding box center [469, 194] width 15 height 12
click at [470, 193] on p-checkbox at bounding box center [469, 194] width 15 height 12
checkbox input "false"
click at [547, 185] on link "[DATE] 084818" at bounding box center [539, 194] width 23 height 57
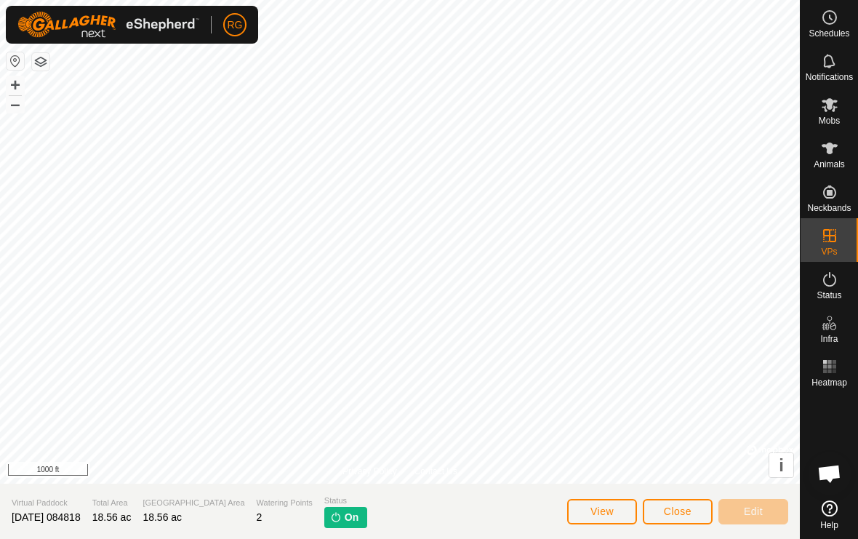
click at [679, 513] on span "Close" at bounding box center [678, 511] width 28 height 12
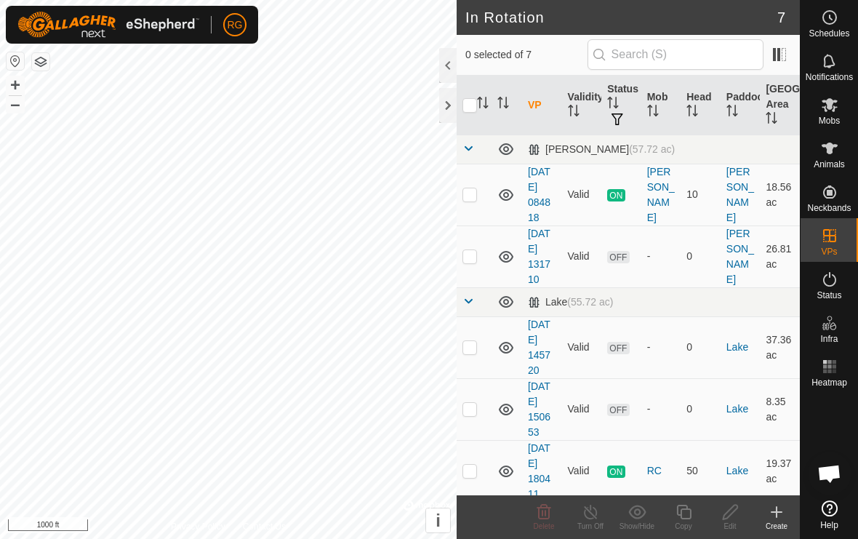
click at [470, 186] on td at bounding box center [474, 195] width 35 height 62
checkbox input "true"
click at [597, 513] on icon at bounding box center [590, 512] width 13 height 15
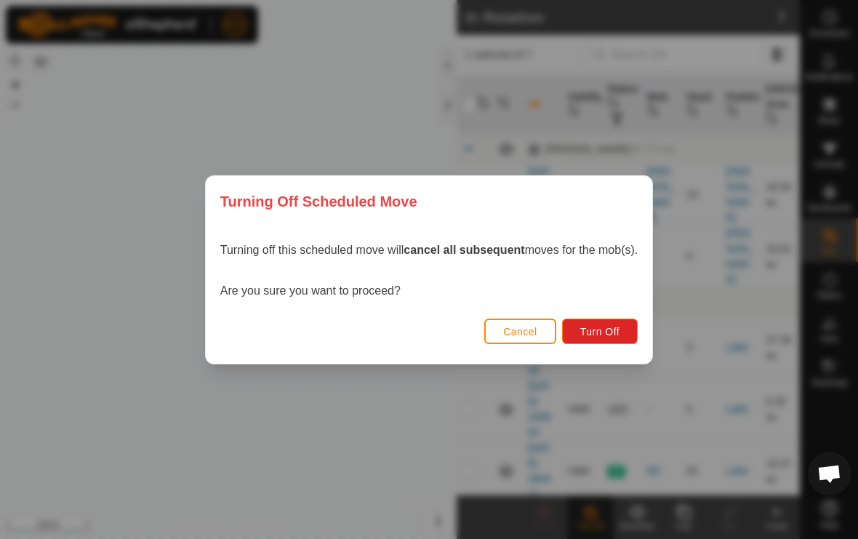
click at [614, 327] on span "Turn Off" at bounding box center [600, 332] width 40 height 12
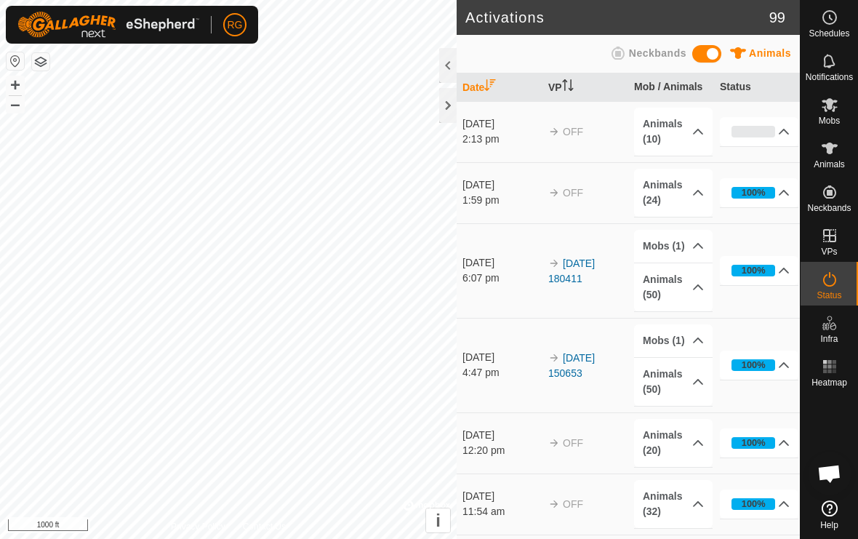
click at [456, 116] on div at bounding box center [447, 105] width 17 height 35
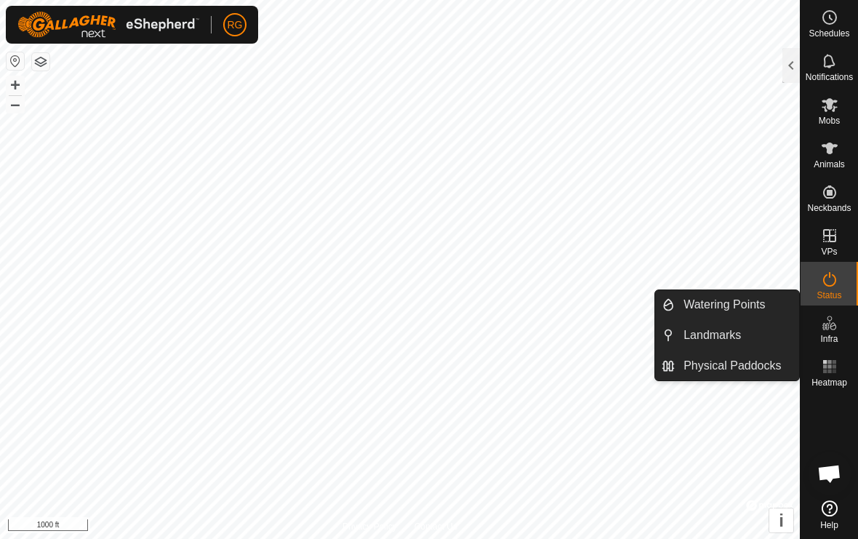
click at [763, 305] on span "Watering Points" at bounding box center [723, 304] width 81 height 17
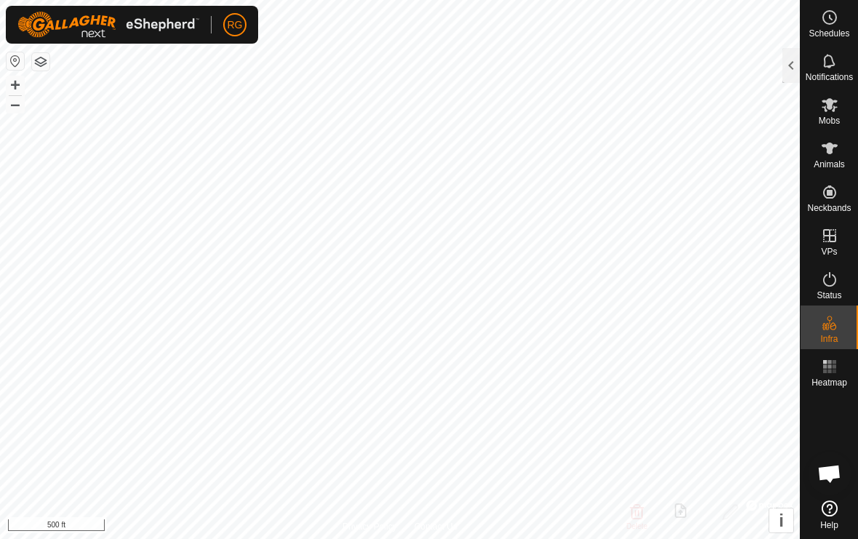
click at [785, 66] on div at bounding box center [790, 65] width 17 height 35
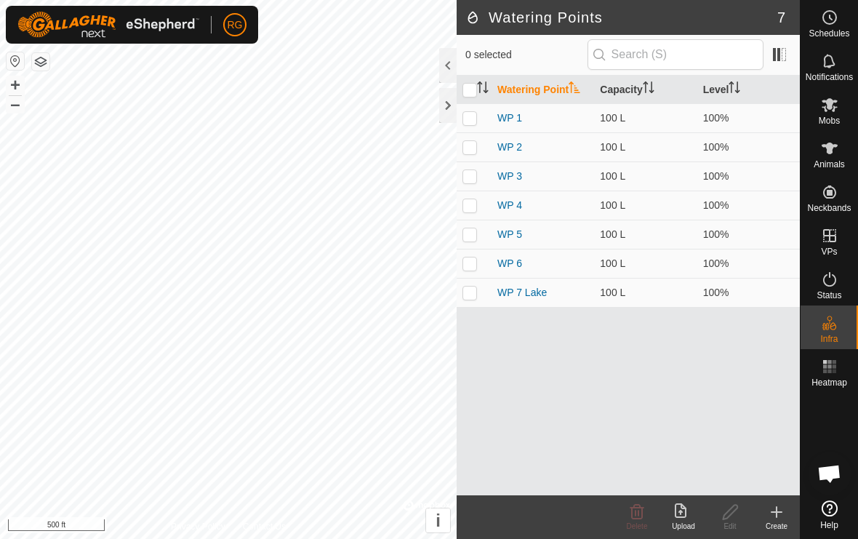
click at [780, 519] on icon at bounding box center [776, 511] width 17 height 17
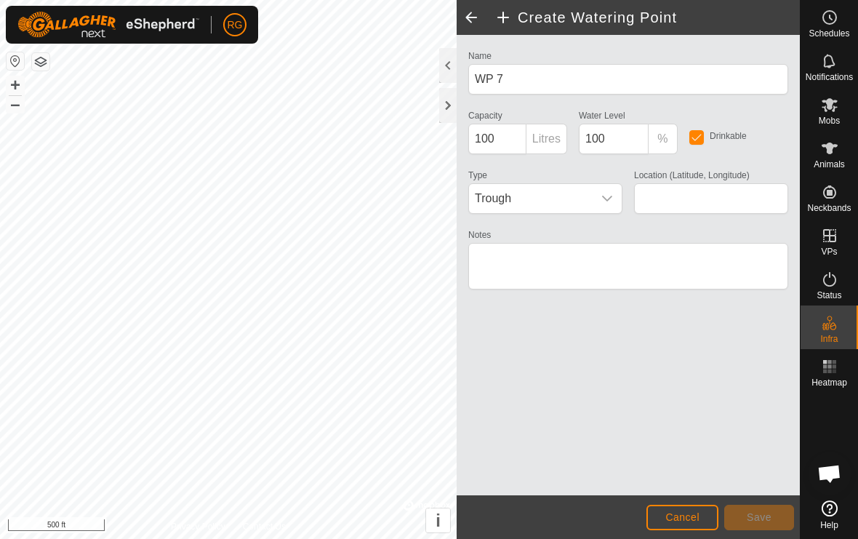
type input "43.775859, -95.684590"
click at [769, 513] on span "Save" at bounding box center [759, 517] width 25 height 12
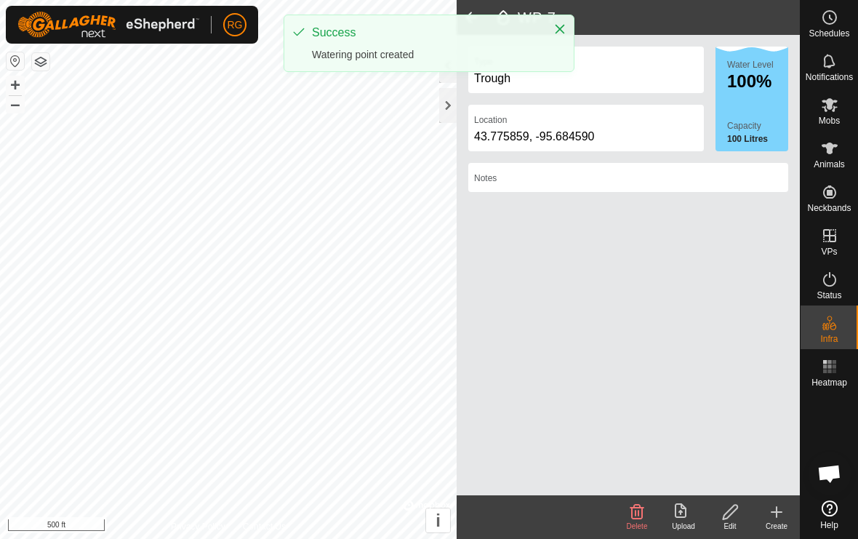
click at [565, 25] on icon "Close" at bounding box center [560, 29] width 12 height 12
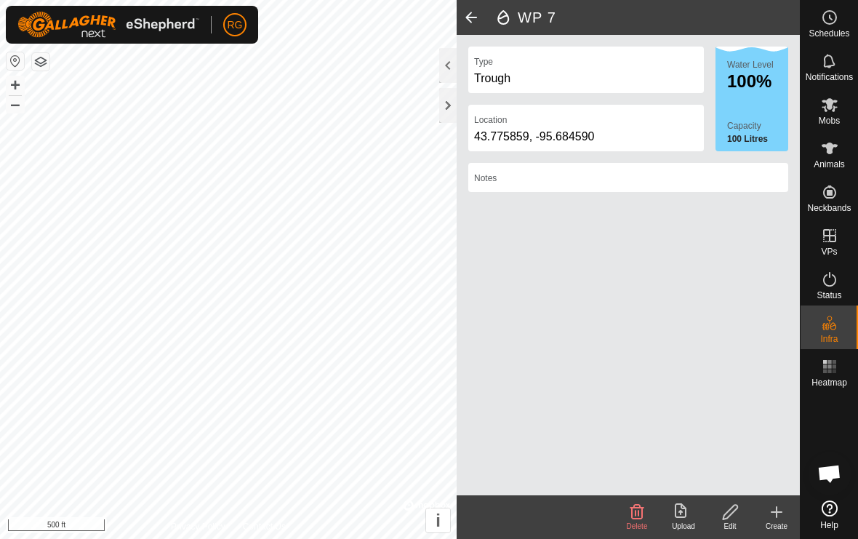
click at [561, 31] on icon "Close" at bounding box center [559, 27] width 9 height 9
click at [558, 34] on header "WP 7" at bounding box center [628, 17] width 343 height 35
click at [449, 107] on div at bounding box center [447, 105] width 17 height 35
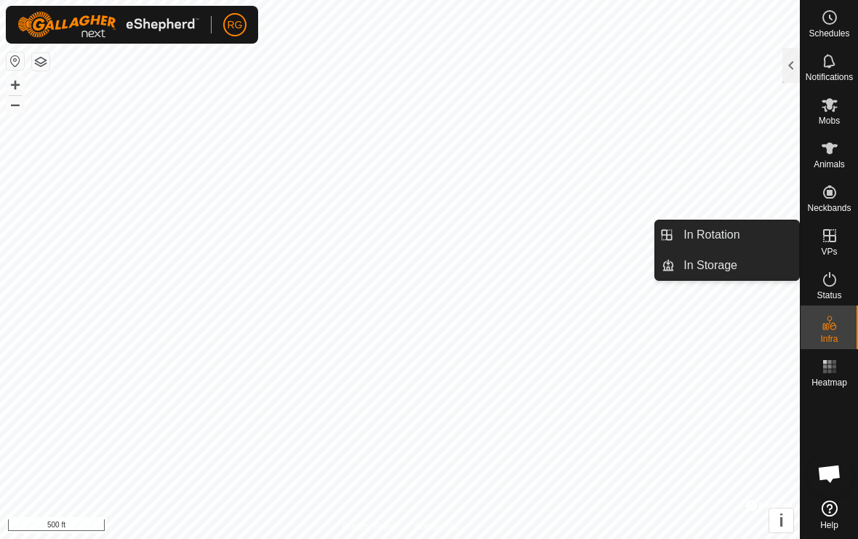
click at [726, 241] on span "In Rotation" at bounding box center [711, 234] width 56 height 17
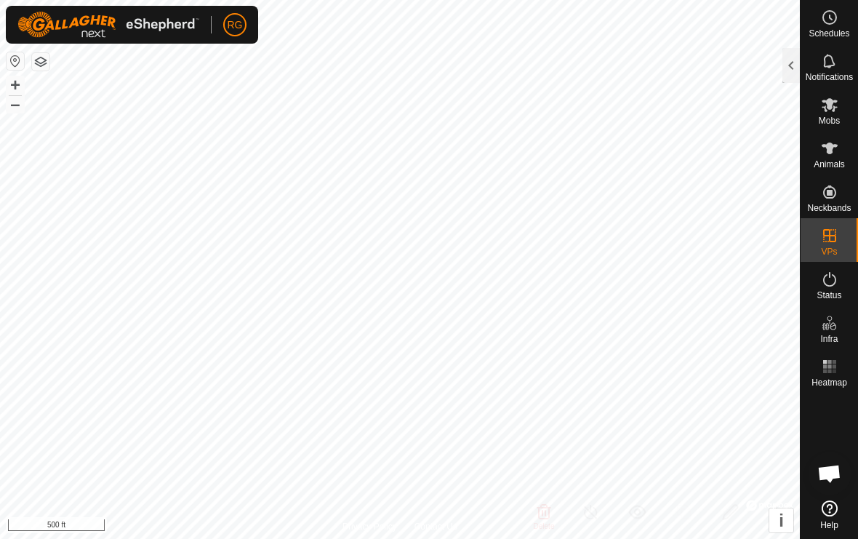
click at [789, 67] on div at bounding box center [790, 65] width 17 height 35
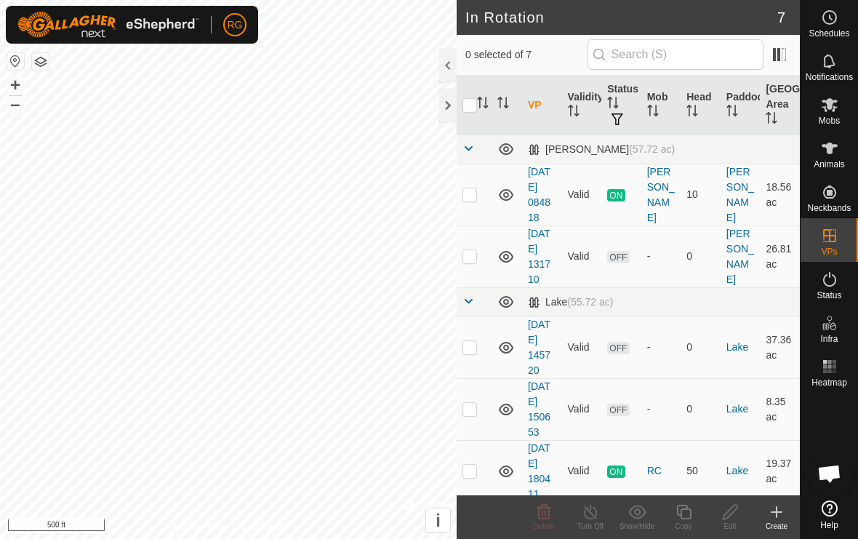
click at [475, 256] on p-checkbox at bounding box center [469, 256] width 15 height 12
checkbox input "true"
click at [731, 514] on icon at bounding box center [730, 512] width 15 height 15
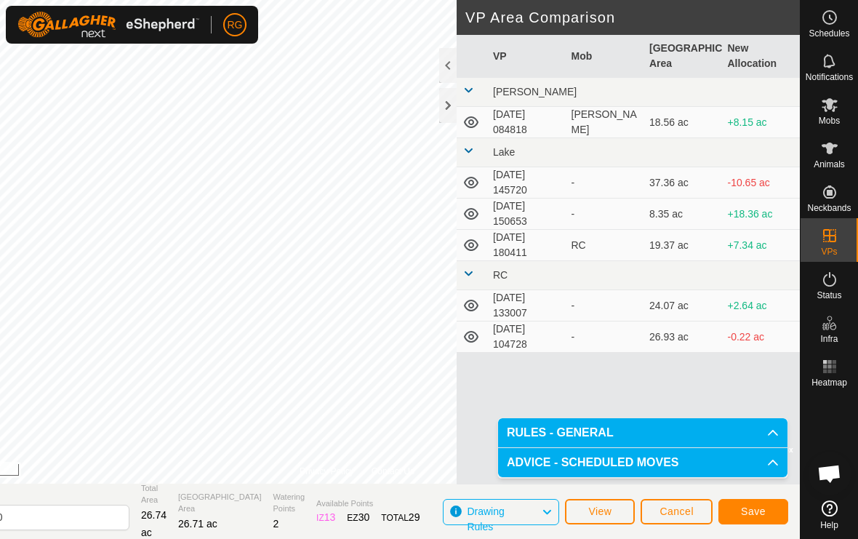
click at [761, 506] on span "Save" at bounding box center [753, 511] width 25 height 12
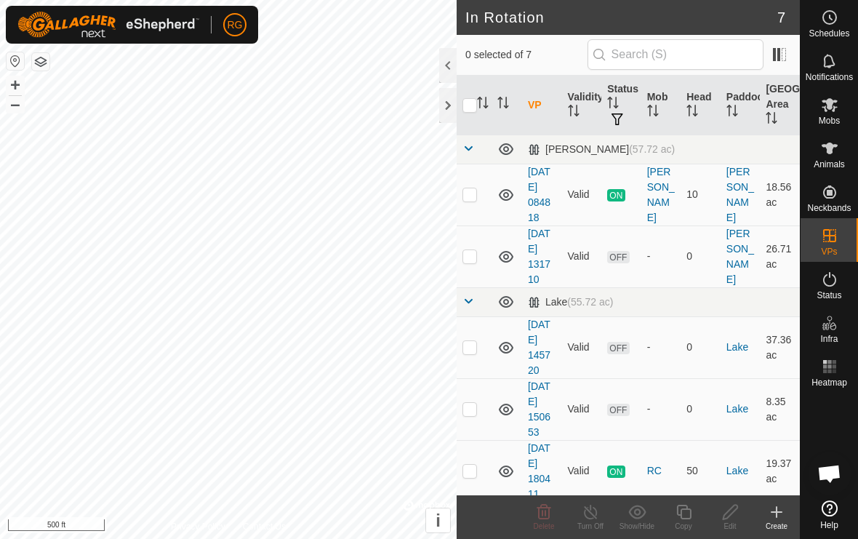
click at [453, 108] on div at bounding box center [447, 105] width 17 height 35
click at [839, 112] on es-mob-svg-icon at bounding box center [830, 104] width 26 height 23
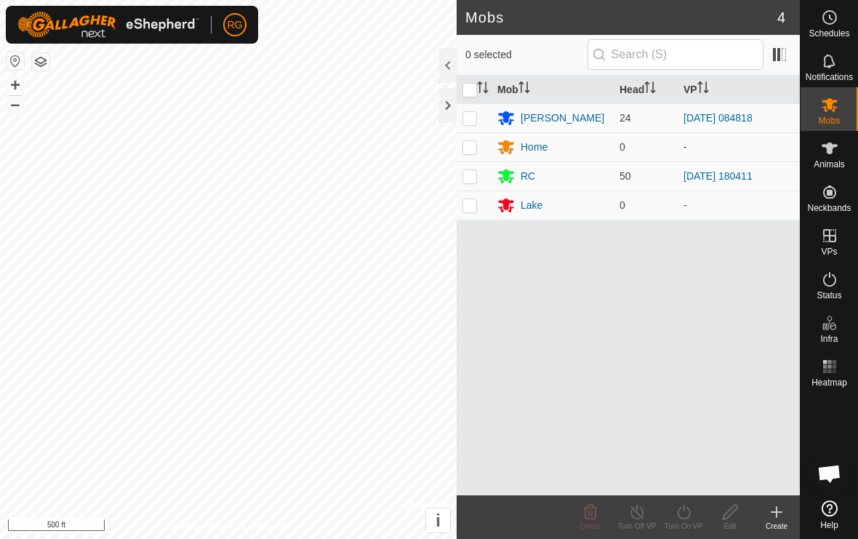
click at [468, 117] on p-checkbox at bounding box center [469, 118] width 15 height 12
checkbox input "true"
click at [640, 514] on line at bounding box center [637, 513] width 12 height 12
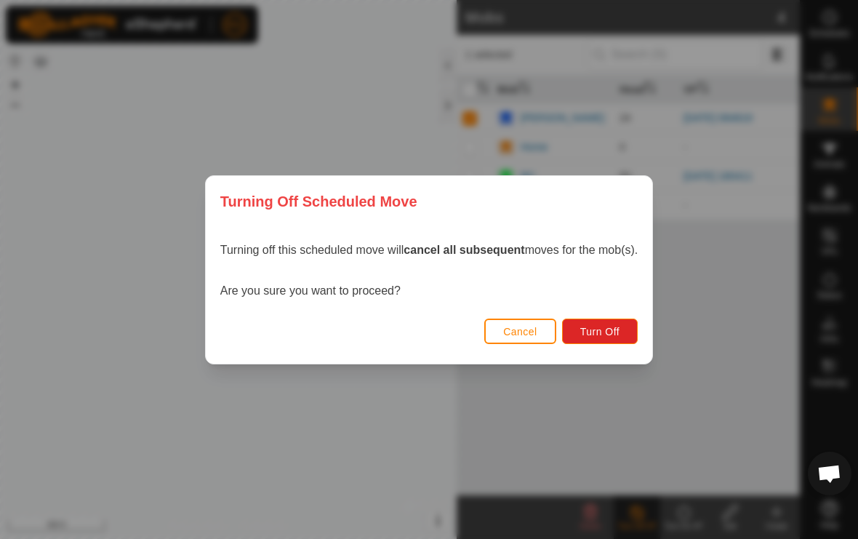
click at [607, 329] on span "Turn Off" at bounding box center [600, 332] width 40 height 12
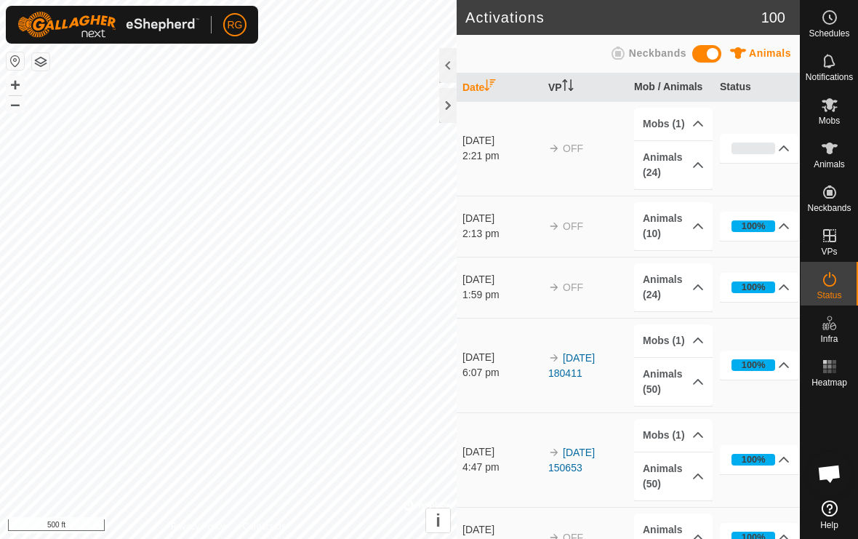
click at [465, 533] on div "[DATE]" at bounding box center [501, 529] width 79 height 15
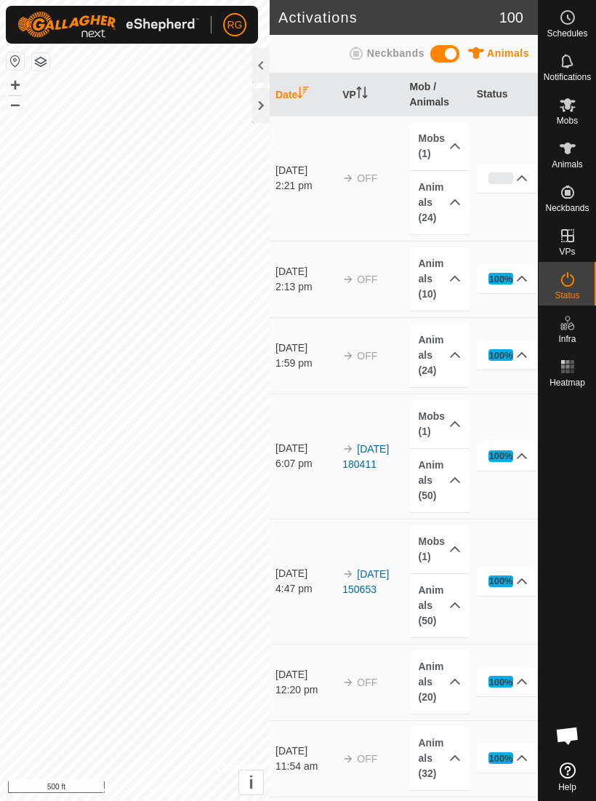
click at [93, 538] on link "Privacy Policy" at bounding box center [104, 788] width 55 height 13
